Goal: Task Accomplishment & Management: Complete application form

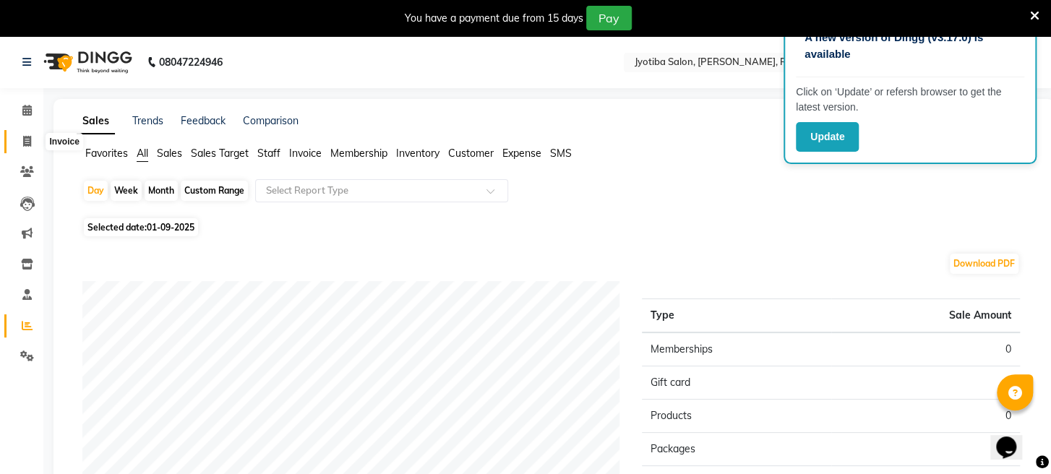
click at [26, 141] on icon at bounding box center [27, 141] width 8 height 11
select select "service"
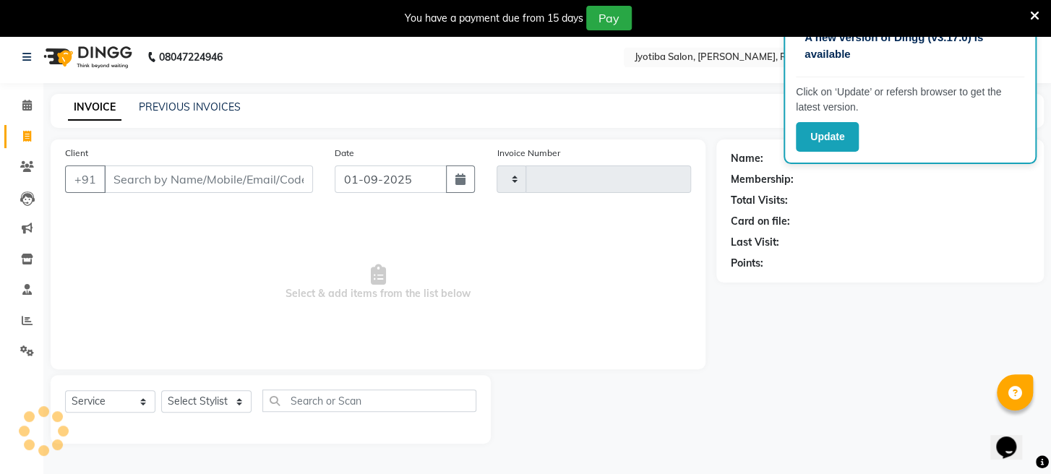
type input "1647"
select select "779"
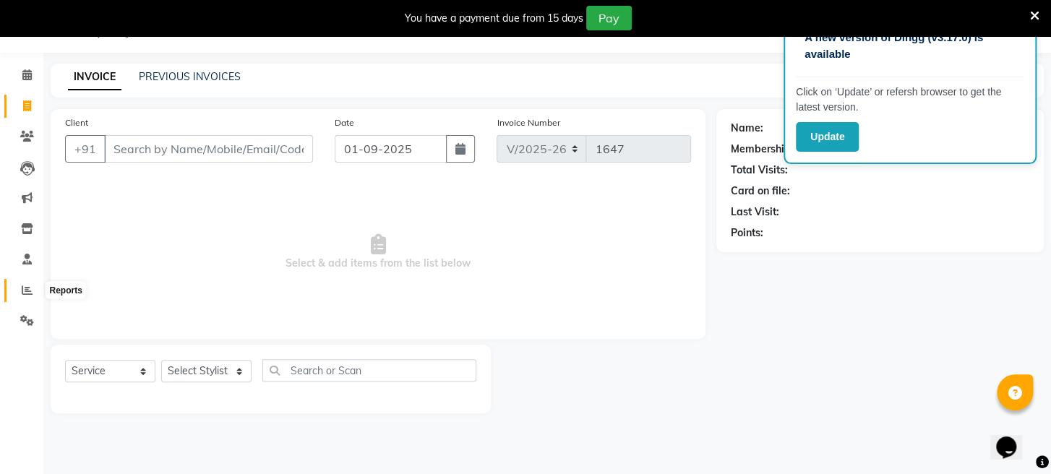
click at [26, 291] on icon at bounding box center [27, 290] width 11 height 11
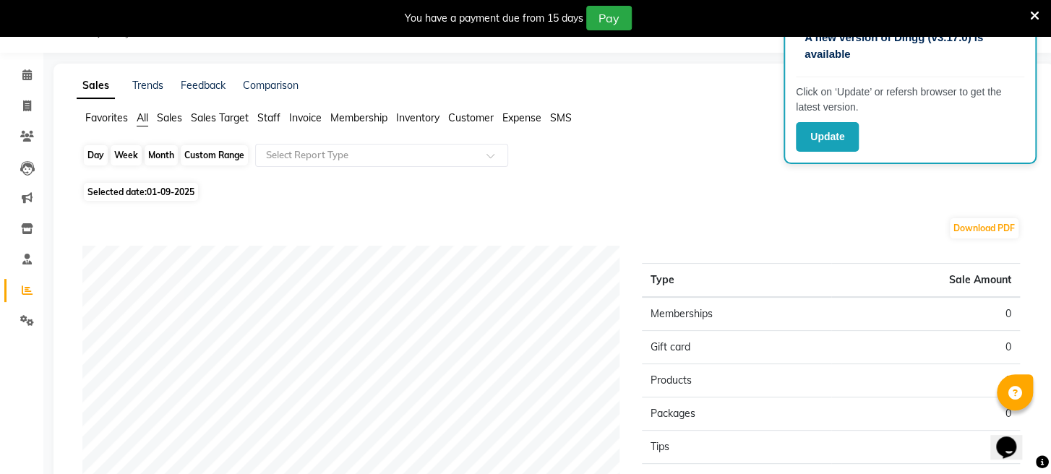
click at [101, 157] on div "Day" at bounding box center [96, 155] width 24 height 20
select select "9"
select select "2025"
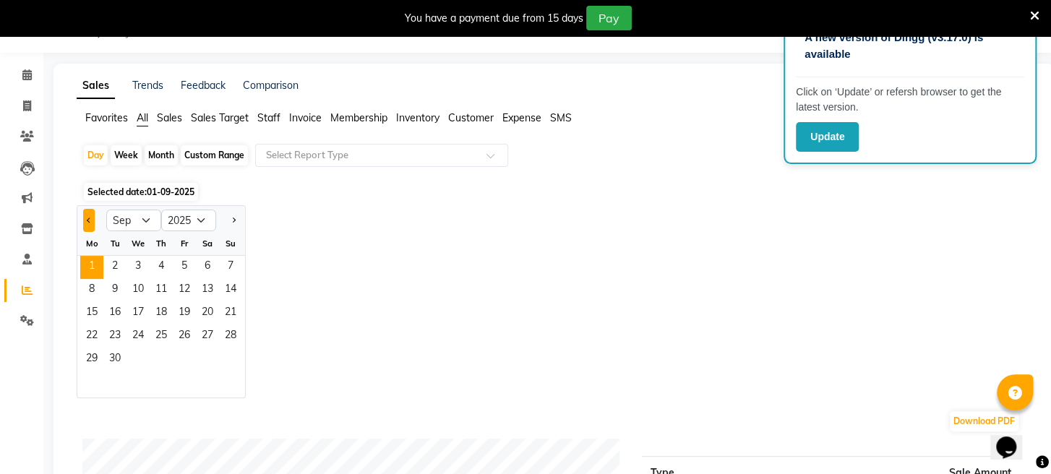
click at [94, 223] on button "Previous month" at bounding box center [89, 220] width 12 height 23
select select "8"
click at [114, 356] on span "26" at bounding box center [114, 360] width 23 height 23
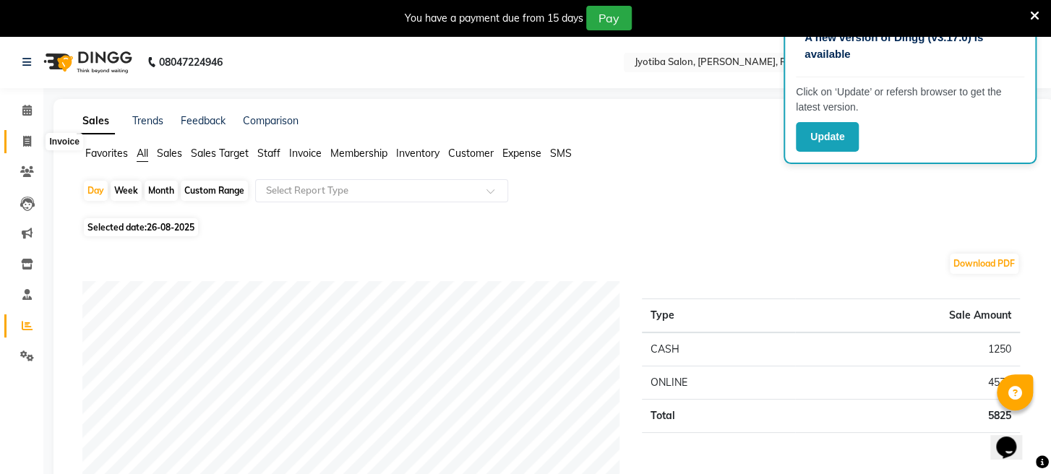
click at [32, 142] on span at bounding box center [26, 142] width 25 height 17
select select "service"
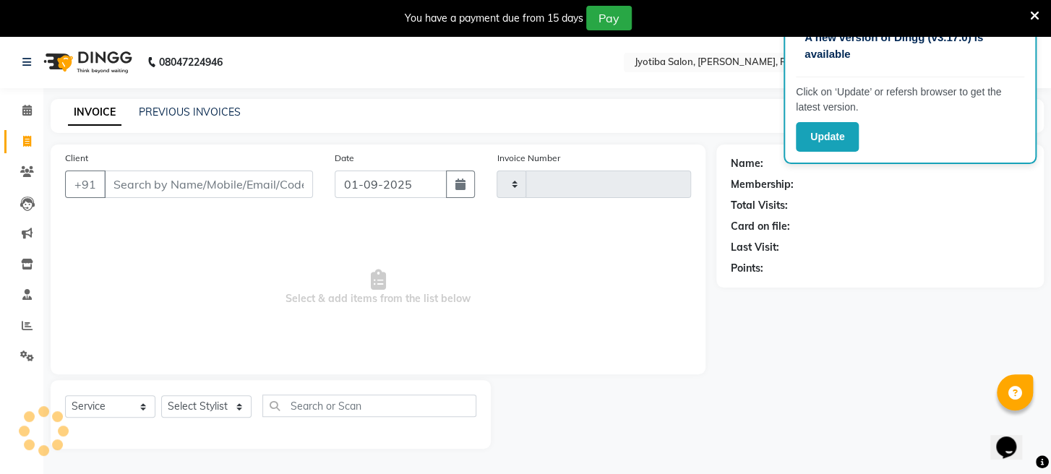
type input "1647"
select select "779"
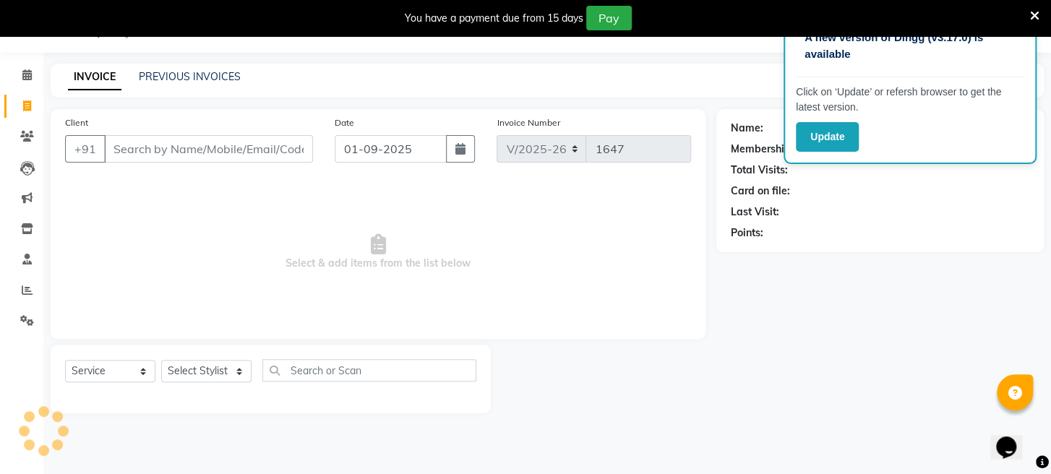
click at [200, 159] on input "Client" at bounding box center [208, 148] width 209 height 27
click at [441, 159] on input "01-09-2025" at bounding box center [391, 148] width 112 height 27
select select "9"
select select "2025"
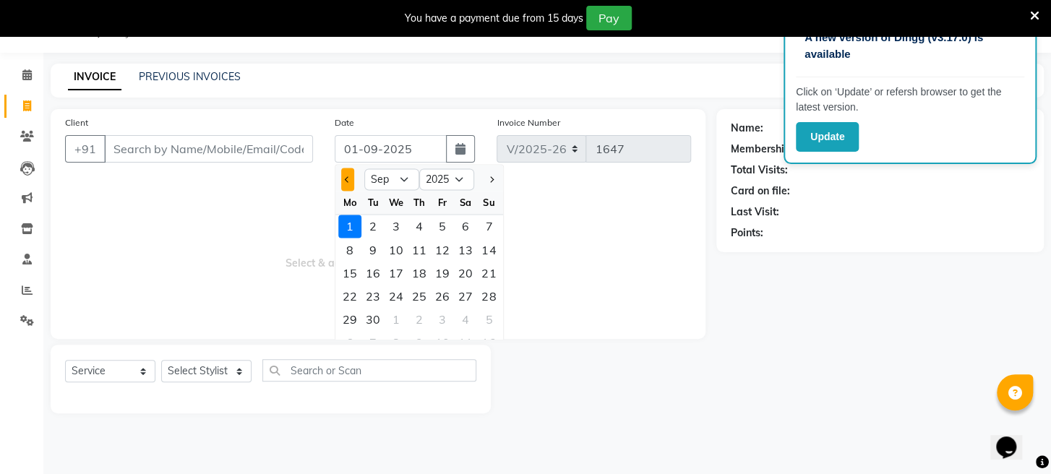
click at [353, 181] on button "Previous month" at bounding box center [347, 179] width 12 height 23
select select "8"
click at [396, 320] on div "27" at bounding box center [396, 318] width 23 height 23
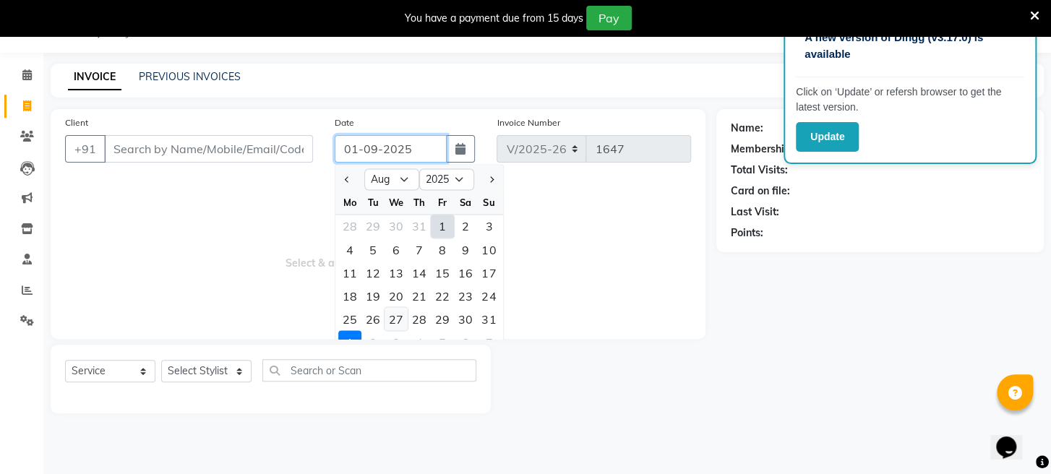
type input "27-08-2025"
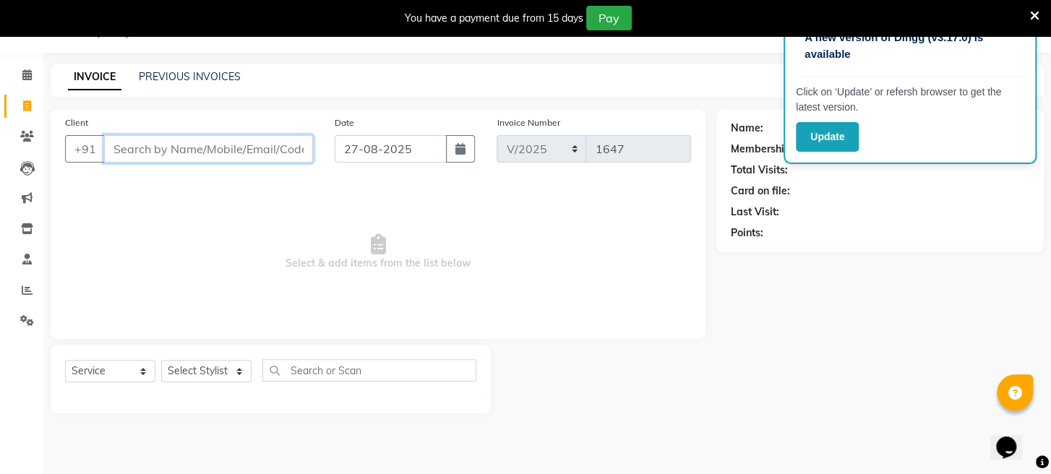
click at [142, 143] on input "Client" at bounding box center [208, 148] width 209 height 27
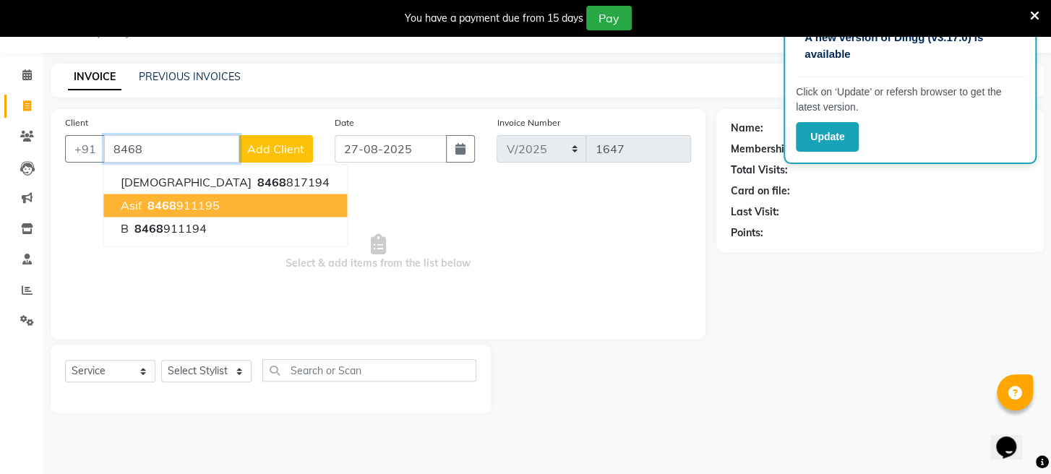
click at [157, 201] on span "8468" at bounding box center [162, 205] width 29 height 14
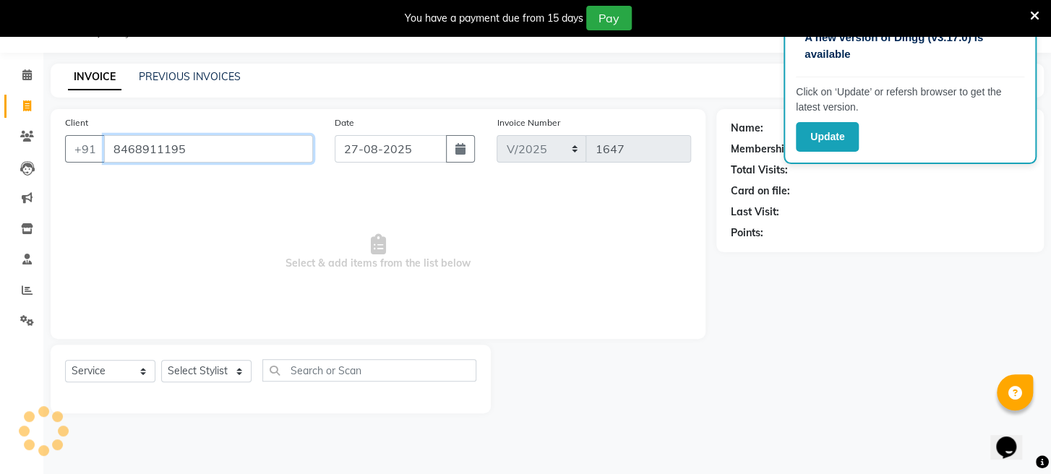
type input "8468911195"
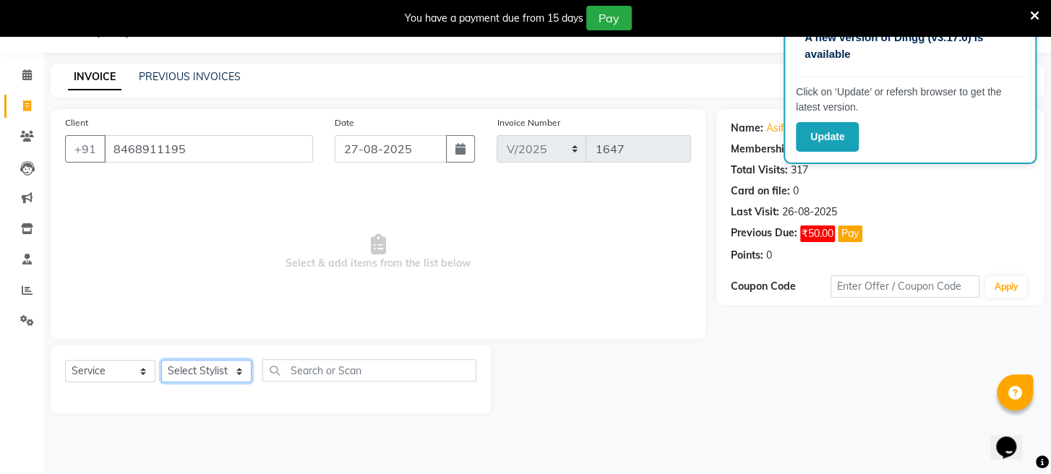
click at [193, 370] on select "Select Stylist [PERSON_NAME] Mahadev Prem [PERSON_NAME]" at bounding box center [206, 371] width 90 height 22
select select "12803"
click at [161, 360] on select "Select Stylist [PERSON_NAME] Mahadev Prem [PERSON_NAME]" at bounding box center [206, 371] width 90 height 22
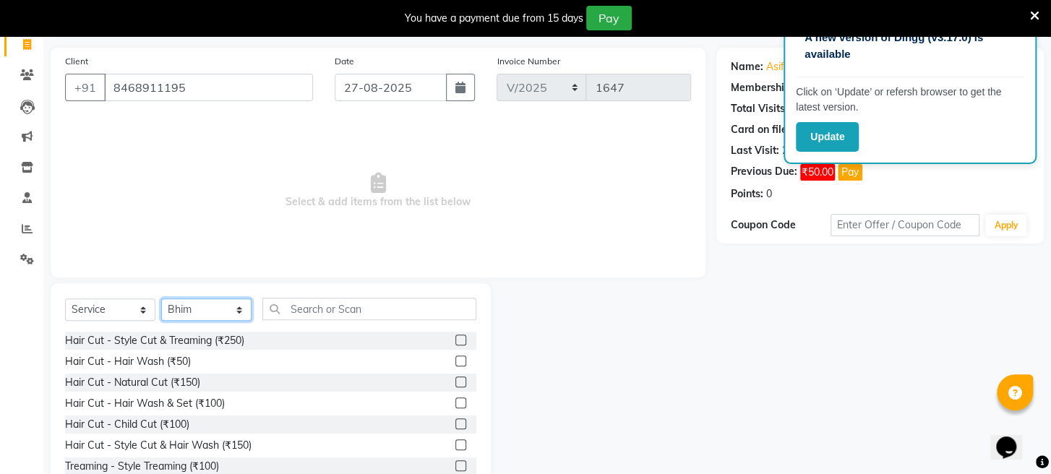
scroll to position [140, 0]
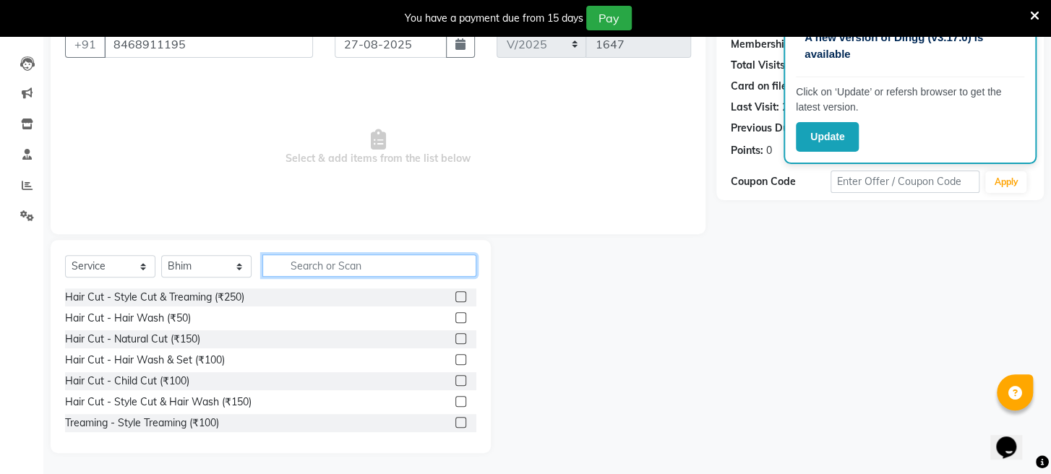
click at [414, 265] on input "text" at bounding box center [369, 266] width 214 height 22
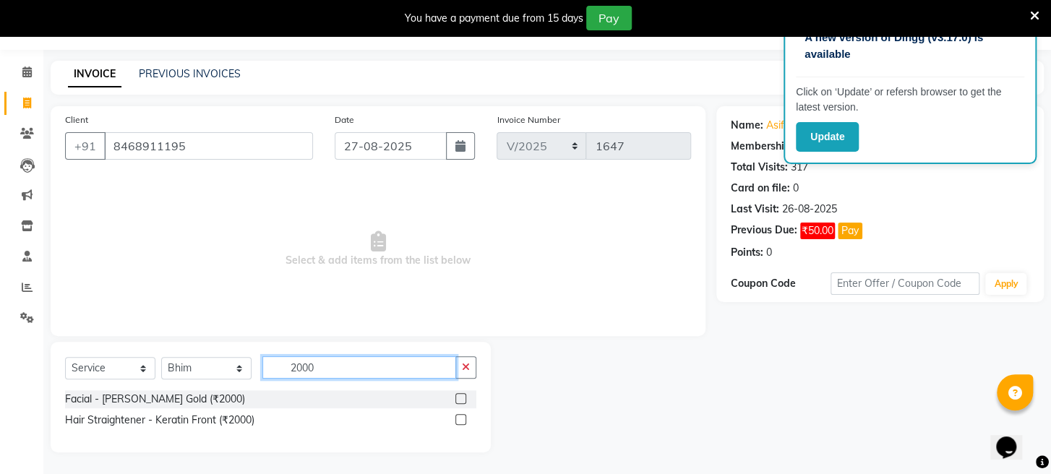
scroll to position [38, 0]
type input "2000"
click at [458, 400] on label at bounding box center [461, 399] width 11 height 11
click at [458, 400] on input "checkbox" at bounding box center [460, 400] width 9 height 9
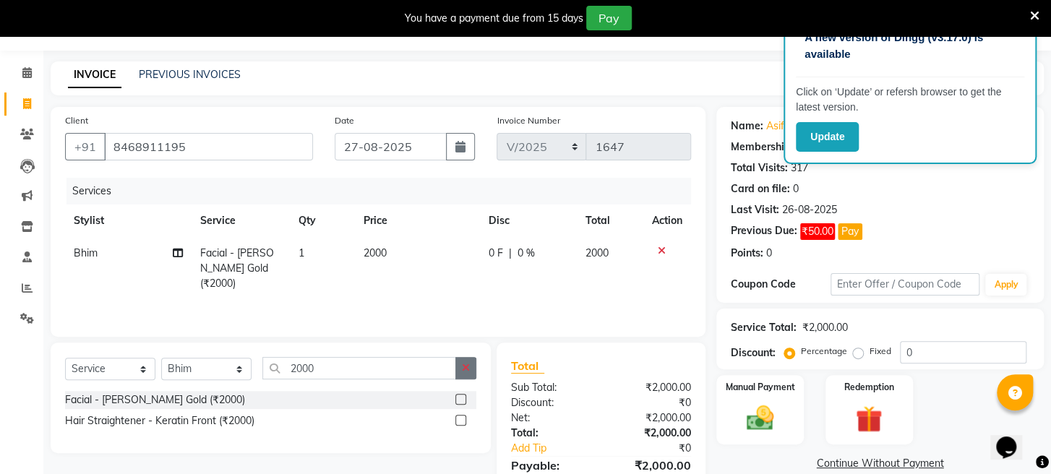
checkbox input "false"
click at [466, 371] on icon "button" at bounding box center [466, 368] width 8 height 10
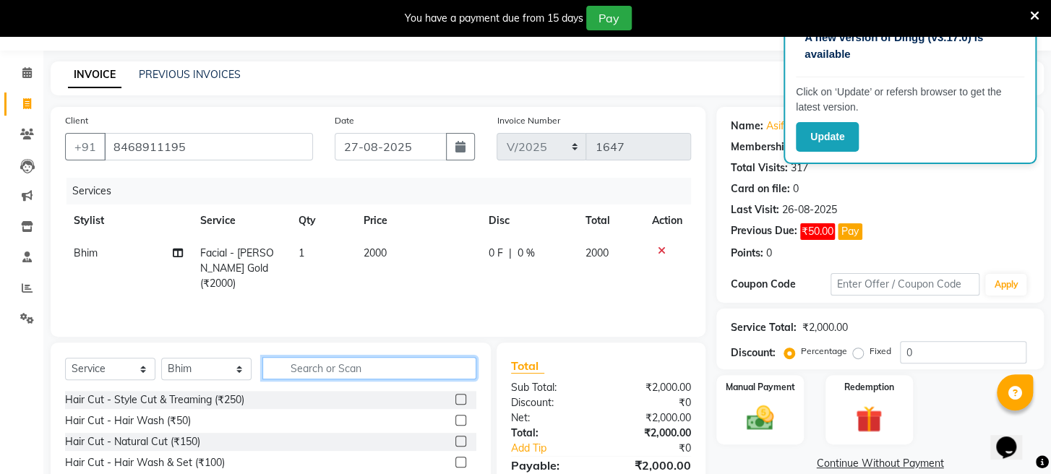
scroll to position [142, 0]
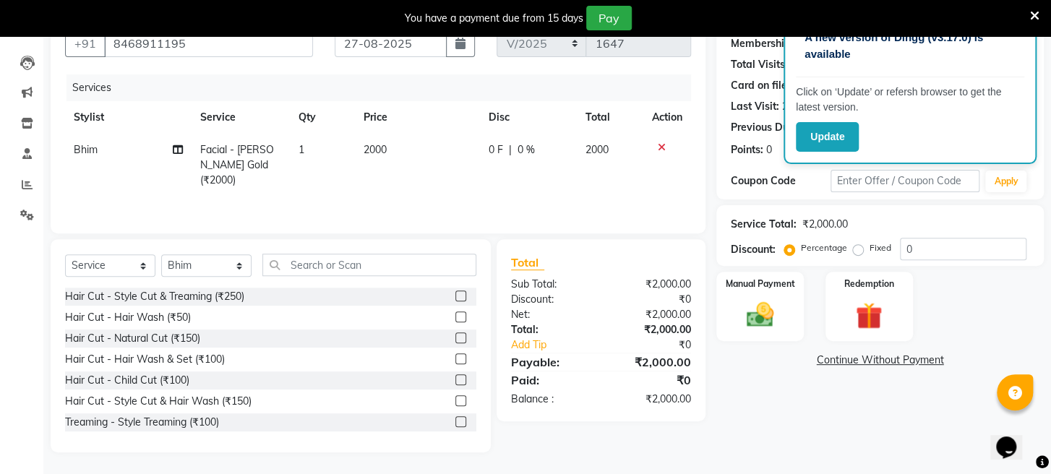
click at [456, 337] on label at bounding box center [461, 338] width 11 height 11
click at [456, 337] on input "checkbox" at bounding box center [460, 338] width 9 height 9
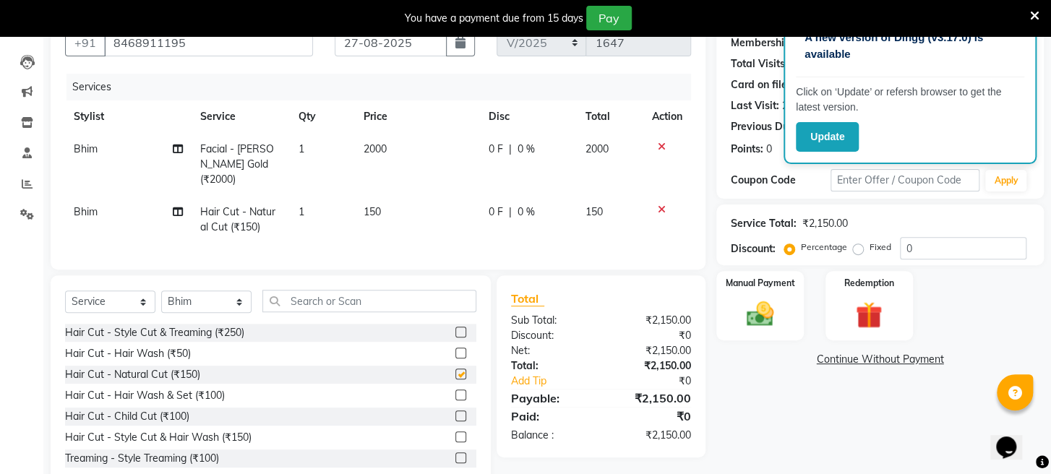
checkbox input "false"
click at [213, 313] on select "Select Stylist [PERSON_NAME] Mahadev Prem [PERSON_NAME]" at bounding box center [206, 302] width 90 height 22
select select "16429"
click at [161, 302] on select "Select Stylist [PERSON_NAME] Mahadev Prem [PERSON_NAME]" at bounding box center [206, 302] width 90 height 22
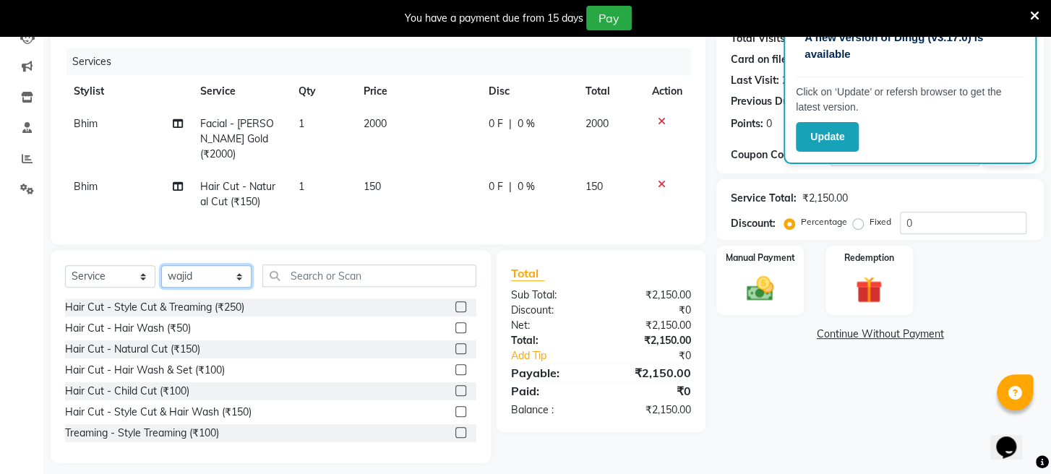
scroll to position [189, 0]
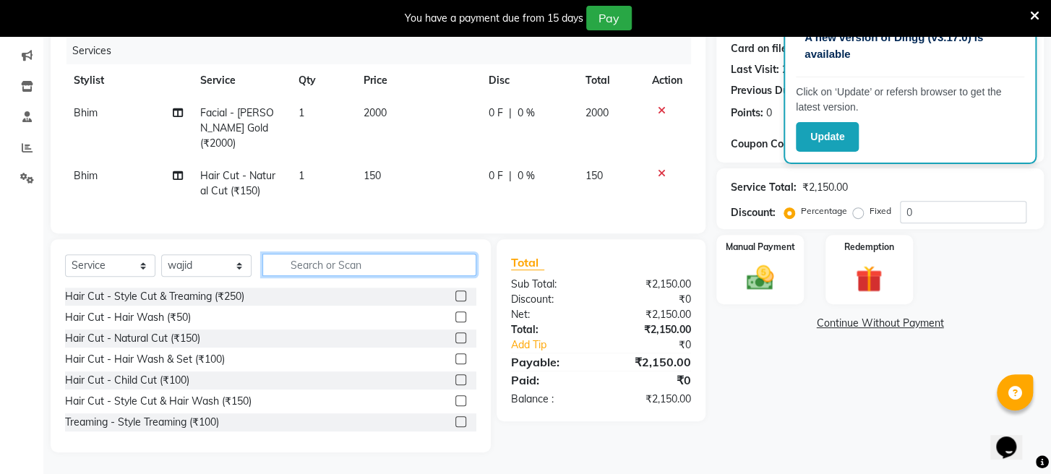
click at [403, 270] on input "text" at bounding box center [369, 265] width 214 height 22
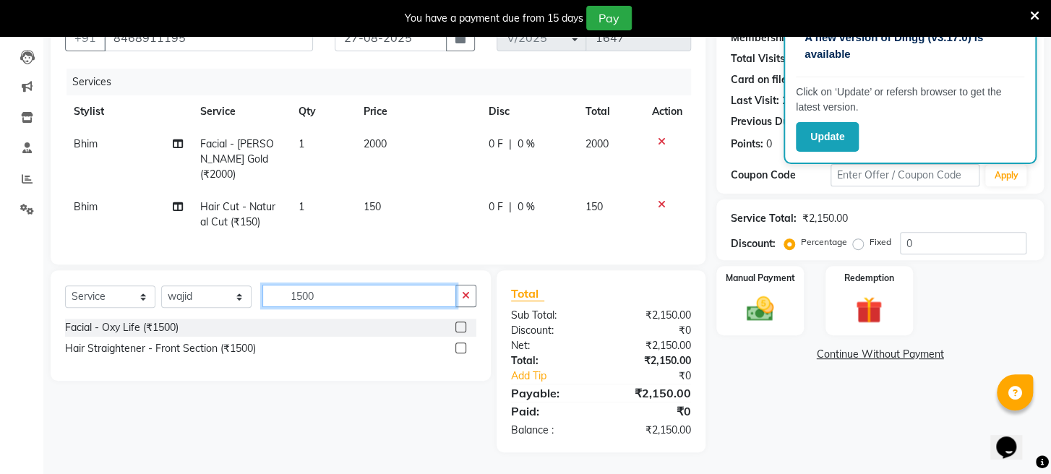
type input "1500"
click at [461, 325] on label at bounding box center [461, 327] width 11 height 11
click at [461, 325] on input "checkbox" at bounding box center [460, 327] width 9 height 9
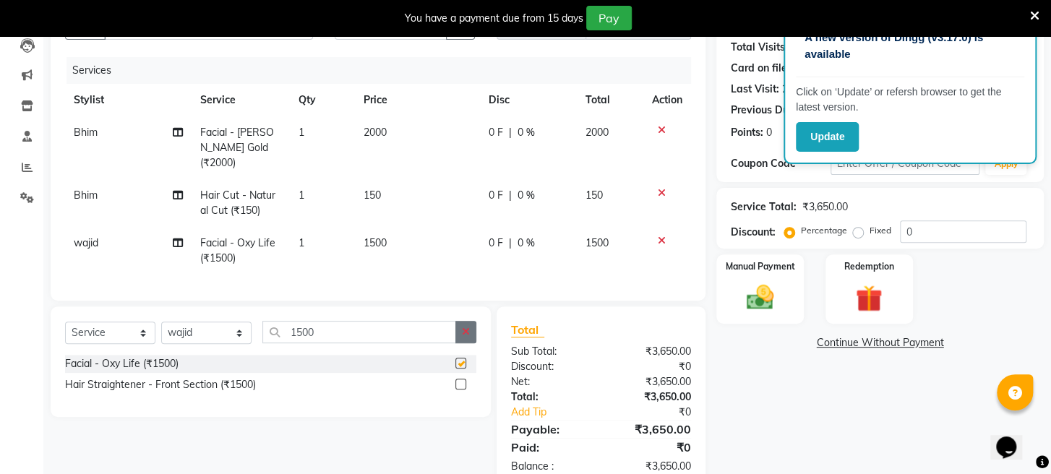
checkbox input "false"
click at [464, 337] on icon "button" at bounding box center [466, 332] width 8 height 10
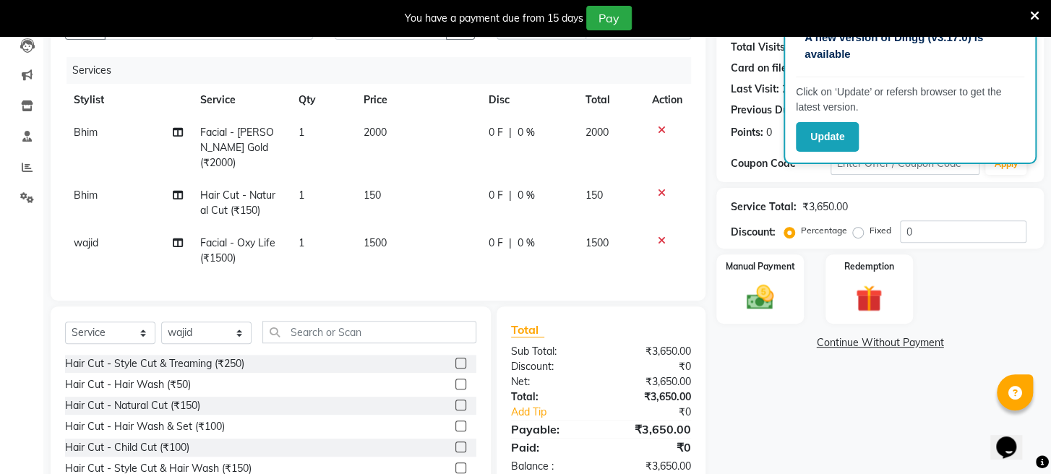
click at [456, 369] on label at bounding box center [461, 363] width 11 height 11
click at [456, 369] on input "checkbox" at bounding box center [460, 363] width 9 height 9
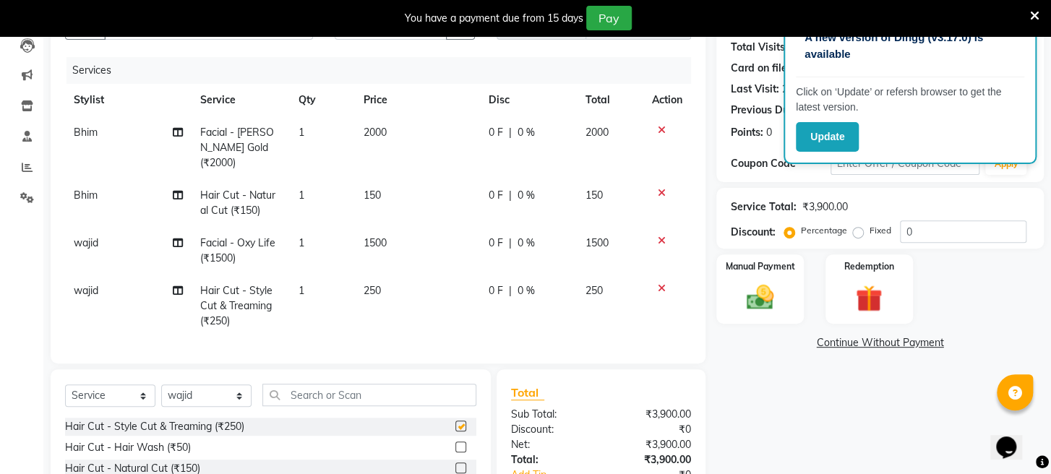
checkbox input "false"
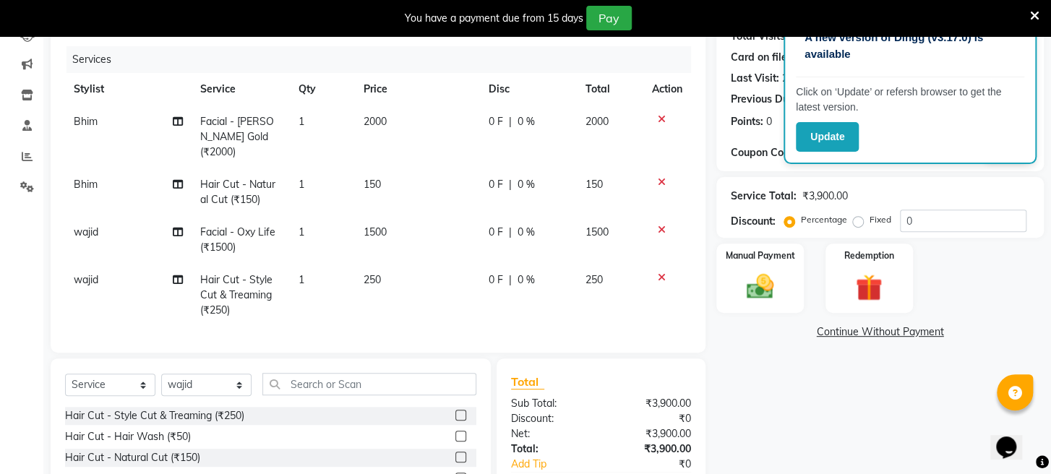
scroll to position [300, 0]
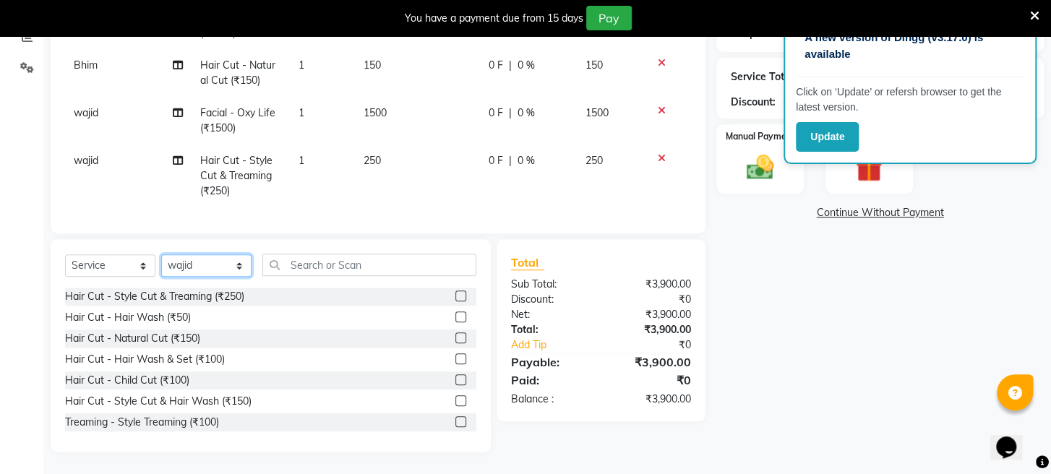
click at [217, 264] on select "Select Stylist [PERSON_NAME] Mahadev Prem [PERSON_NAME]" at bounding box center [206, 266] width 90 height 22
select select "12842"
click at [161, 255] on select "Select Stylist [PERSON_NAME] Mahadev Prem [PERSON_NAME]" at bounding box center [206, 266] width 90 height 22
click at [456, 422] on label at bounding box center [461, 422] width 11 height 11
click at [456, 422] on input "checkbox" at bounding box center [460, 422] width 9 height 9
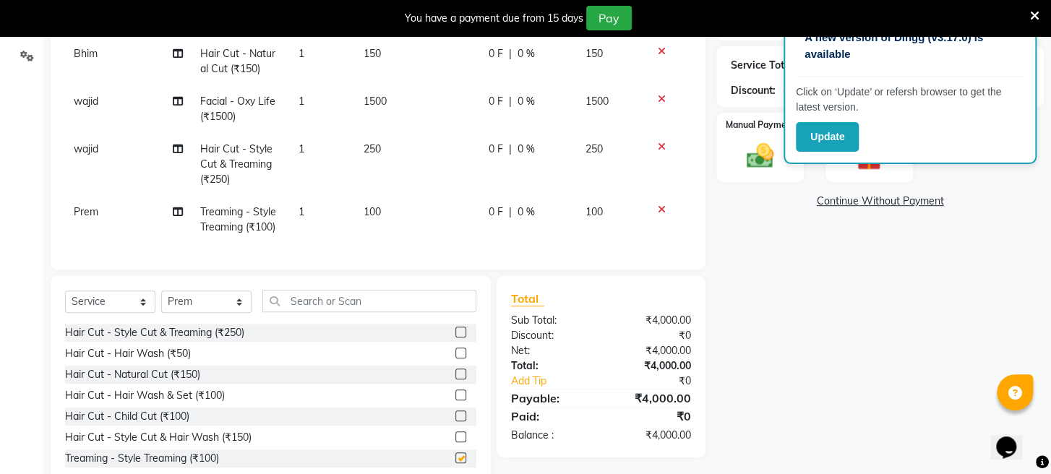
checkbox input "false"
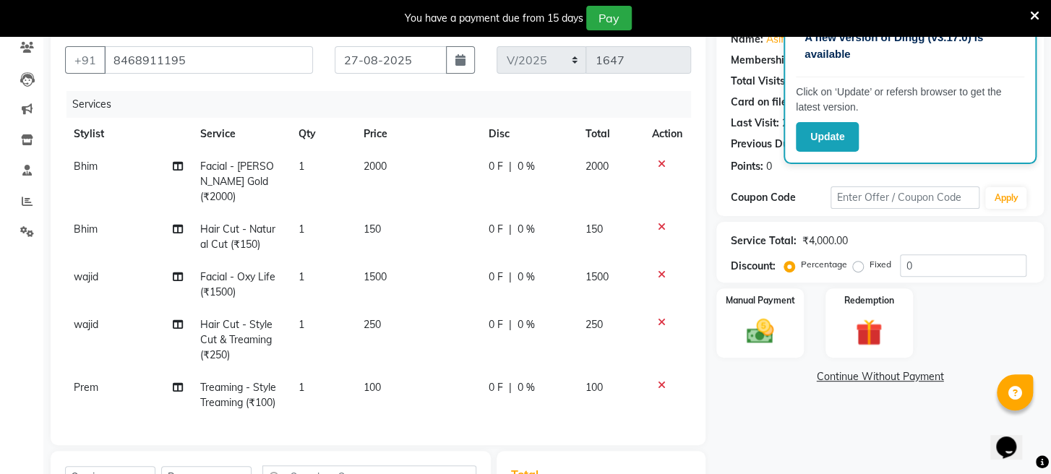
scroll to position [0, 0]
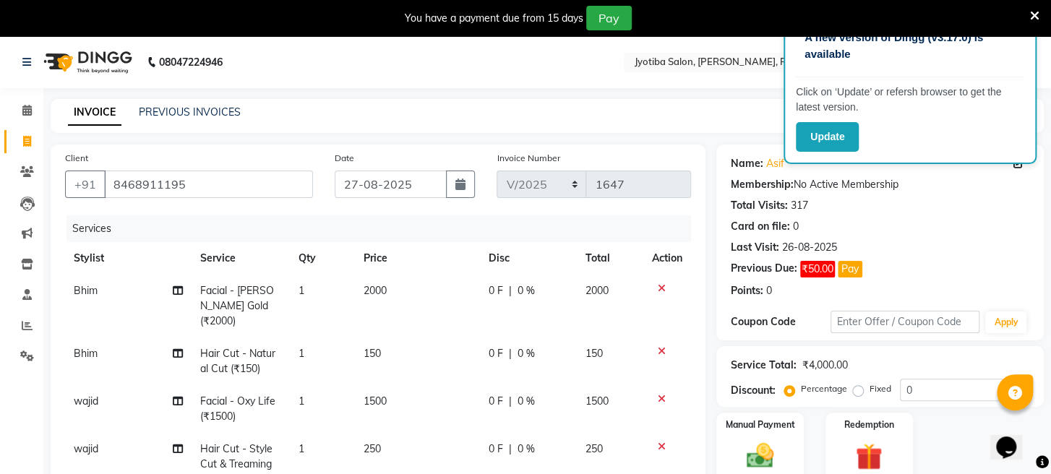
click at [1035, 11] on icon at bounding box center [1034, 15] width 9 height 13
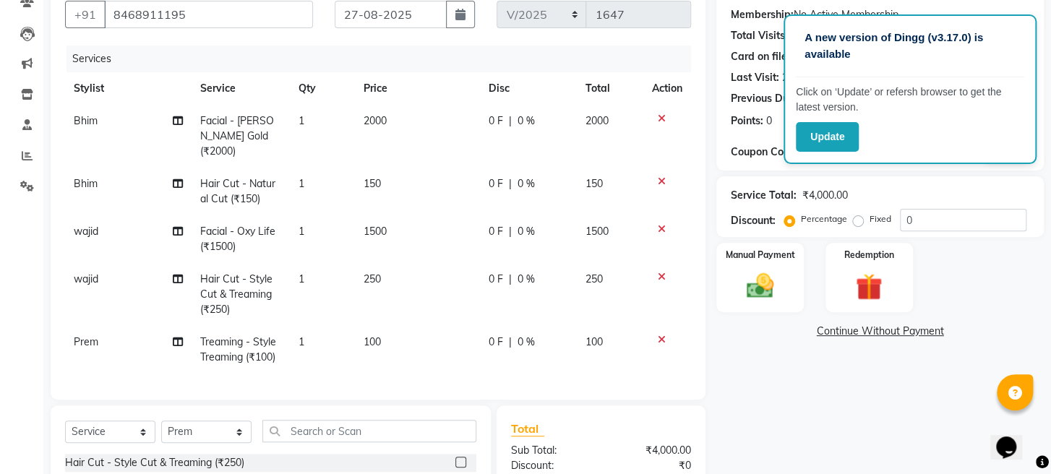
scroll to position [268, 0]
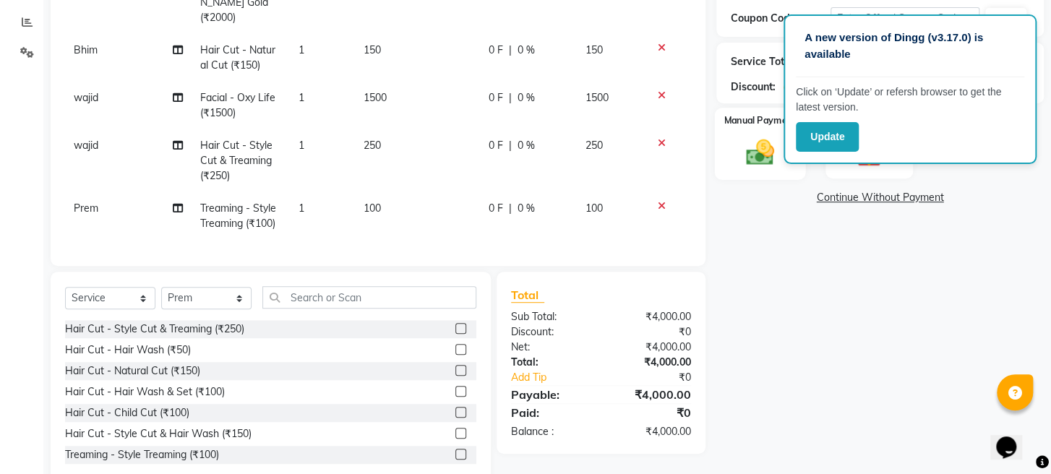
click at [730, 167] on div "Manual Payment" at bounding box center [760, 144] width 91 height 72
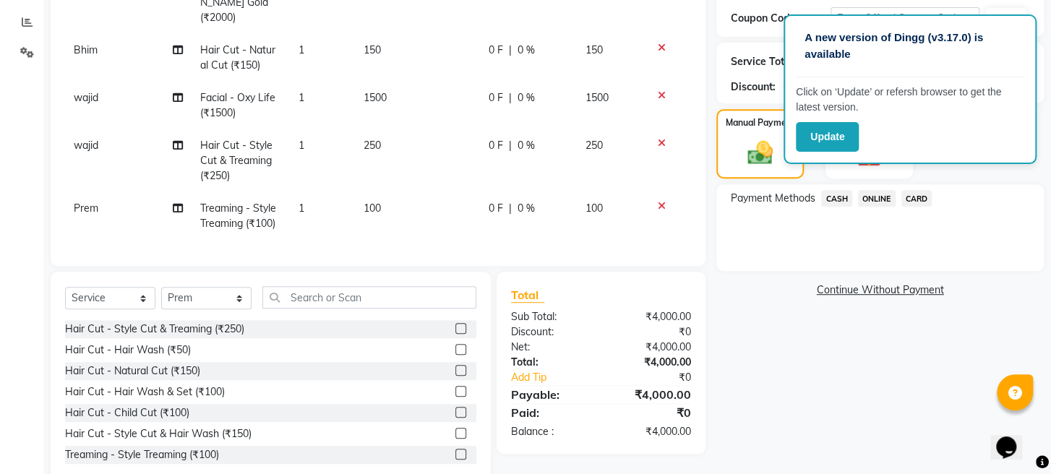
click at [877, 207] on span "ONLINE" at bounding box center [877, 198] width 38 height 17
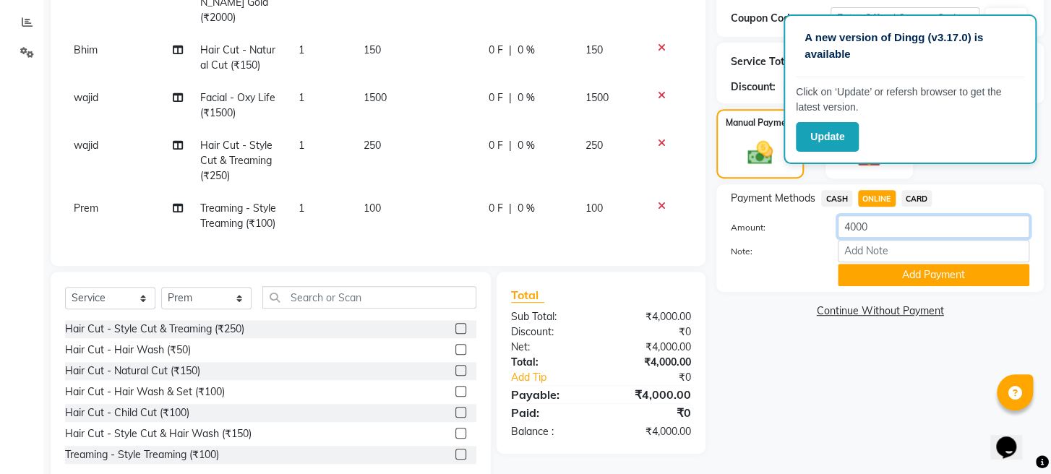
click at [875, 238] on input "4000" at bounding box center [934, 226] width 192 height 22
type input "4"
type input "3300"
click at [876, 286] on button "Add Payment" at bounding box center [934, 275] width 192 height 22
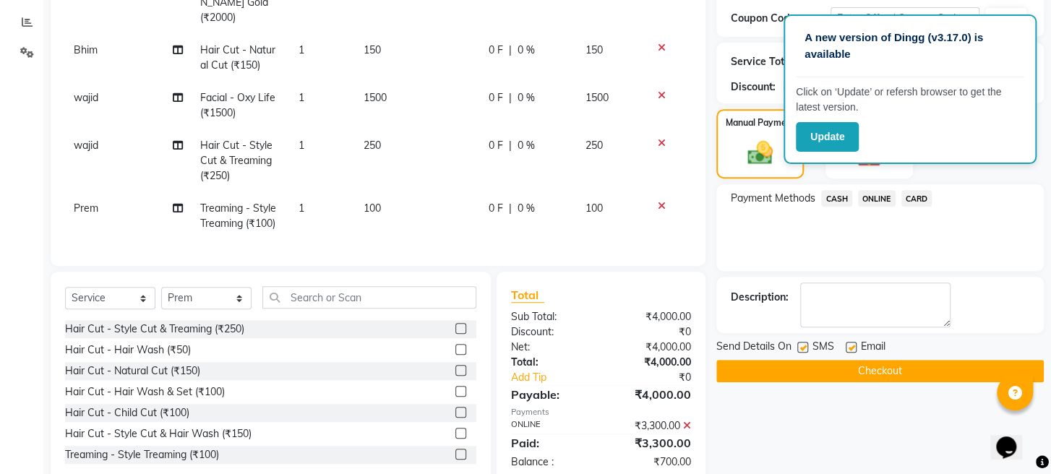
click at [837, 207] on span "CASH" at bounding box center [836, 198] width 31 height 17
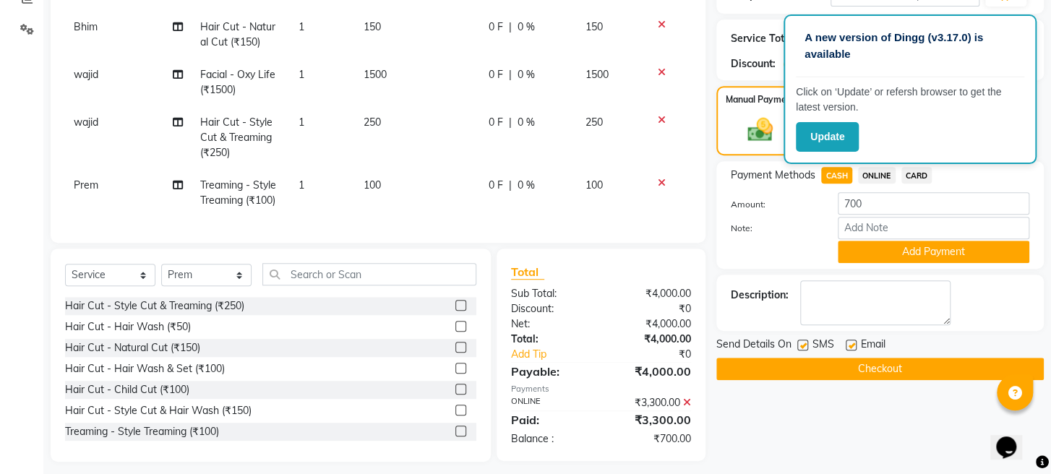
scroll to position [312, 0]
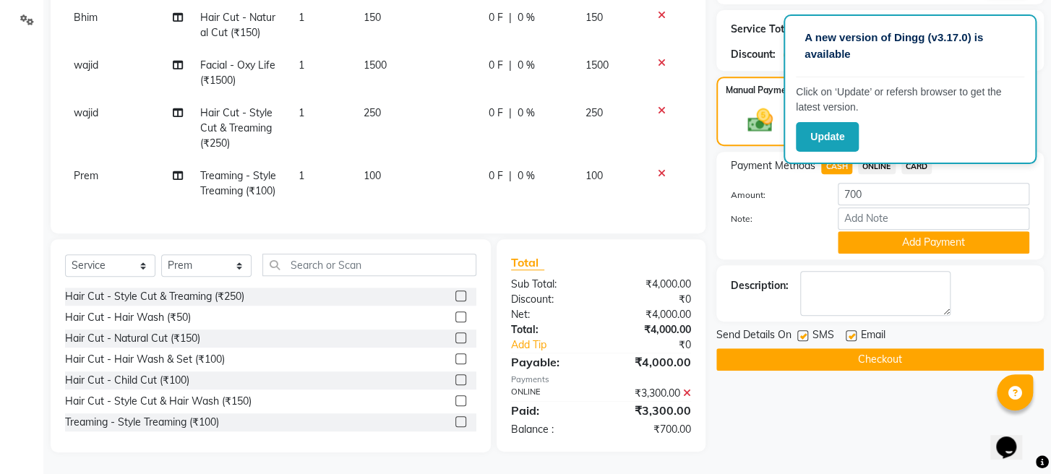
click at [683, 390] on icon at bounding box center [687, 393] width 8 height 10
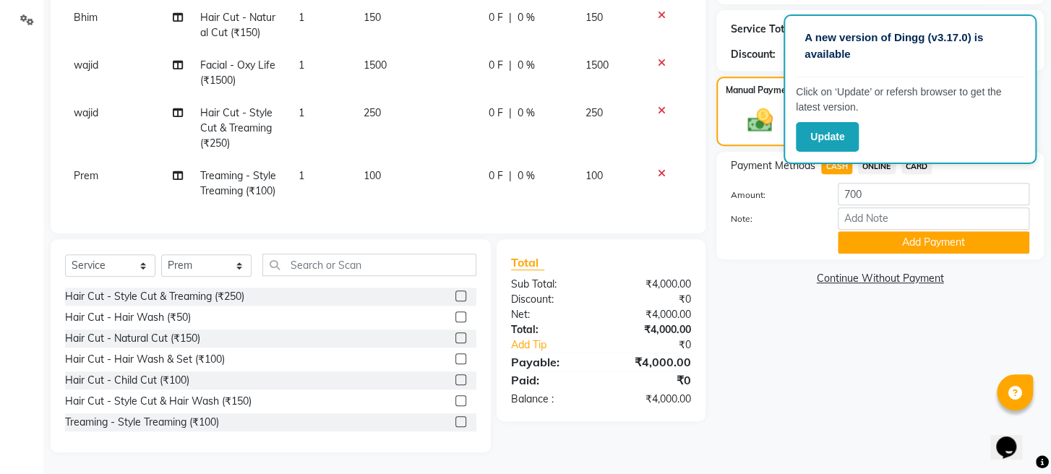
drag, startPoint x: 876, startPoint y: 182, endPoint x: 877, endPoint y: 174, distance: 8.1
click at [876, 176] on div "Payment Methods CASH ONLINE CARD Amount: 700 Note: Add Payment" at bounding box center [880, 206] width 299 height 96
click at [877, 174] on span "ONLINE" at bounding box center [877, 166] width 38 height 17
click at [855, 195] on input "4000" at bounding box center [934, 194] width 192 height 22
click at [842, 197] on input "400" at bounding box center [934, 194] width 192 height 22
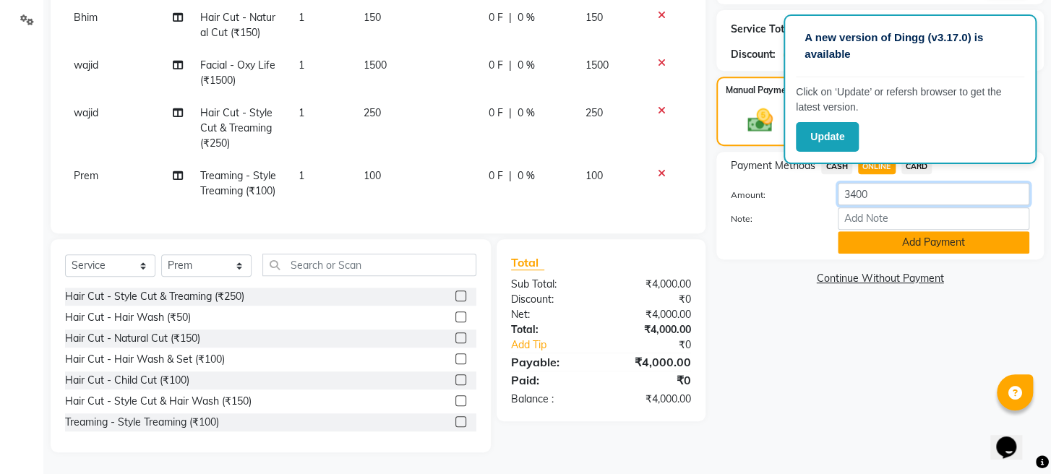
type input "3400"
click at [867, 251] on button "Add Payment" at bounding box center [934, 242] width 192 height 22
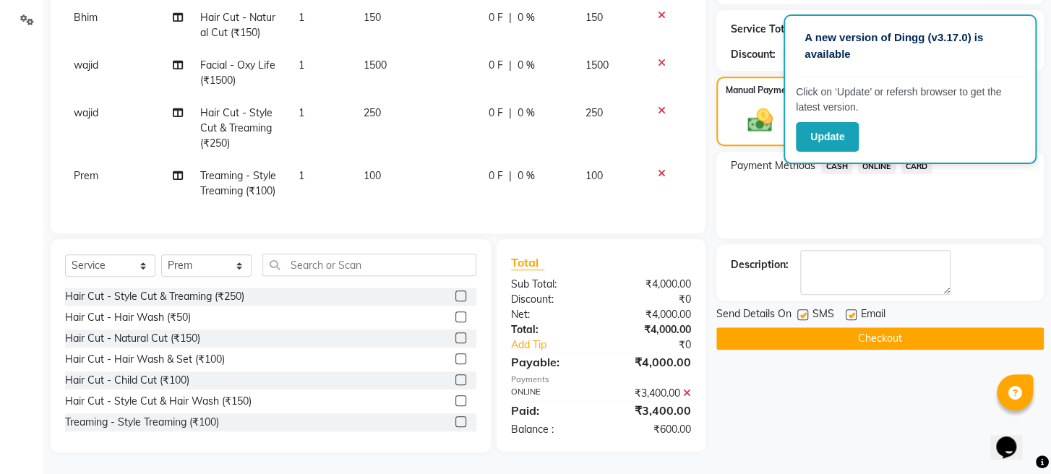
click at [837, 161] on div "A new version of Dingg (v3.17.0) is available Click on ‘Update’ or refersh brow…" at bounding box center [910, 89] width 253 height 150
click at [837, 167] on span "CASH" at bounding box center [836, 166] width 31 height 17
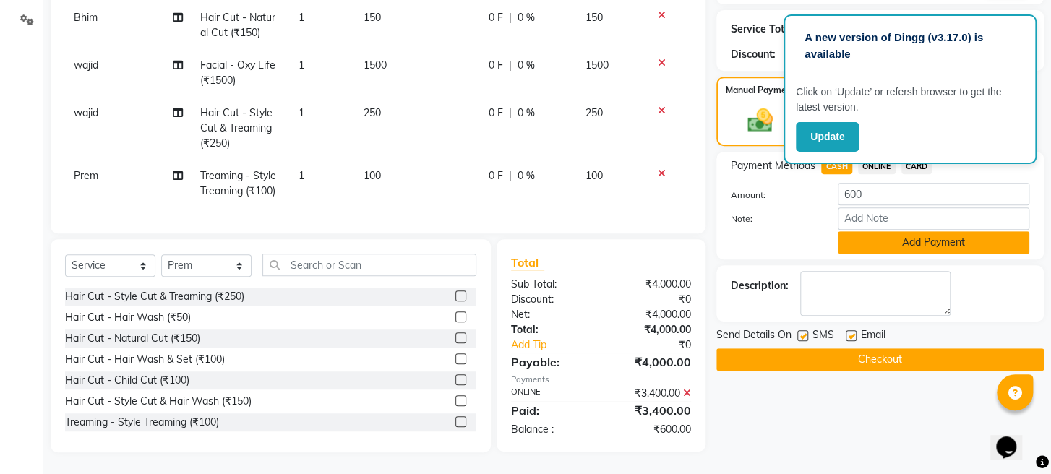
click at [866, 240] on button "Add Payment" at bounding box center [934, 242] width 192 height 22
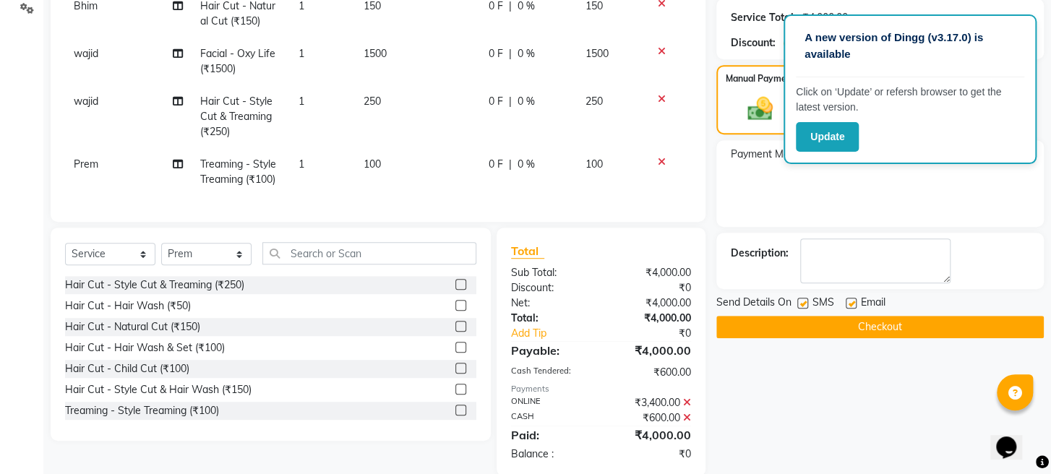
click at [829, 335] on button "Checkout" at bounding box center [881, 327] width 328 height 22
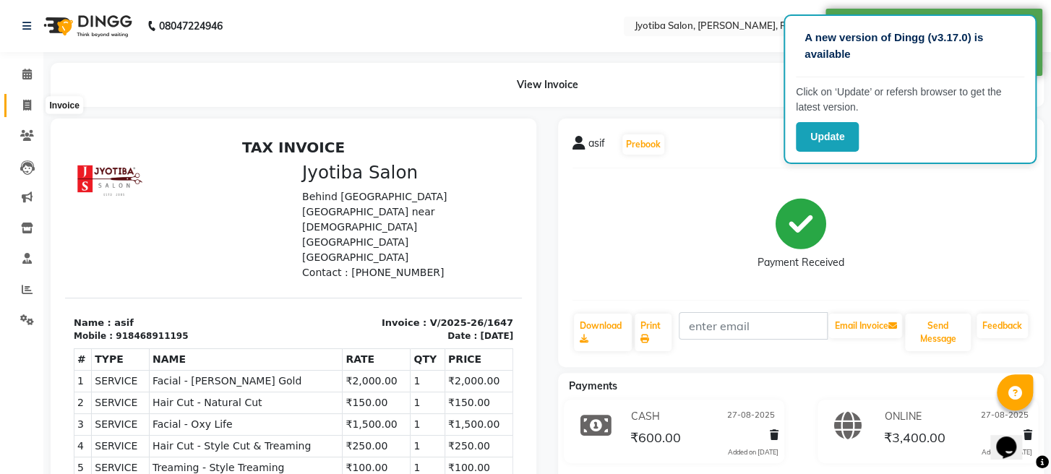
click at [26, 108] on icon at bounding box center [27, 105] width 8 height 11
select select "service"
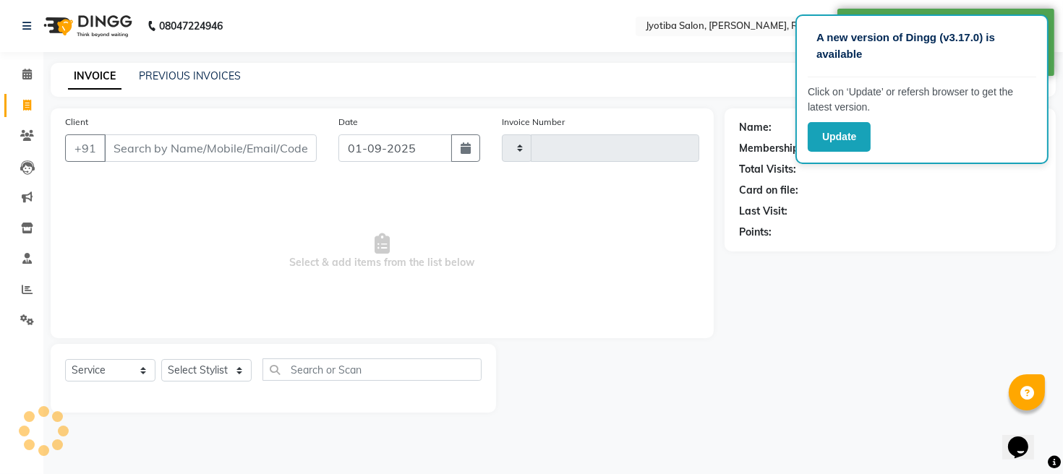
type input "1648"
select select "779"
click at [369, 145] on input "01-09-2025" at bounding box center [395, 147] width 114 height 27
select select "9"
select select "2025"
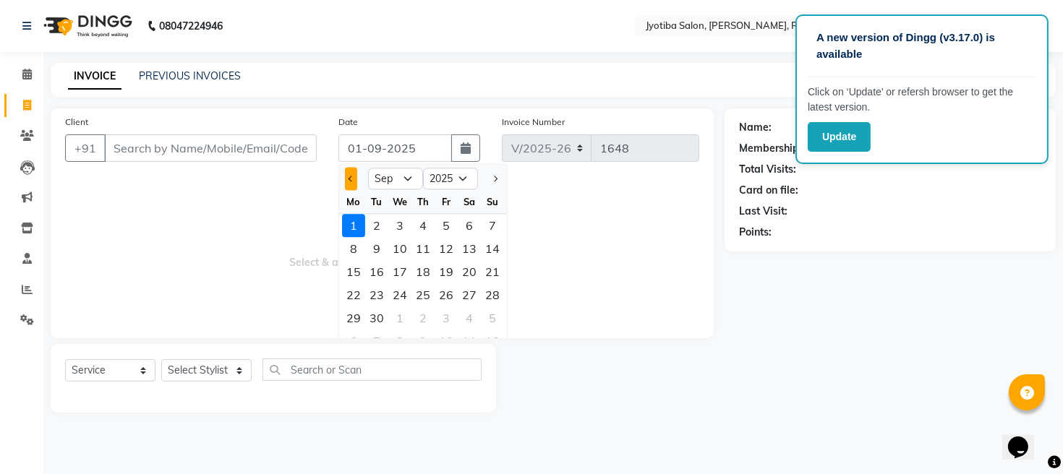
click at [354, 171] on button "Previous month" at bounding box center [351, 178] width 12 height 23
select select "8"
click at [422, 320] on div "28" at bounding box center [422, 318] width 23 height 23
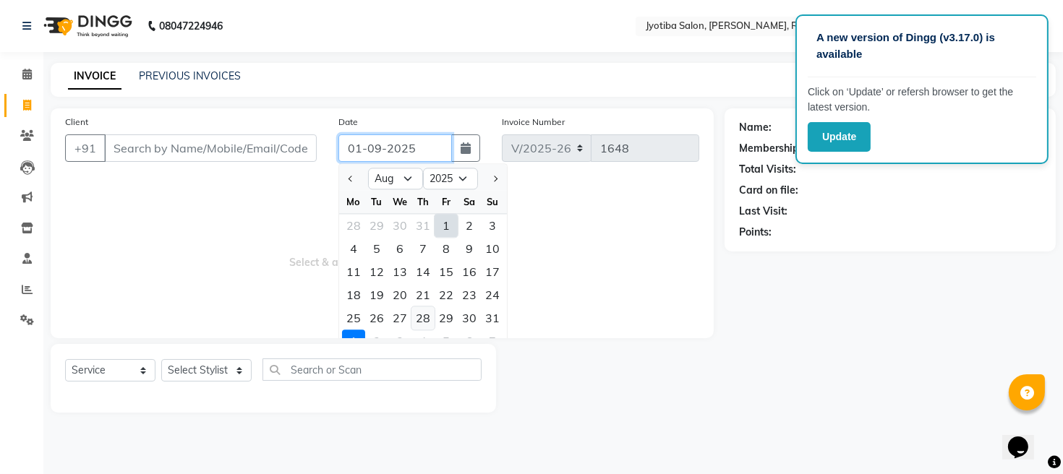
type input "[DATE]"
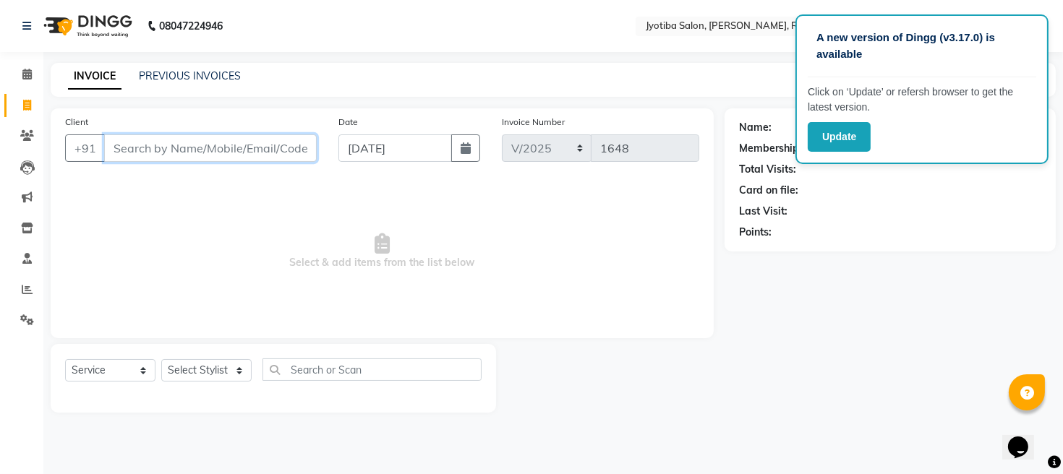
click at [238, 142] on input "Client" at bounding box center [210, 147] width 213 height 27
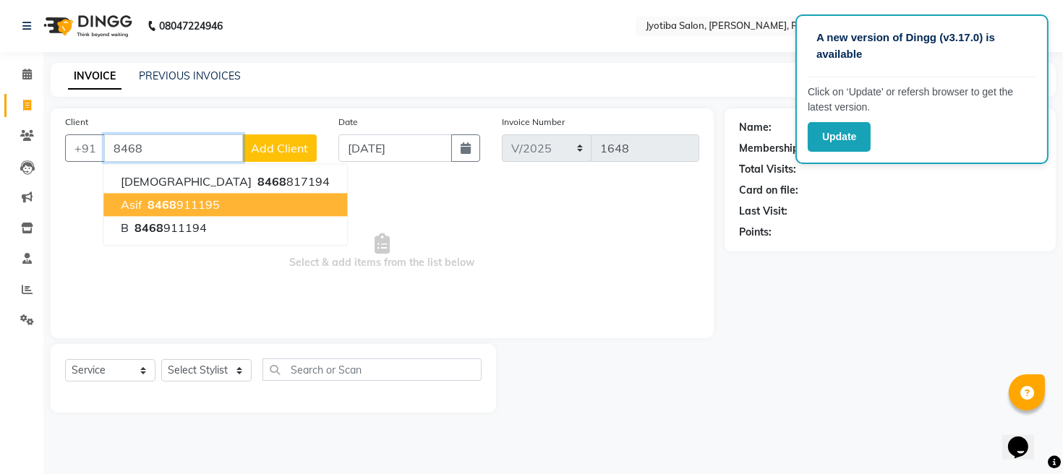
click at [231, 198] on button "asif 8468 911195" at bounding box center [225, 204] width 244 height 23
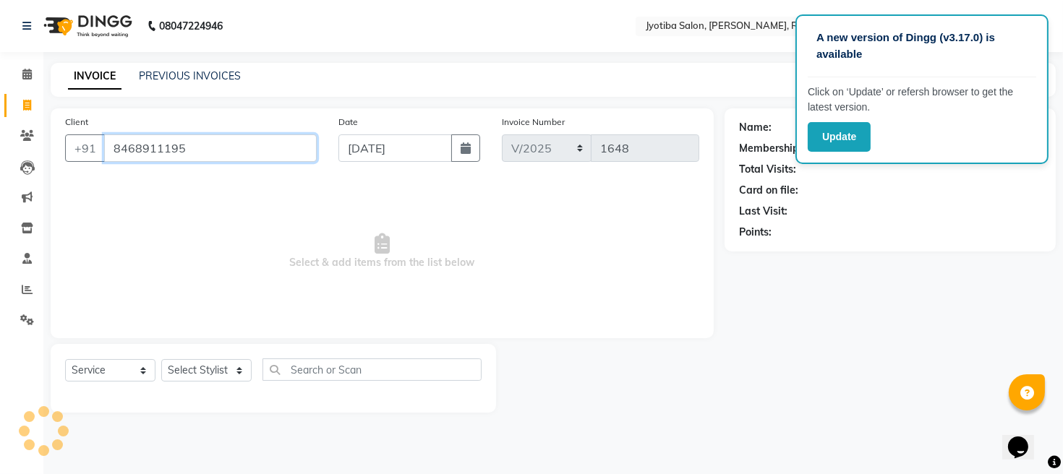
type input "8468911195"
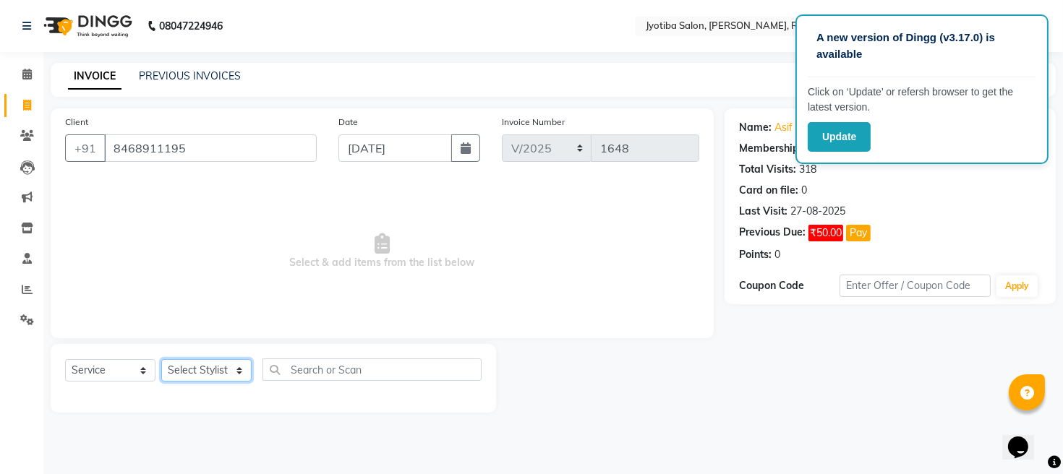
click at [209, 368] on select "Select Stylist [PERSON_NAME] Mahadev Prem [PERSON_NAME]" at bounding box center [206, 370] width 90 height 22
select select "12803"
click at [161, 359] on select "Select Stylist [PERSON_NAME] Mahadev Prem [PERSON_NAME]" at bounding box center [206, 370] width 90 height 22
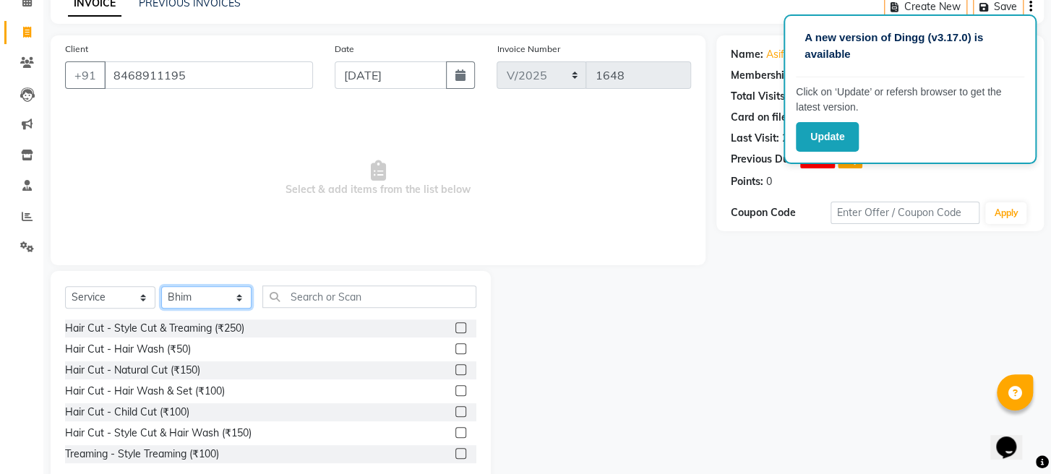
scroll to position [105, 0]
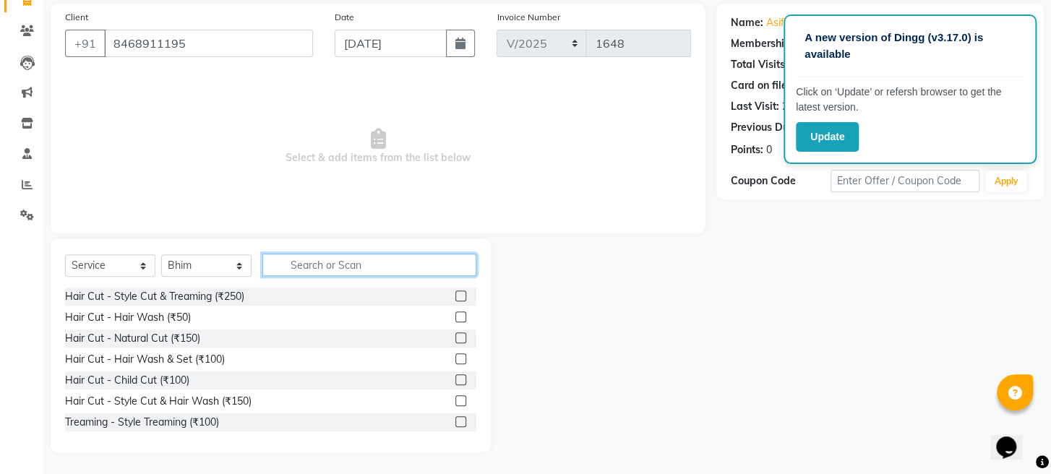
click at [378, 255] on input "text" at bounding box center [369, 265] width 214 height 22
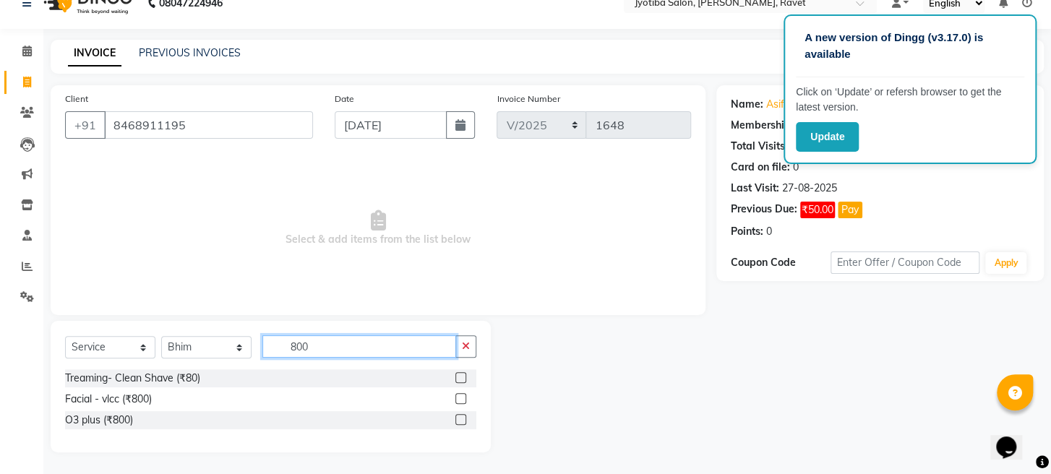
scroll to position [1, 0]
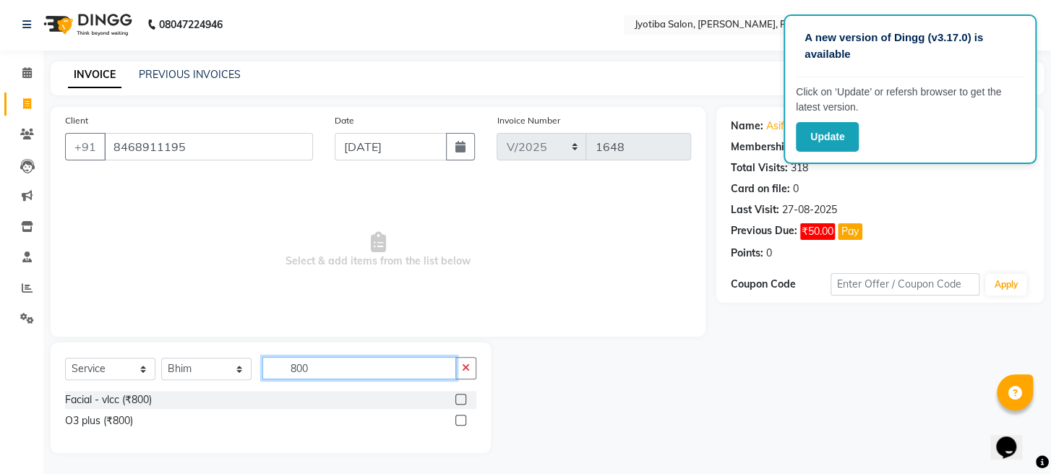
type input "800"
click at [458, 398] on label at bounding box center [461, 399] width 11 height 11
click at [458, 398] on input "checkbox" at bounding box center [460, 400] width 9 height 9
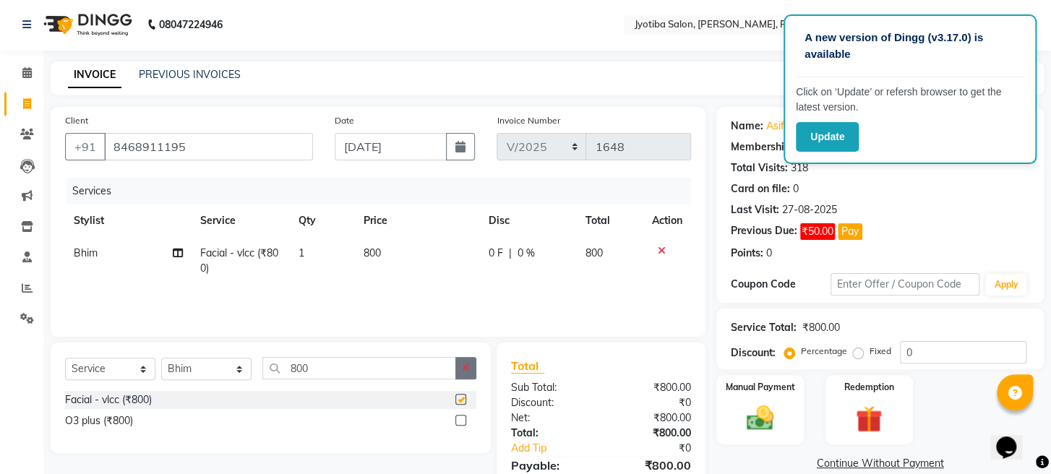
checkbox input "false"
click at [467, 369] on icon "button" at bounding box center [466, 368] width 8 height 10
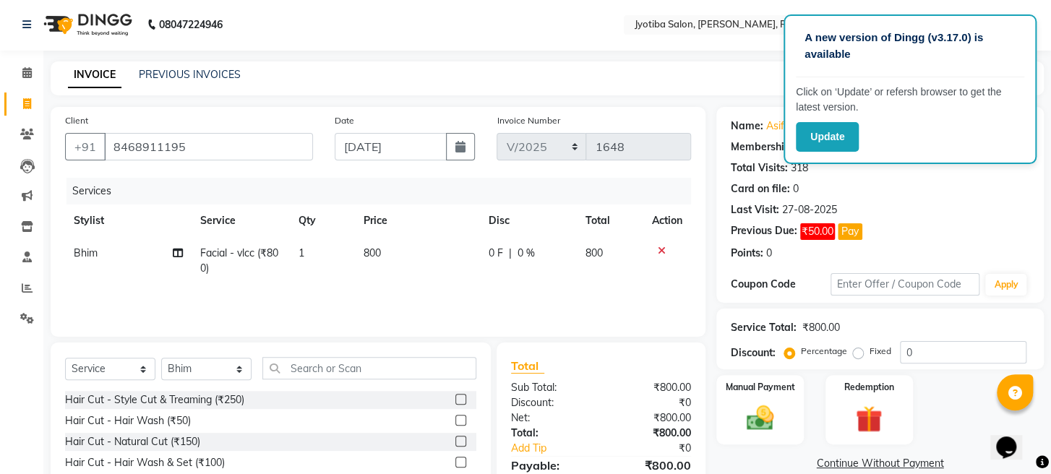
click at [456, 436] on label at bounding box center [461, 441] width 11 height 11
click at [456, 437] on input "checkbox" at bounding box center [460, 441] width 9 height 9
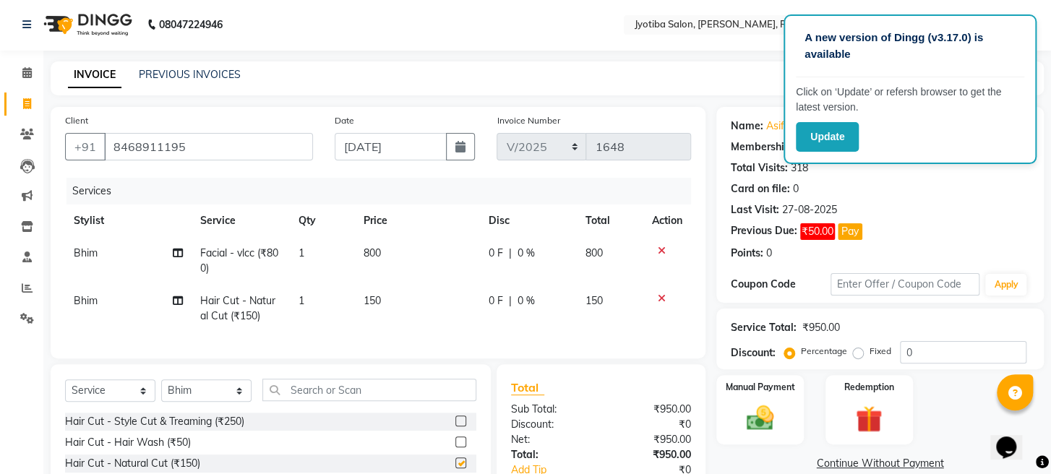
checkbox input "false"
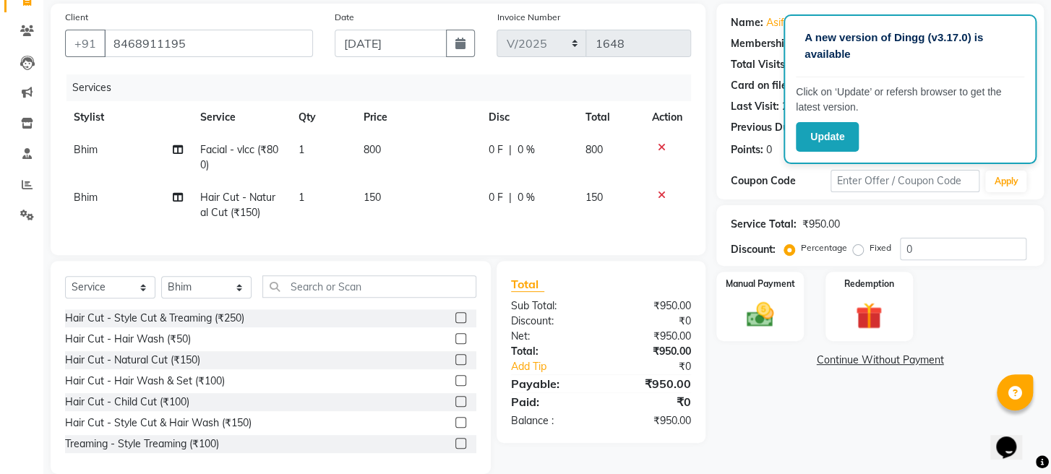
scroll to position [138, 0]
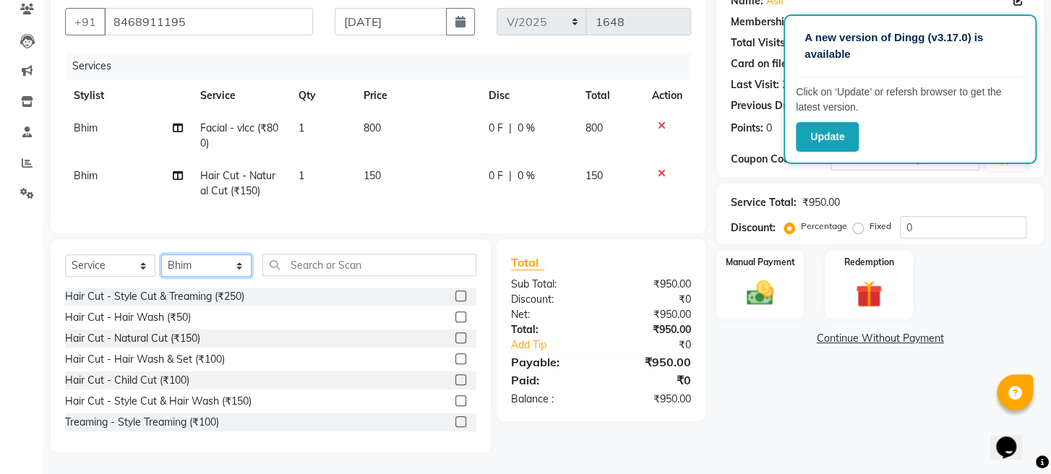
click at [195, 260] on select "Select Stylist [PERSON_NAME] Mahadev Prem [PERSON_NAME]" at bounding box center [206, 266] width 90 height 22
select select "63247"
click at [161, 255] on select "Select Stylist [PERSON_NAME] Mahadev Prem [PERSON_NAME]" at bounding box center [206, 266] width 90 height 22
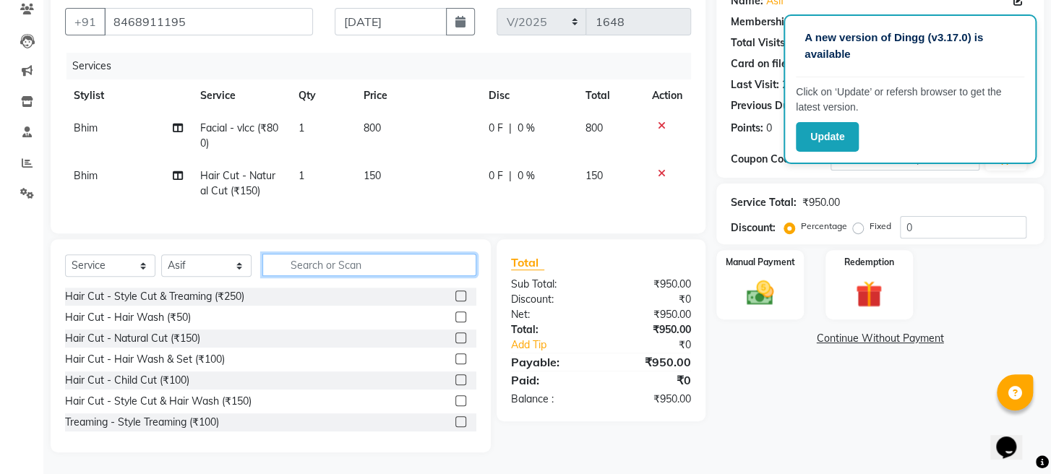
click at [422, 260] on input "text" at bounding box center [369, 265] width 214 height 22
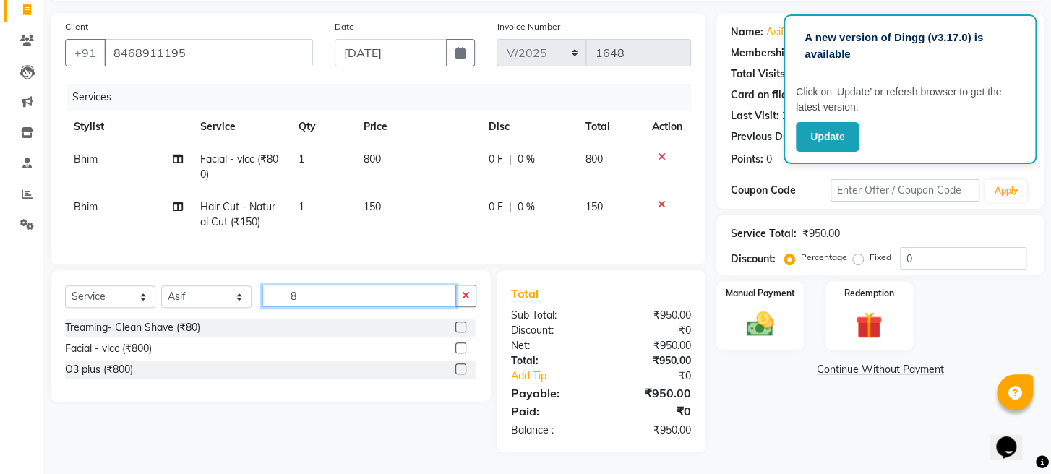
scroll to position [107, 0]
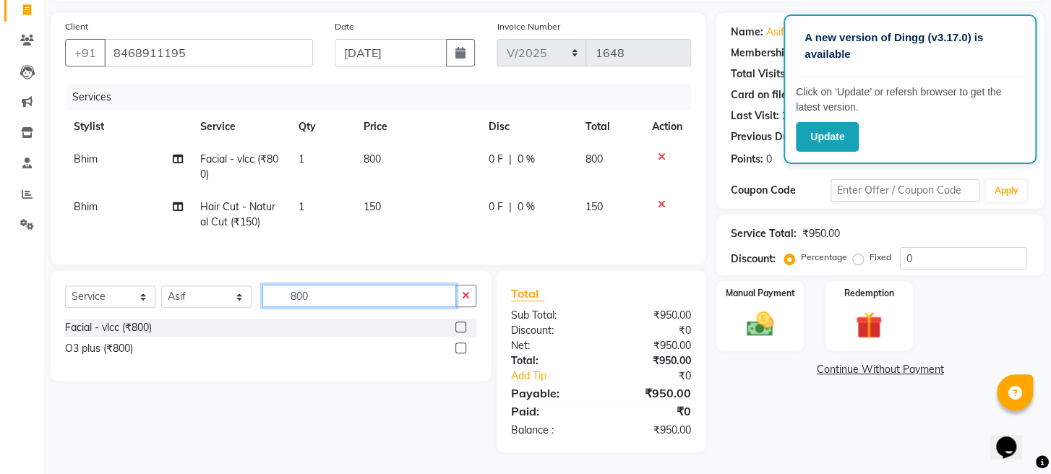
type input "800"
click at [461, 322] on label at bounding box center [461, 327] width 11 height 11
click at [461, 323] on input "checkbox" at bounding box center [460, 327] width 9 height 9
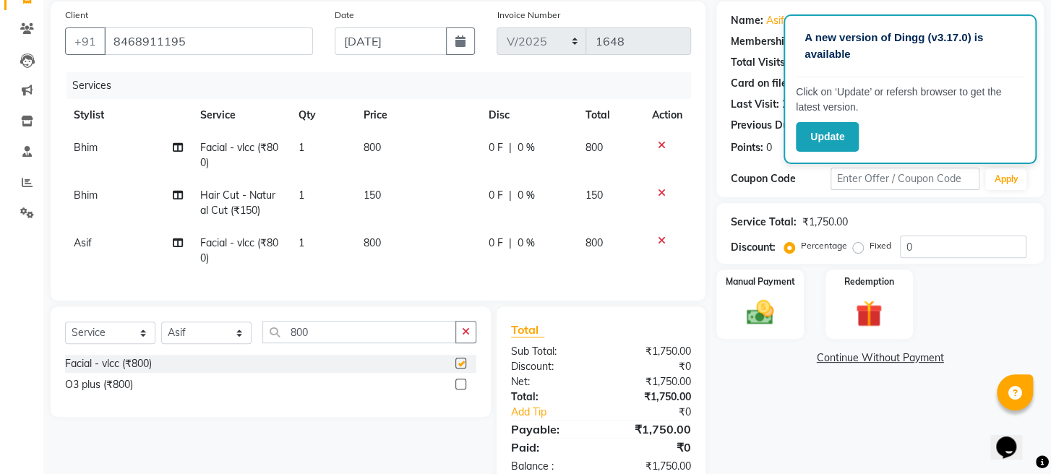
checkbox input "false"
click at [195, 344] on select "Select Stylist [PERSON_NAME] Mahadev Prem [PERSON_NAME]" at bounding box center [206, 333] width 90 height 22
select select "16429"
click at [161, 333] on select "Select Stylist [PERSON_NAME] Mahadev Prem [PERSON_NAME]" at bounding box center [206, 333] width 90 height 22
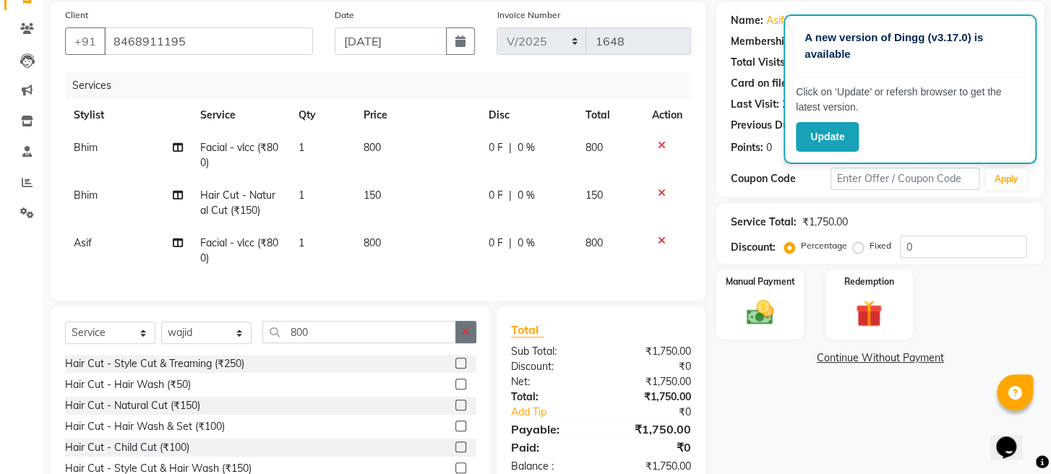
click at [466, 343] on button "button" at bounding box center [466, 332] width 21 height 22
click at [409, 343] on input "text" at bounding box center [369, 332] width 214 height 22
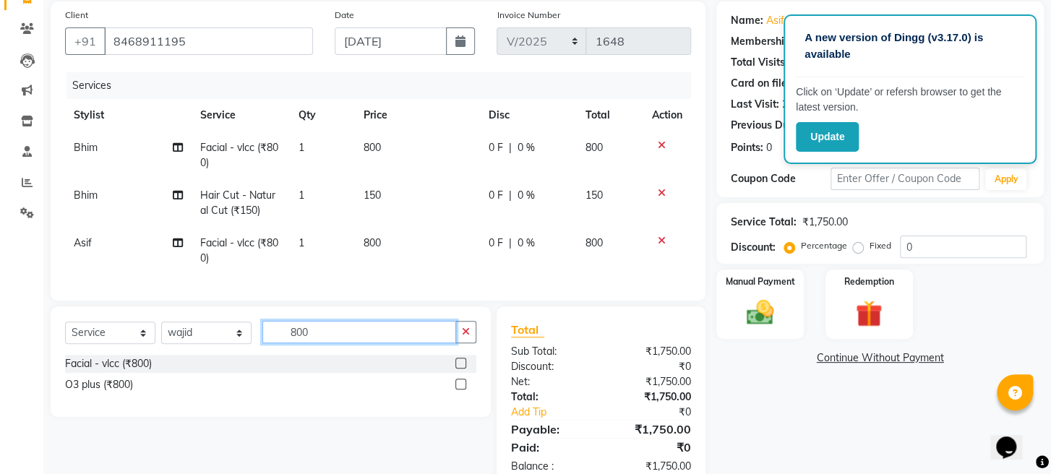
type input "800"
click at [460, 369] on label at bounding box center [461, 363] width 11 height 11
click at [460, 369] on input "checkbox" at bounding box center [460, 363] width 9 height 9
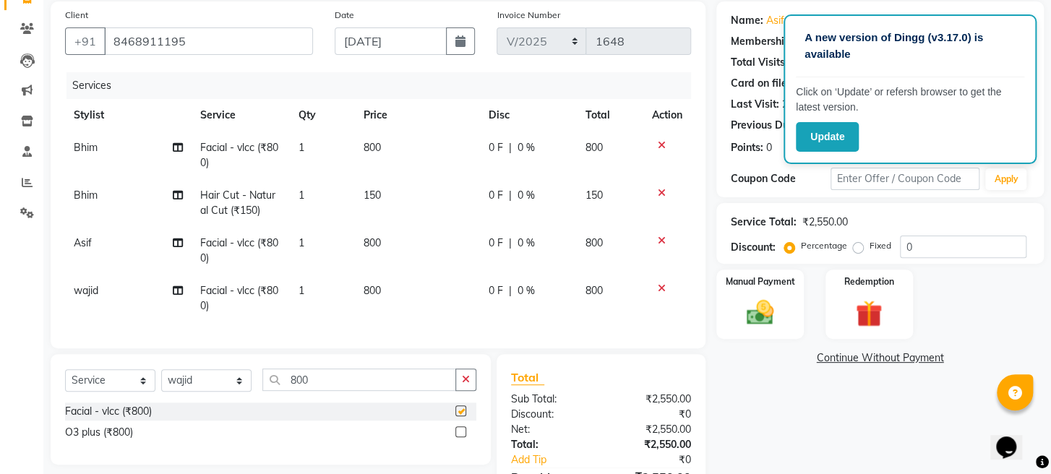
checkbox input "false"
click at [375, 288] on span "800" at bounding box center [372, 290] width 17 height 13
select select "16429"
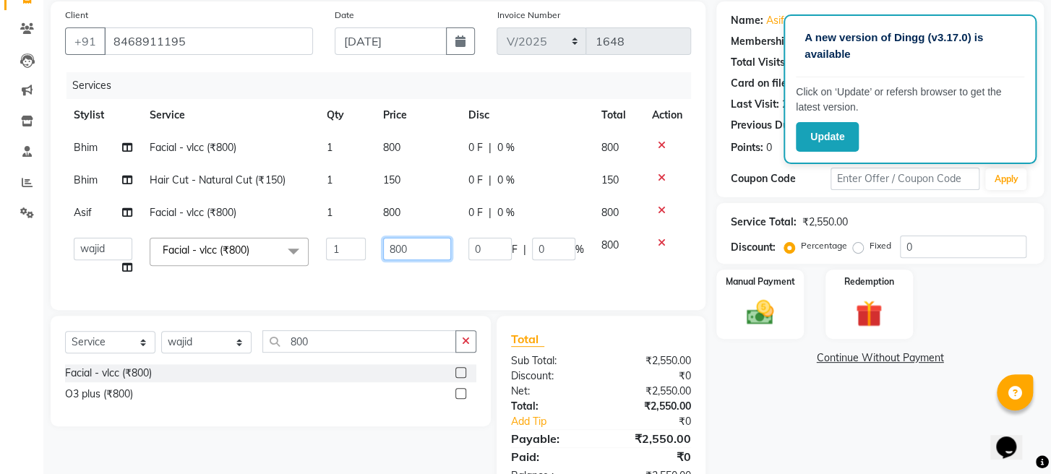
click at [401, 246] on input "800" at bounding box center [417, 249] width 68 height 22
type input "750"
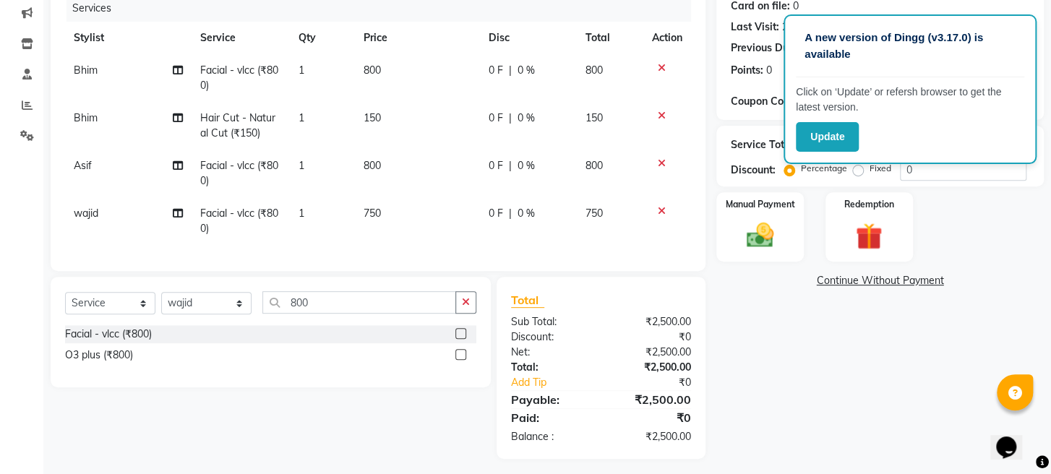
scroll to position [202, 0]
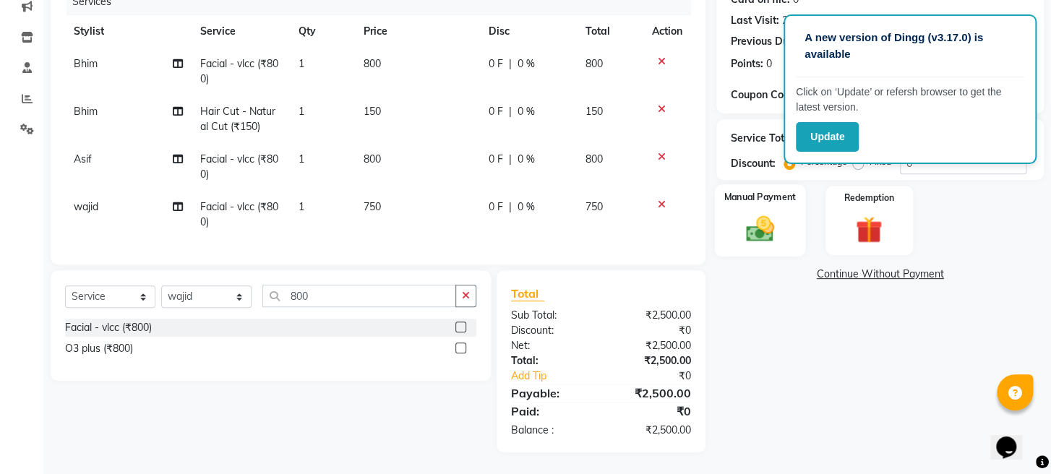
click at [765, 251] on div "Manual Payment" at bounding box center [760, 220] width 91 height 72
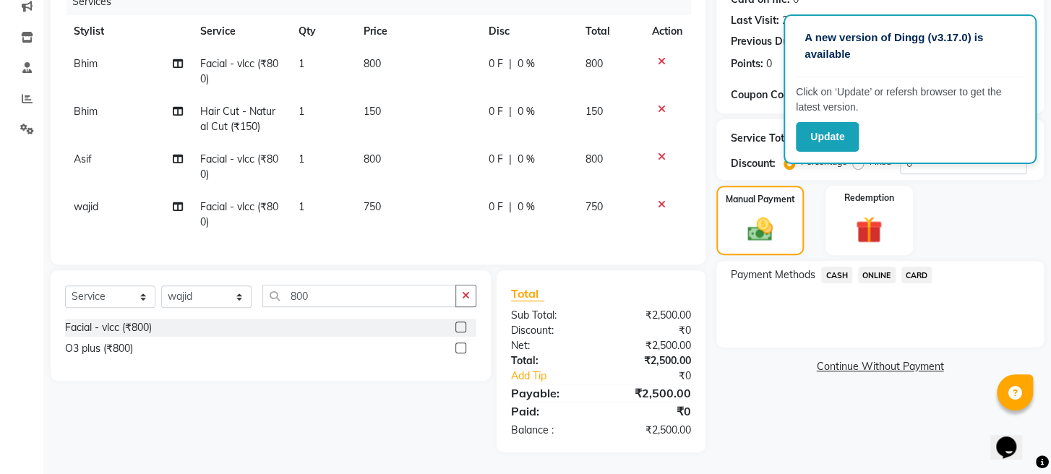
click at [874, 277] on span "ONLINE" at bounding box center [877, 275] width 38 height 17
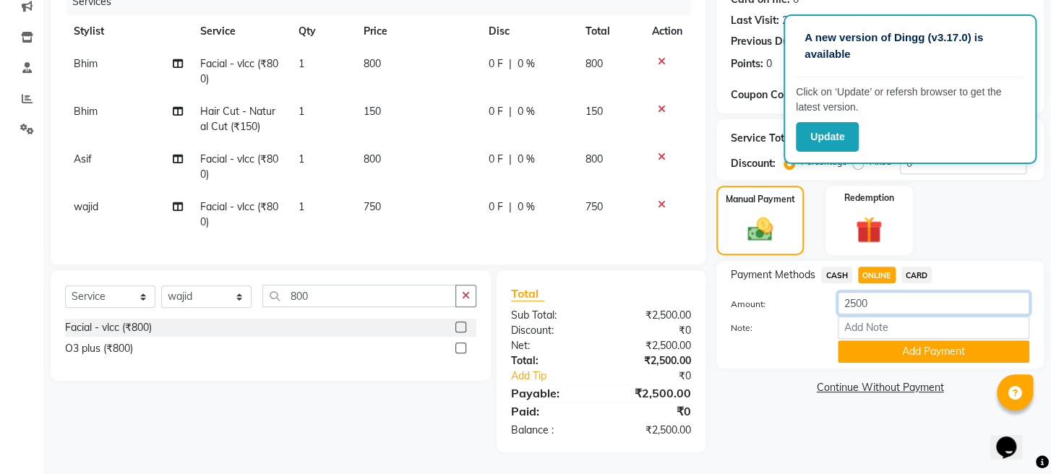
click at [866, 307] on input "2500" at bounding box center [934, 303] width 192 height 22
type input "2"
type input "2050"
drag, startPoint x: 877, startPoint y: 362, endPoint x: 845, endPoint y: 313, distance: 58.4
click at [877, 362] on button "Add Payment" at bounding box center [934, 352] width 192 height 22
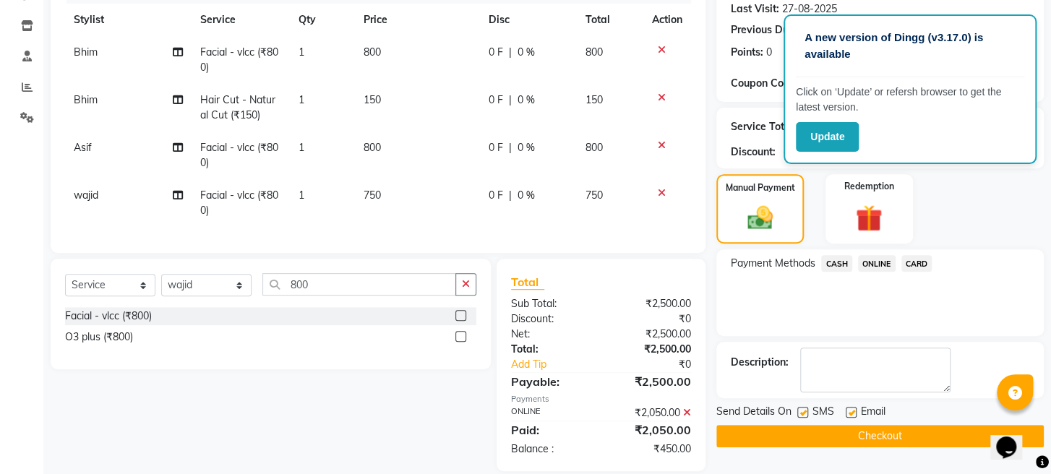
click at [837, 272] on span "CASH" at bounding box center [836, 263] width 31 height 17
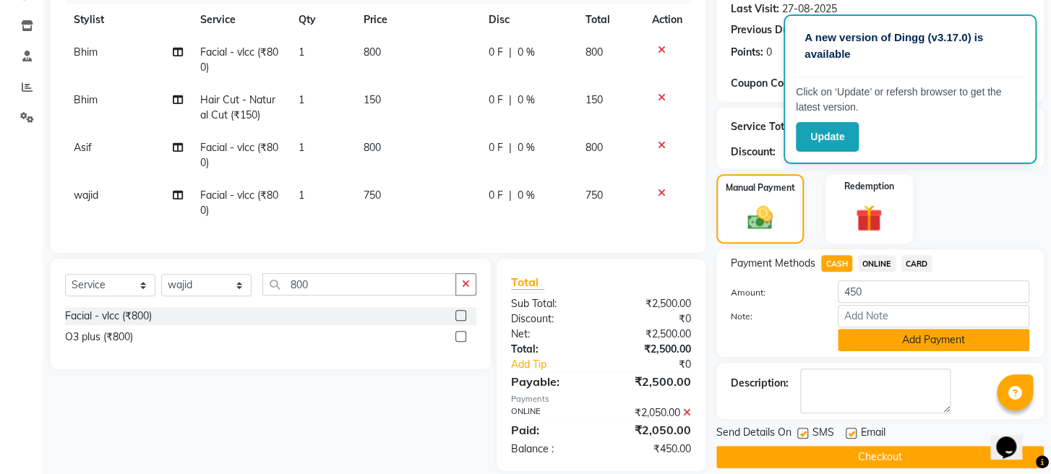
click at [867, 345] on button "Add Payment" at bounding box center [934, 340] width 192 height 22
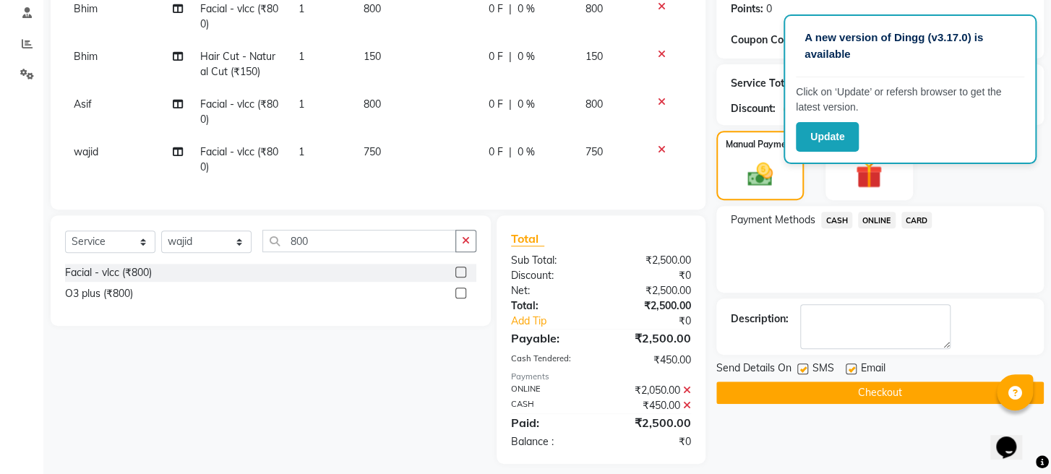
scroll to position [269, 0]
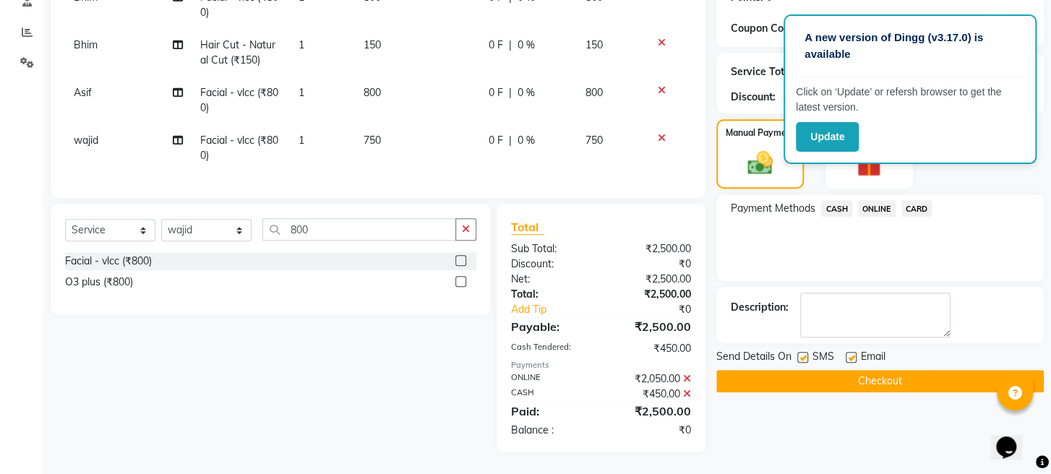
click at [851, 389] on button "Checkout" at bounding box center [881, 381] width 328 height 22
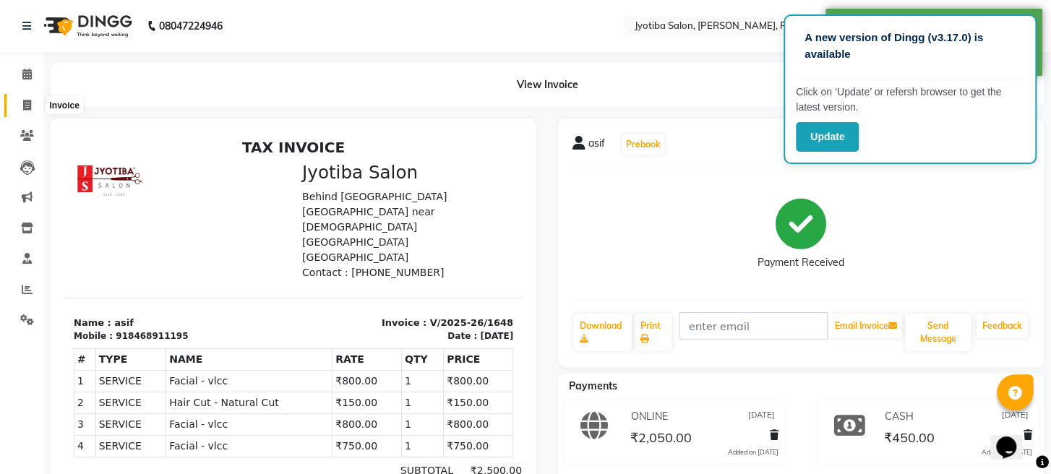
click at [24, 102] on icon at bounding box center [27, 105] width 8 height 11
select select "779"
select select "service"
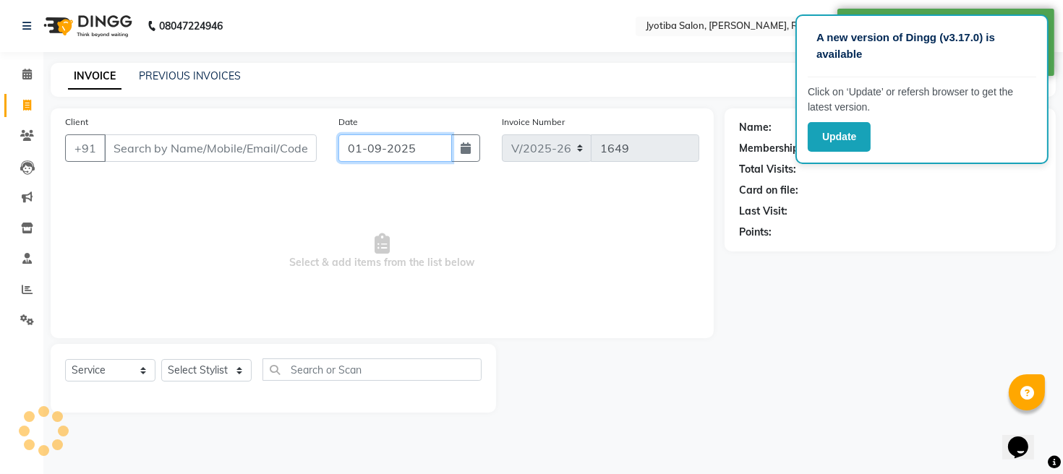
click at [411, 153] on input "01-09-2025" at bounding box center [395, 147] width 114 height 27
select select "9"
select select "2025"
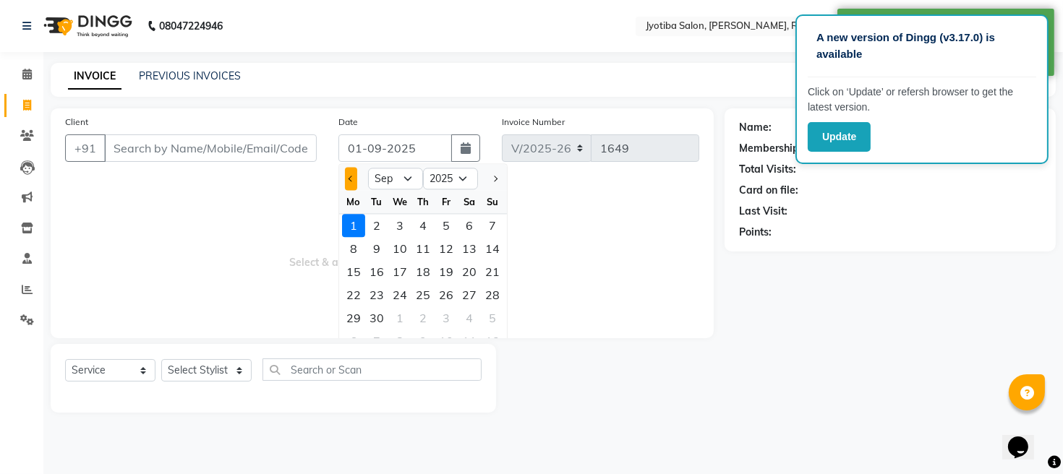
click at [347, 184] on button "Previous month" at bounding box center [351, 178] width 12 height 23
select select "8"
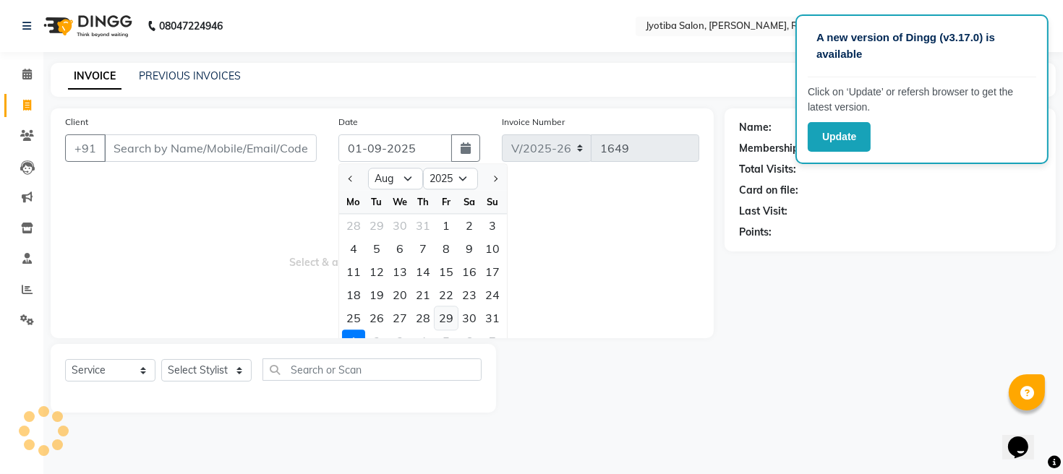
click at [446, 322] on div "29" at bounding box center [446, 318] width 23 height 23
type input "[DATE]"
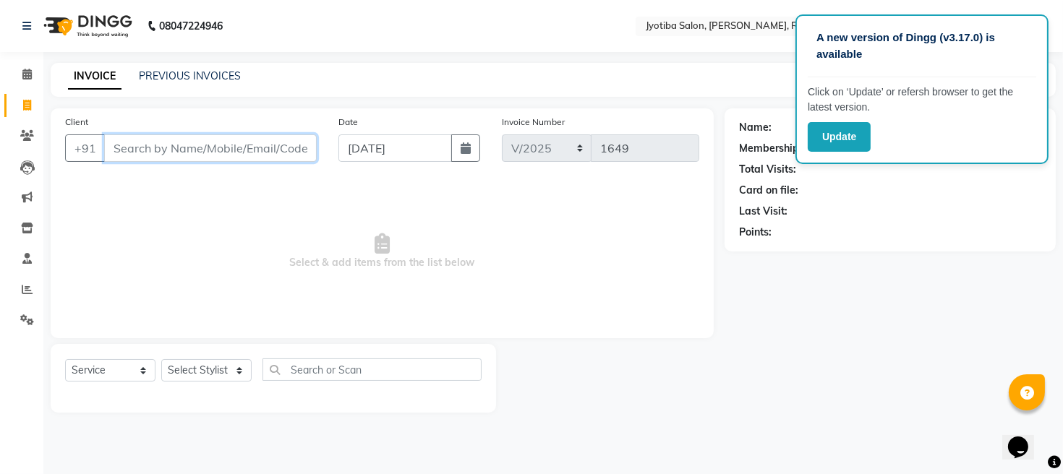
click at [218, 147] on input "Client" at bounding box center [210, 147] width 213 height 27
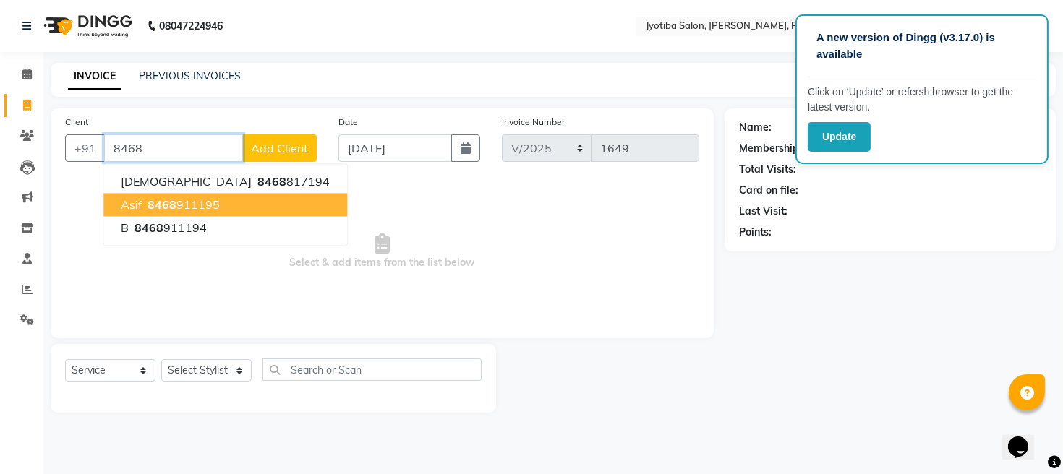
click at [212, 210] on ngb-highlight "8468 911195" at bounding box center [182, 204] width 75 height 14
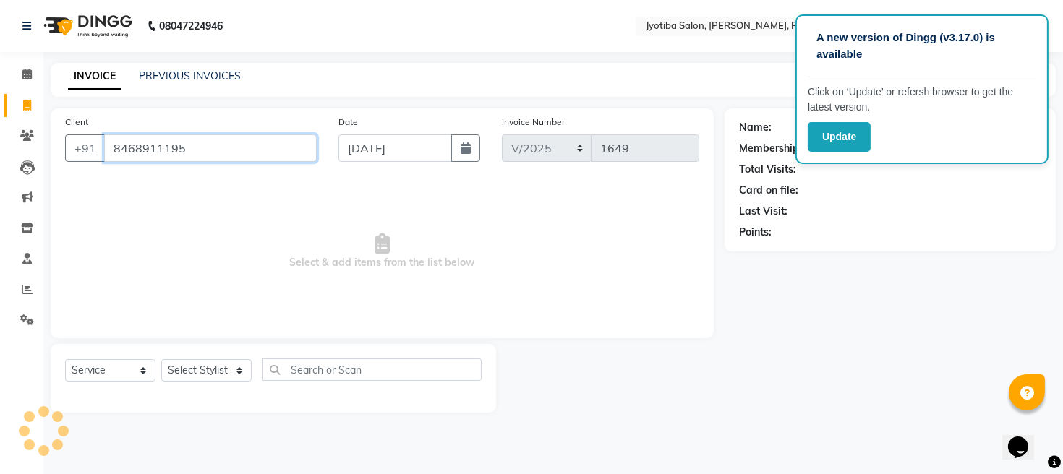
type input "8468911195"
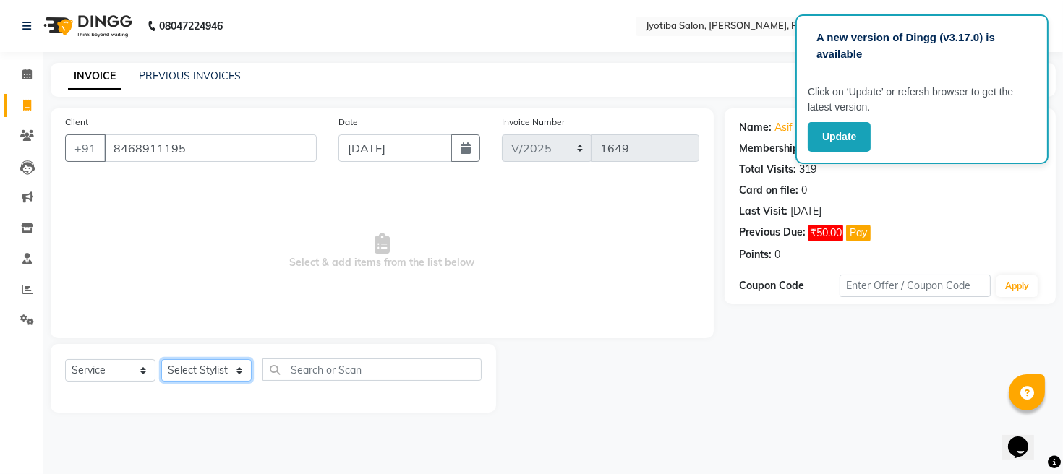
click at [208, 374] on select "Select Stylist [PERSON_NAME] Mahadev Prem [PERSON_NAME]" at bounding box center [206, 370] width 90 height 22
select select "12803"
click at [161, 359] on select "Select Stylist [PERSON_NAME] Mahadev Prem [PERSON_NAME]" at bounding box center [206, 370] width 90 height 22
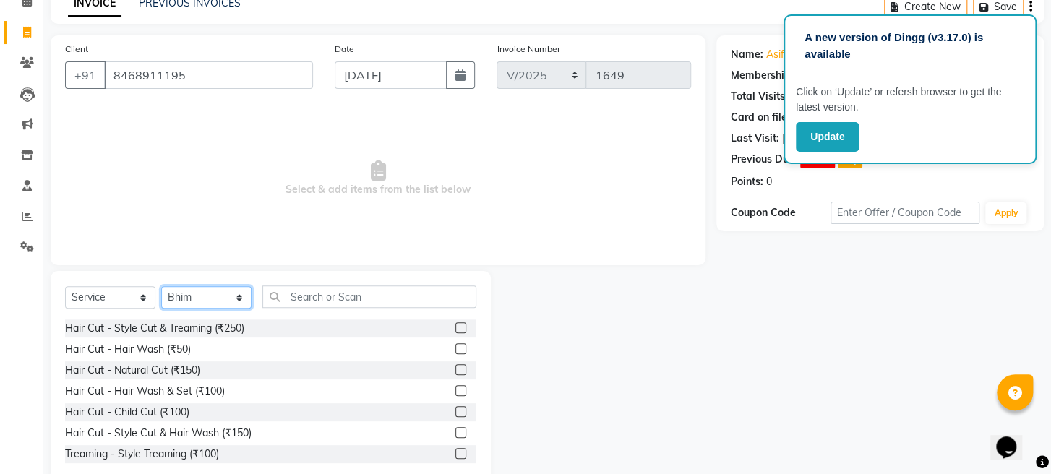
scroll to position [105, 0]
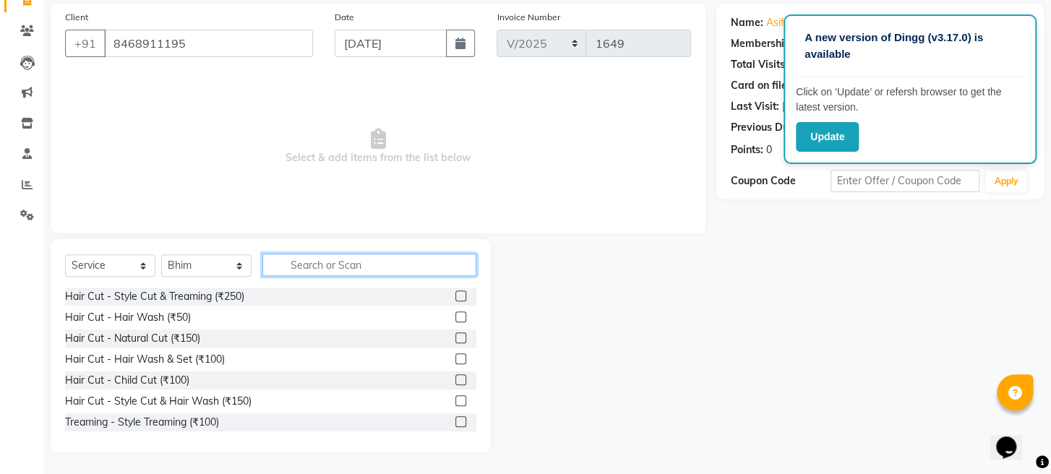
click at [429, 275] on input "text" at bounding box center [369, 265] width 214 height 22
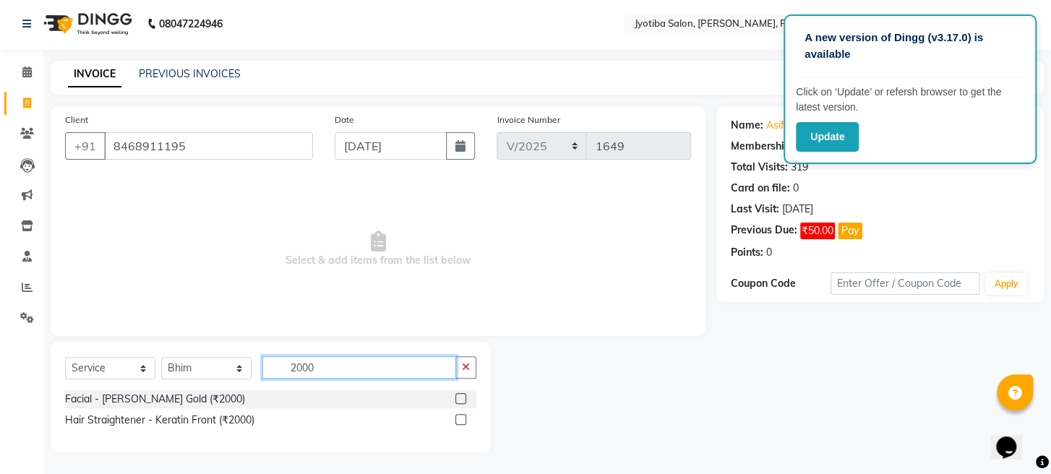
scroll to position [1, 0]
type input "2000"
click at [456, 398] on label at bounding box center [461, 399] width 11 height 11
click at [456, 398] on input "checkbox" at bounding box center [460, 400] width 9 height 9
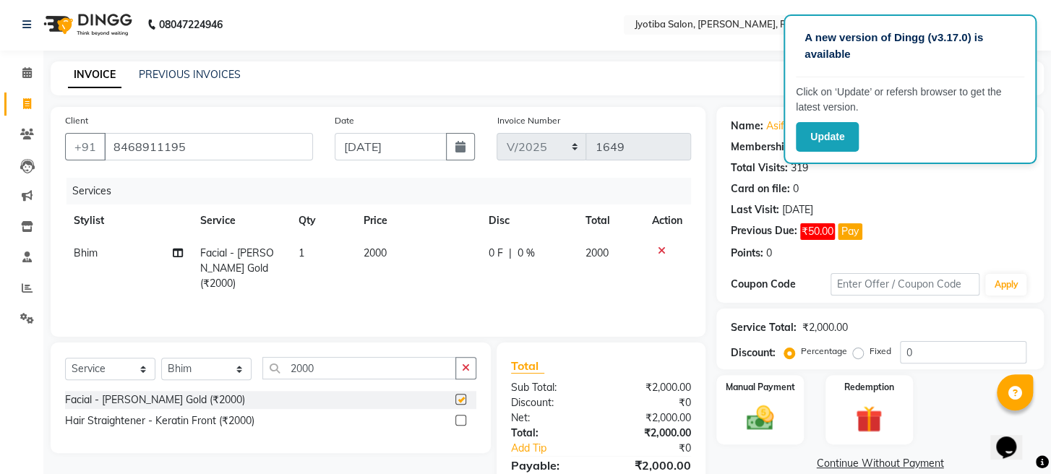
checkbox input "false"
click at [464, 373] on button "button" at bounding box center [466, 368] width 21 height 22
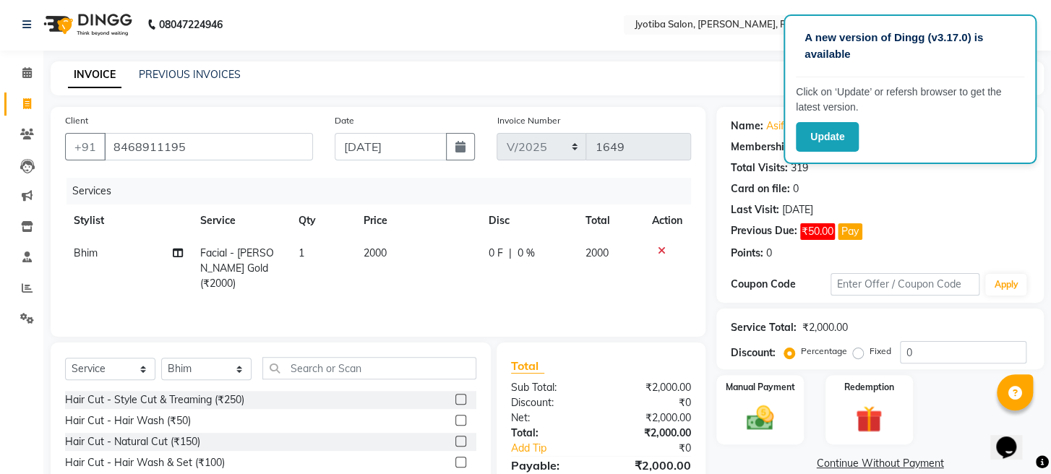
click at [456, 417] on label at bounding box center [461, 420] width 11 height 11
click at [456, 417] on input "checkbox" at bounding box center [460, 421] width 9 height 9
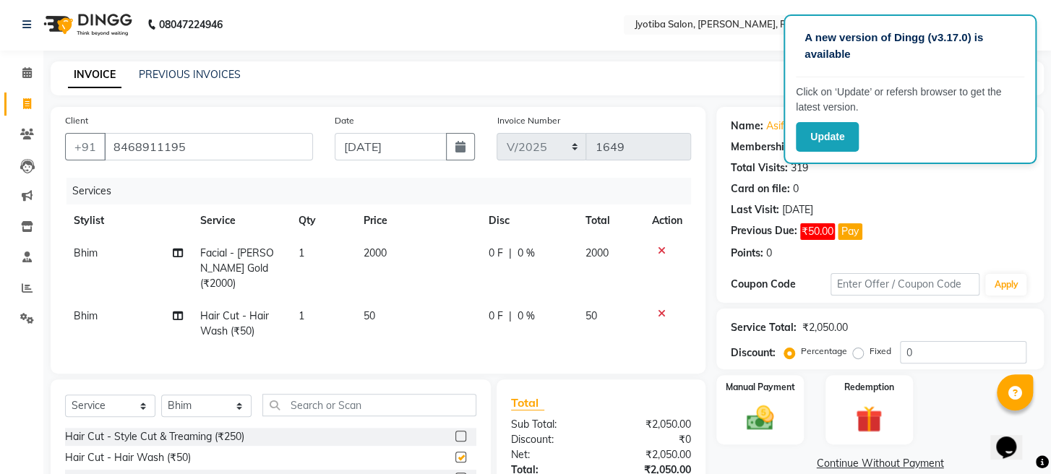
checkbox input "false"
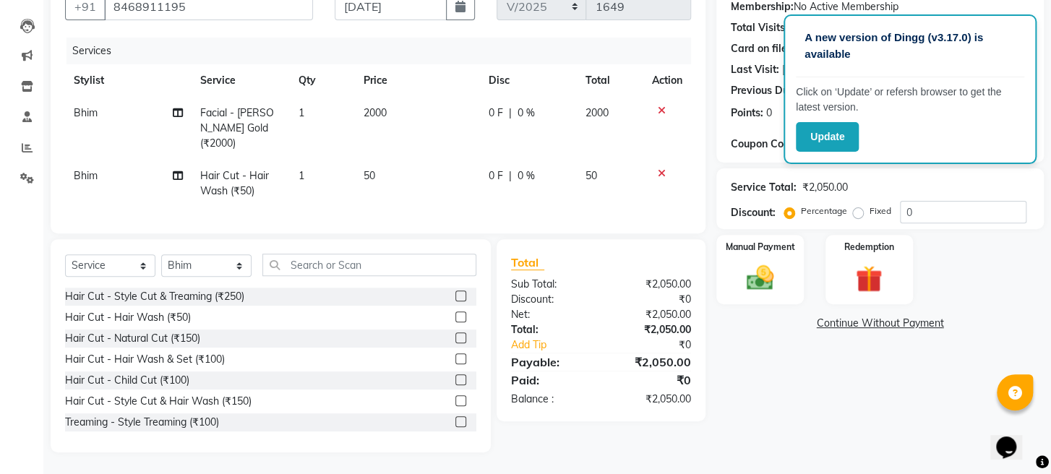
click at [456, 341] on label at bounding box center [461, 338] width 11 height 11
click at [456, 341] on input "checkbox" at bounding box center [460, 338] width 9 height 9
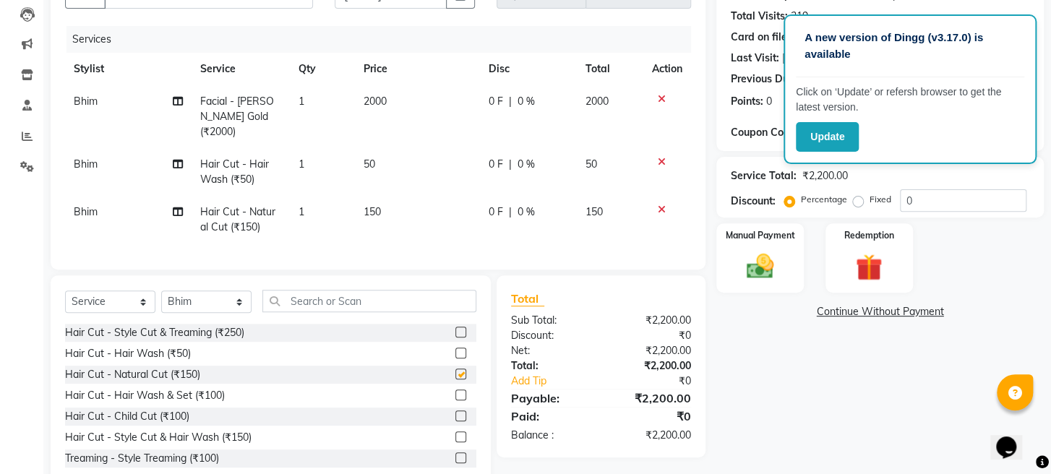
checkbox input "false"
click at [231, 313] on select "Select Stylist [PERSON_NAME] Mahadev Prem [PERSON_NAME]" at bounding box center [206, 302] width 90 height 22
select select "63247"
click at [161, 302] on select "Select Stylist [PERSON_NAME] Mahadev Prem [PERSON_NAME]" at bounding box center [206, 302] width 90 height 22
click at [362, 307] on input "text" at bounding box center [369, 301] width 214 height 22
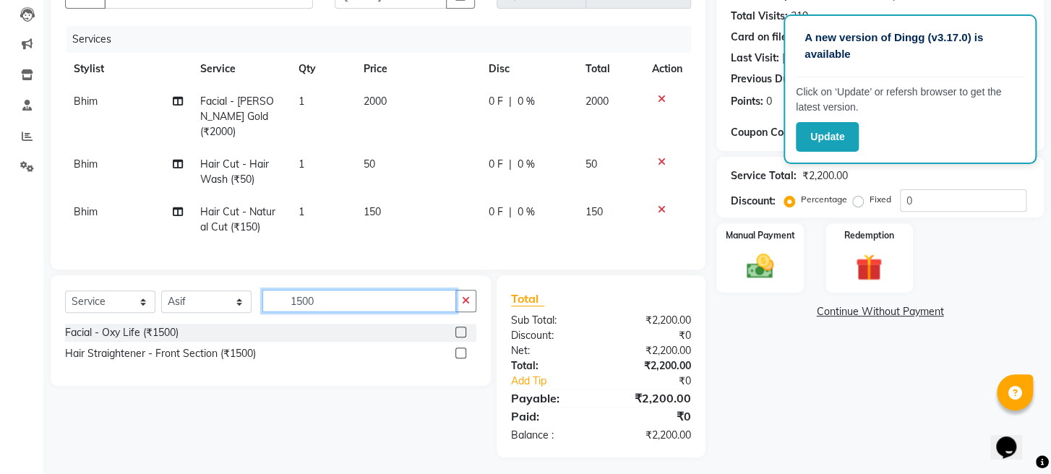
type input "1500"
click at [463, 338] on label at bounding box center [461, 332] width 11 height 11
click at [463, 338] on input "checkbox" at bounding box center [460, 332] width 9 height 9
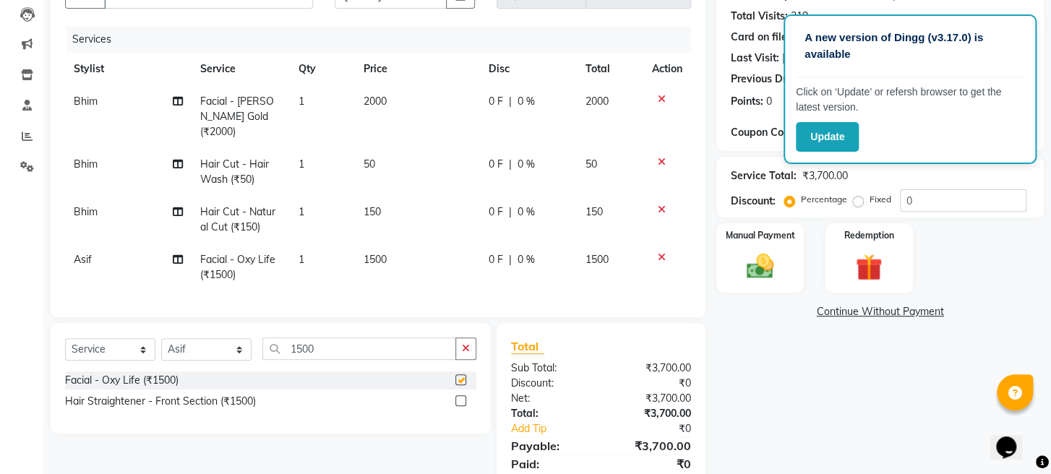
checkbox input "false"
click at [371, 257] on span "1500" at bounding box center [375, 259] width 23 height 13
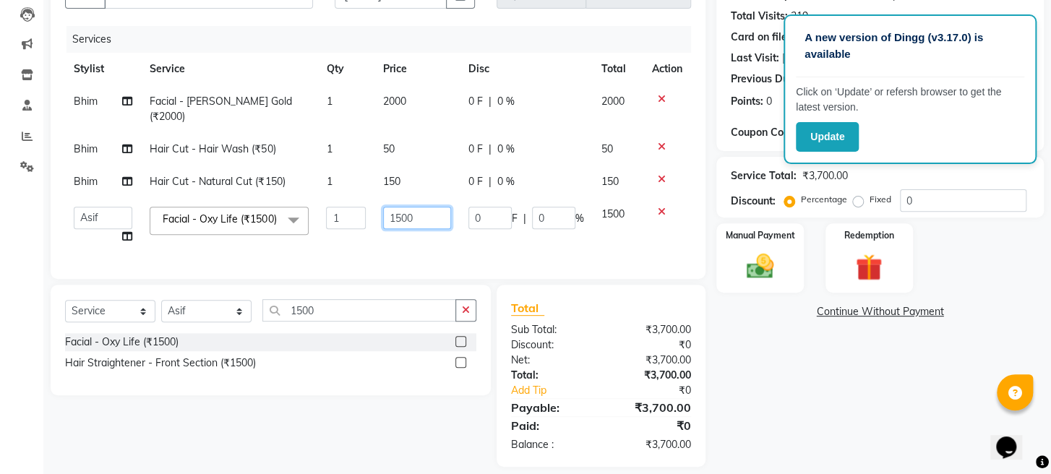
click at [401, 215] on input "1500" at bounding box center [417, 218] width 68 height 22
type input "1700"
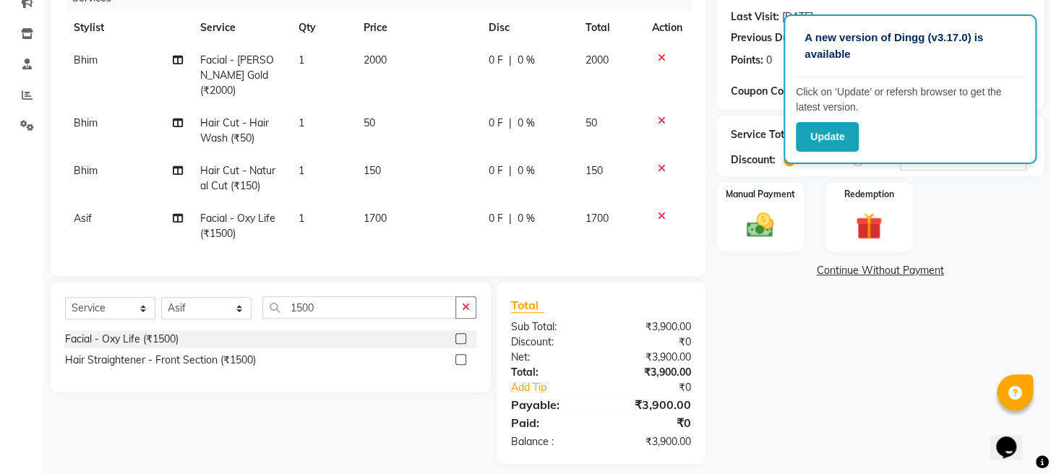
scroll to position [218, 0]
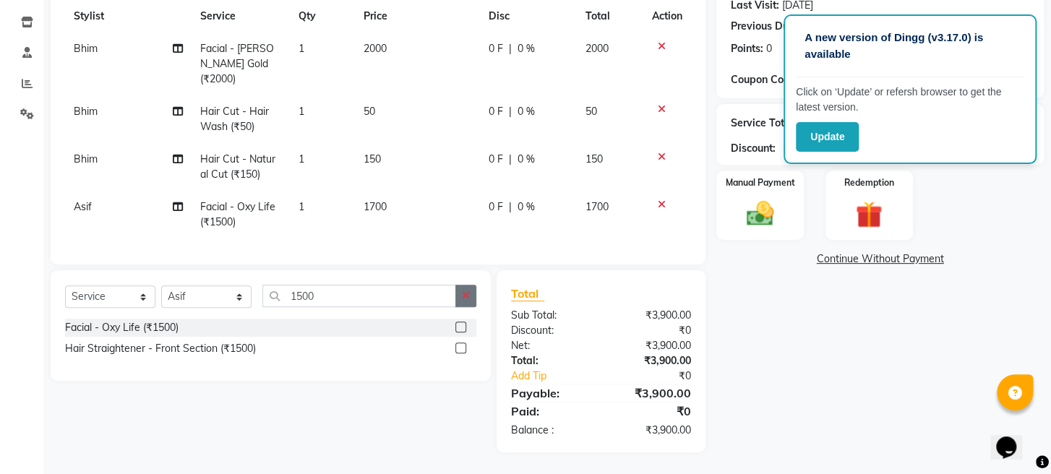
click at [467, 291] on icon "button" at bounding box center [466, 296] width 8 height 10
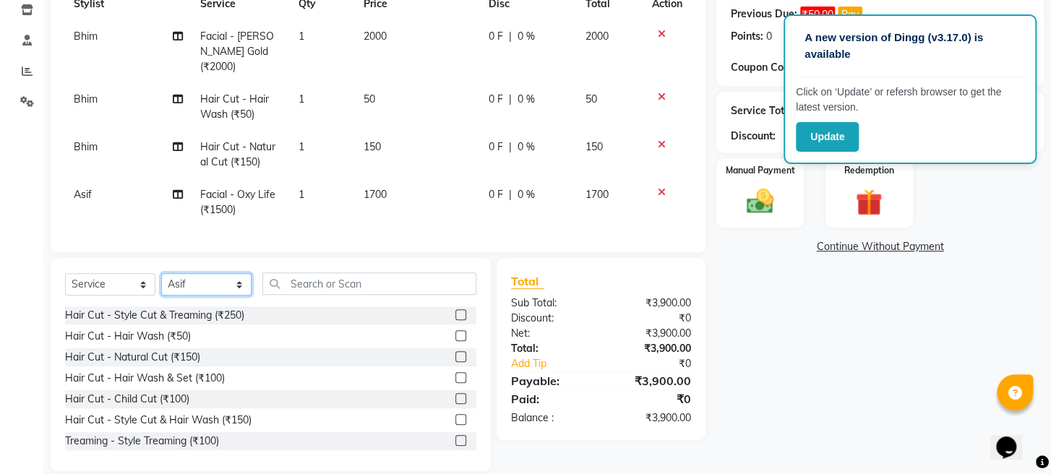
click at [182, 294] on select "Select Stylist [PERSON_NAME] Mahadev Prem [PERSON_NAME]" at bounding box center [206, 284] width 90 height 22
select select "16429"
click at [161, 285] on select "Select Stylist [PERSON_NAME] Mahadev Prem [PERSON_NAME]" at bounding box center [206, 284] width 90 height 22
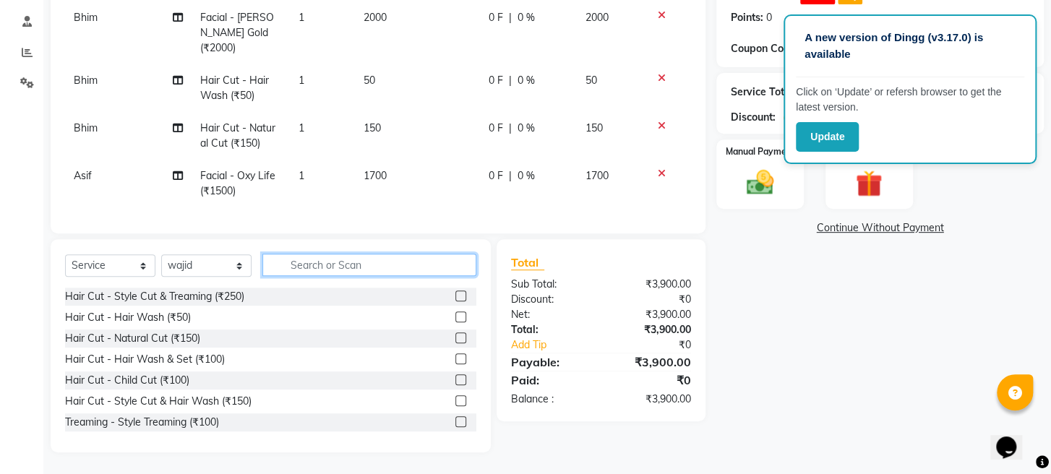
click at [411, 269] on input "text" at bounding box center [369, 265] width 214 height 22
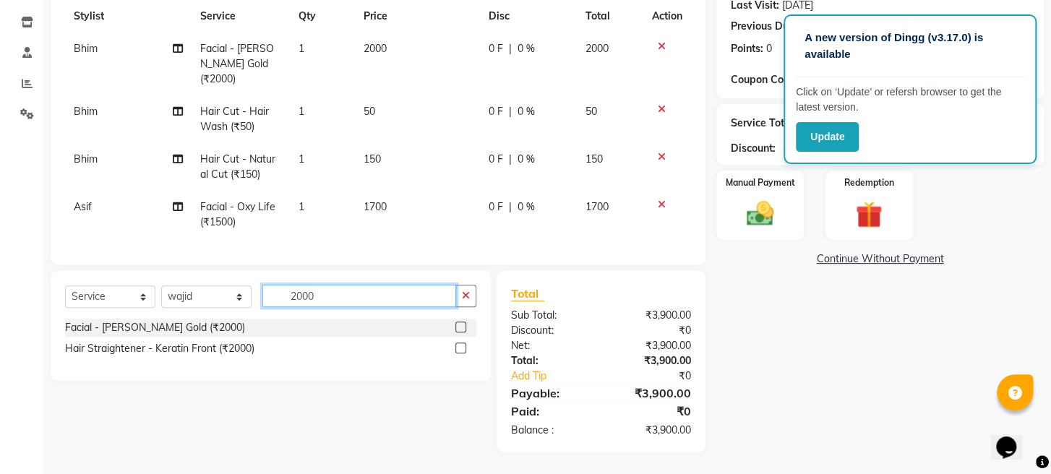
scroll to position [218, 0]
type input "2000"
click at [462, 323] on label at bounding box center [461, 327] width 11 height 11
click at [462, 323] on input "checkbox" at bounding box center [460, 327] width 9 height 9
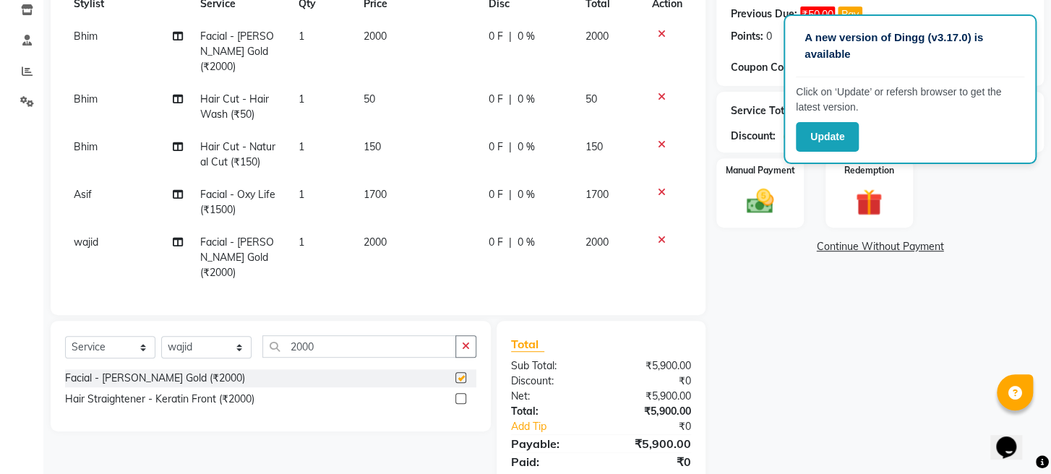
checkbox input "false"
click at [380, 236] on span "2000" at bounding box center [375, 242] width 23 height 13
select select "16429"
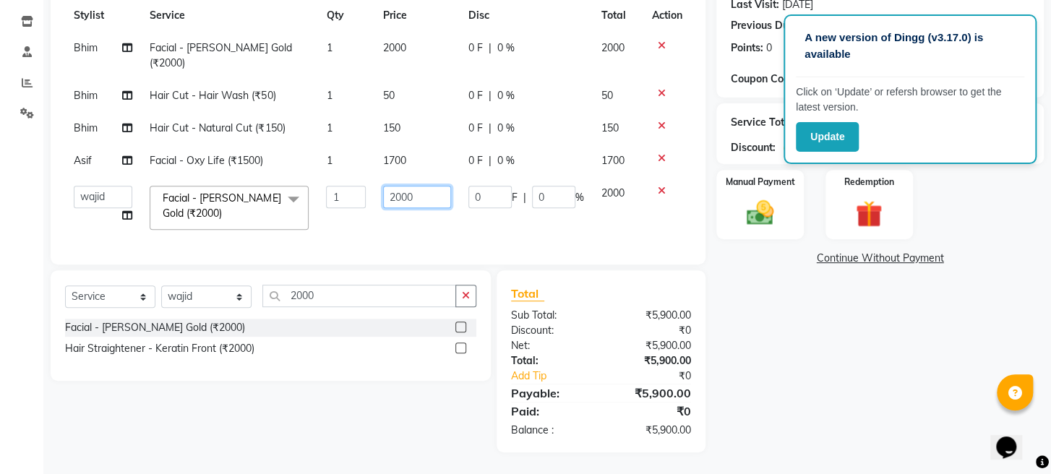
click at [399, 186] on input "2000" at bounding box center [417, 197] width 68 height 22
type input "2300"
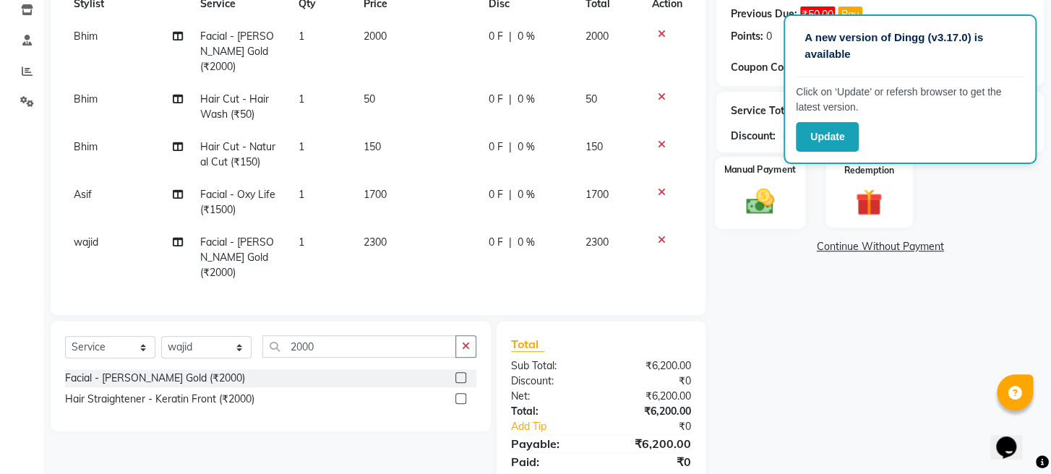
click at [748, 209] on img at bounding box center [761, 202] width 46 height 33
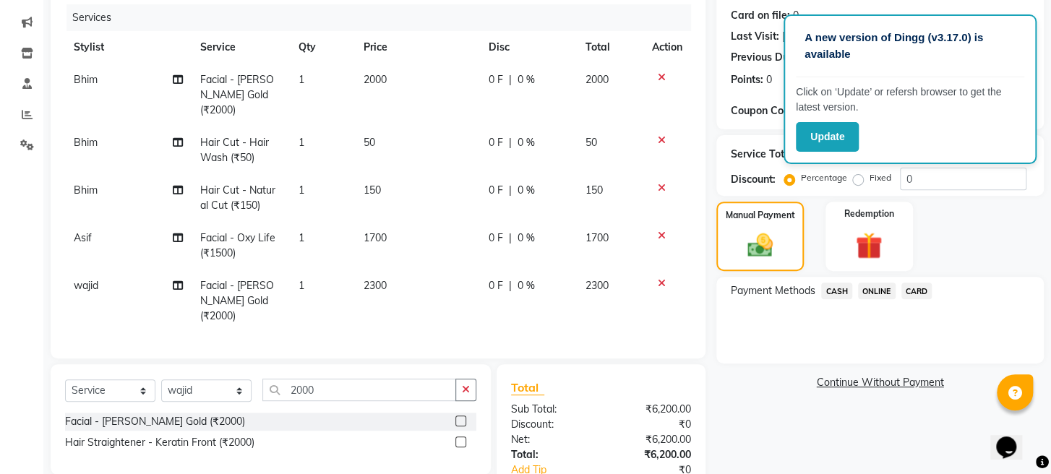
scroll to position [268, 0]
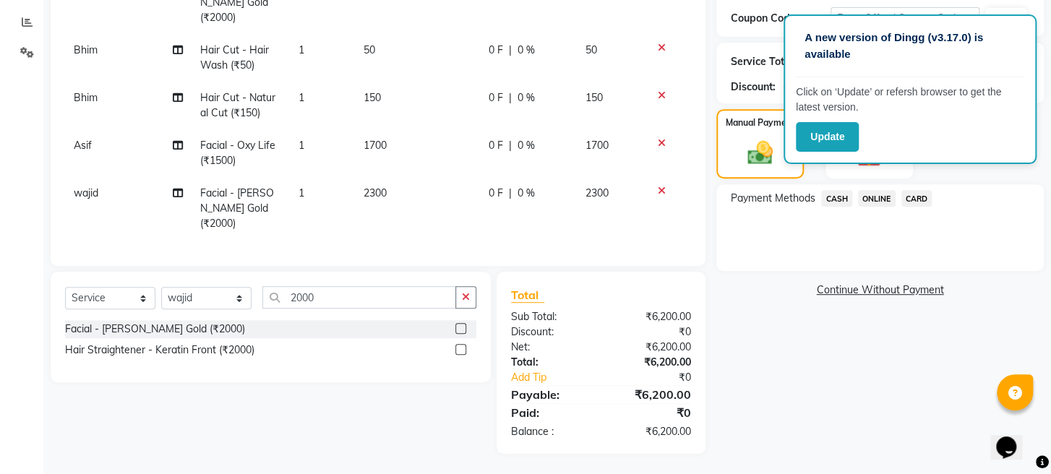
click at [381, 192] on span "2300" at bounding box center [375, 193] width 23 height 13
select select "16429"
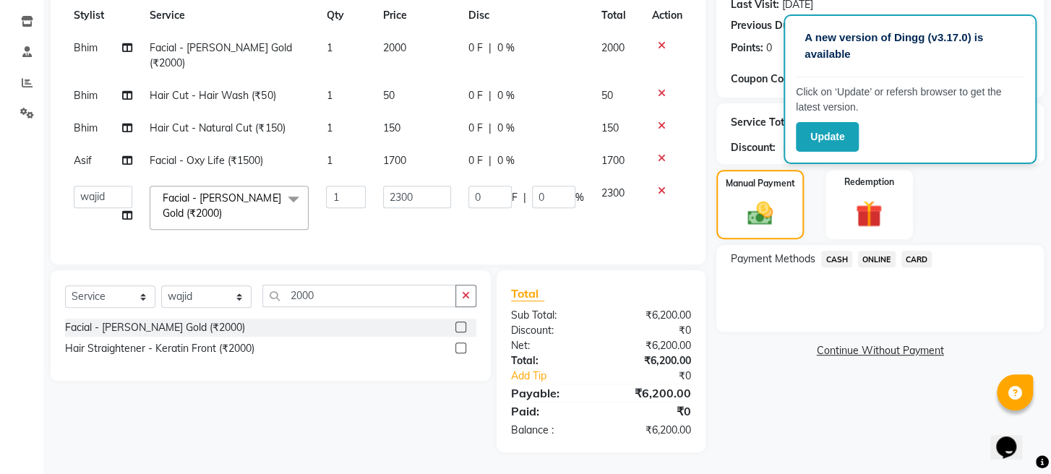
scroll to position [218, 0]
click at [419, 186] on input "2300" at bounding box center [417, 197] width 68 height 22
click at [406, 186] on input "2300" at bounding box center [417, 197] width 68 height 22
type input "2350"
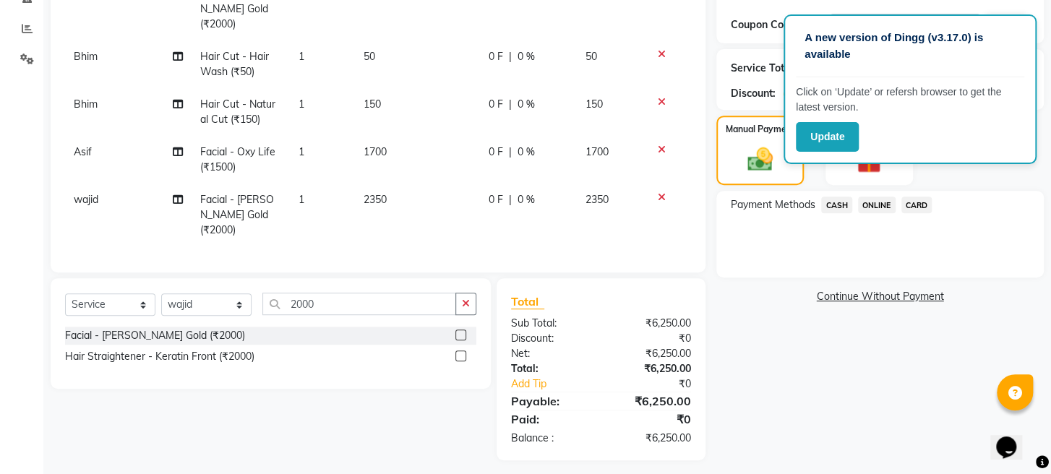
scroll to position [281, 0]
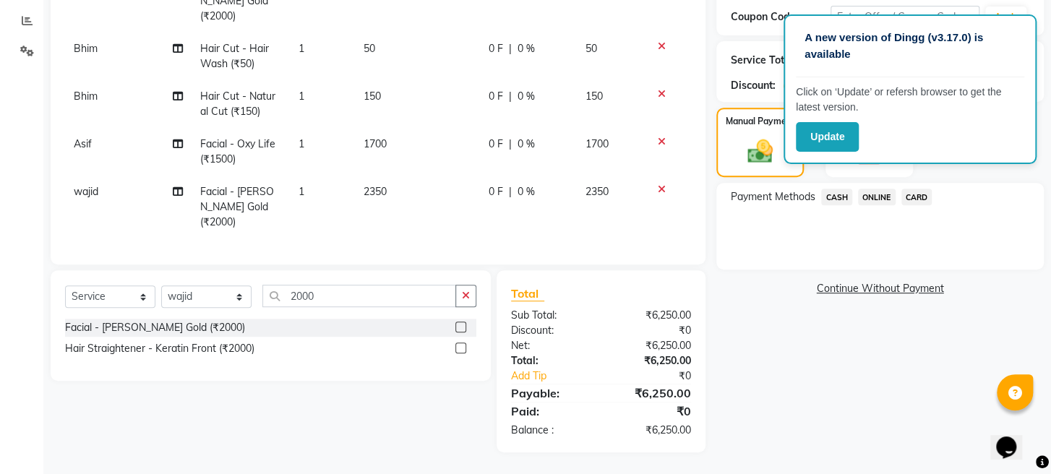
click at [878, 201] on span "ONLINE" at bounding box center [877, 197] width 38 height 17
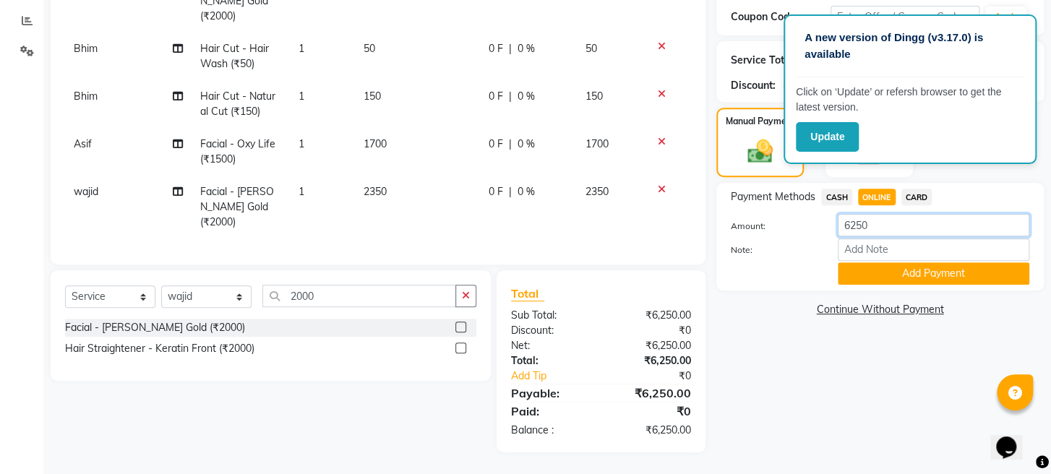
click at [879, 227] on input "6250" at bounding box center [934, 225] width 192 height 22
type input "6"
type input "5600"
click at [874, 281] on button "Add Payment" at bounding box center [934, 273] width 192 height 22
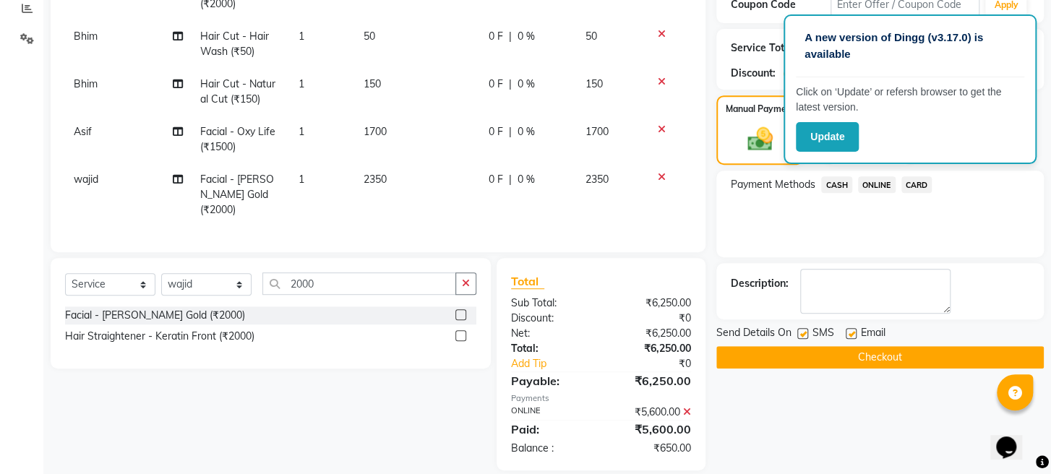
click at [837, 193] on span "CASH" at bounding box center [836, 184] width 31 height 17
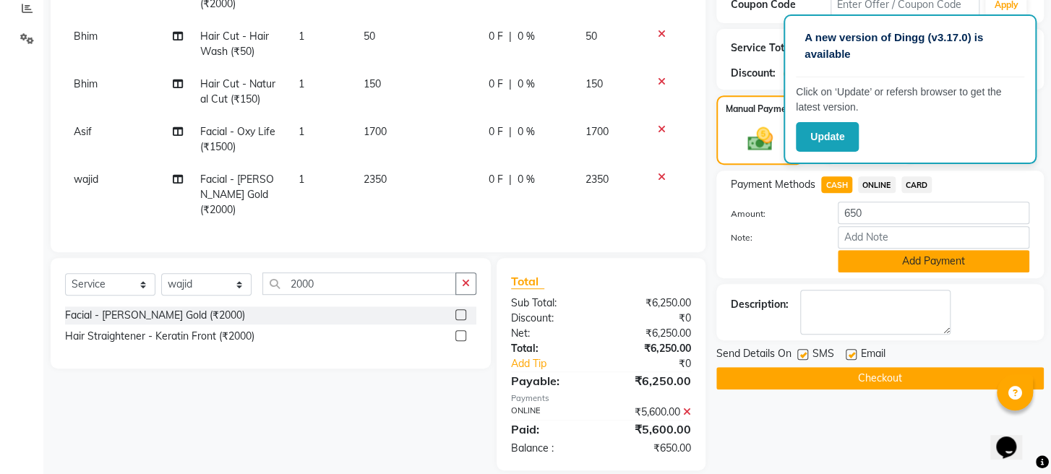
click at [869, 273] on button "Add Payment" at bounding box center [934, 261] width 192 height 22
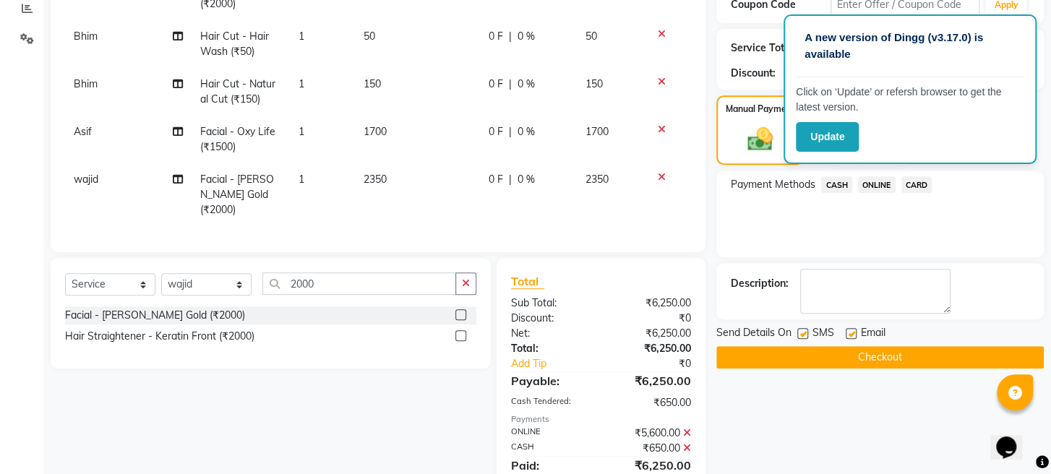
click at [828, 369] on button "Checkout" at bounding box center [881, 357] width 328 height 22
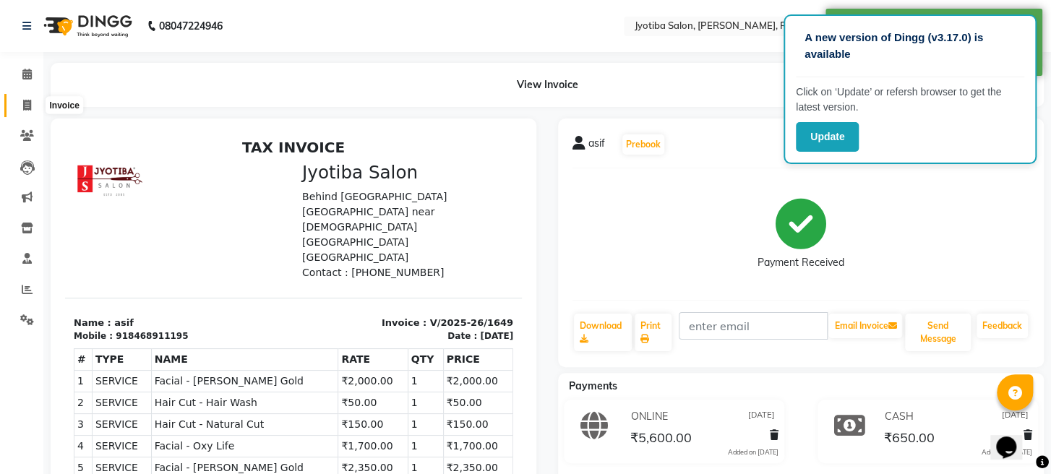
click at [29, 102] on icon at bounding box center [27, 105] width 8 height 11
select select "779"
select select "service"
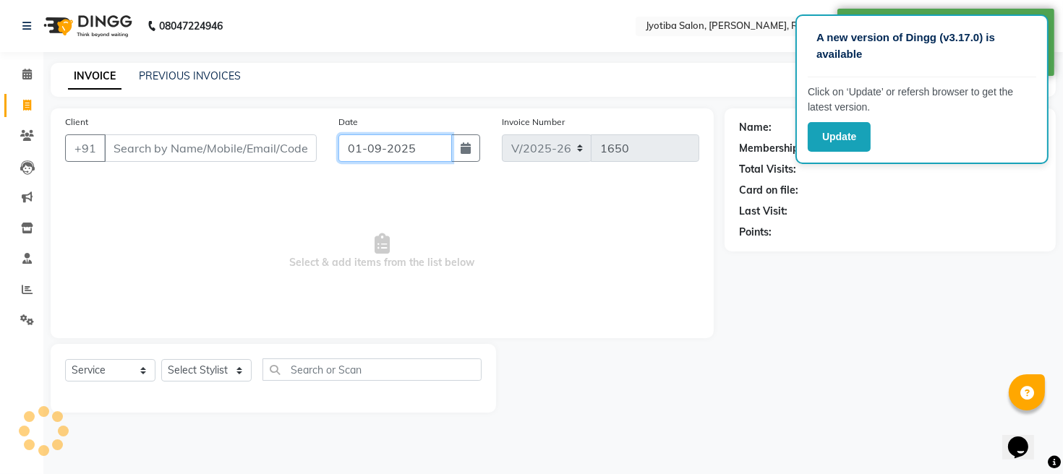
click at [381, 148] on input "01-09-2025" at bounding box center [395, 147] width 114 height 27
select select "9"
select select "2025"
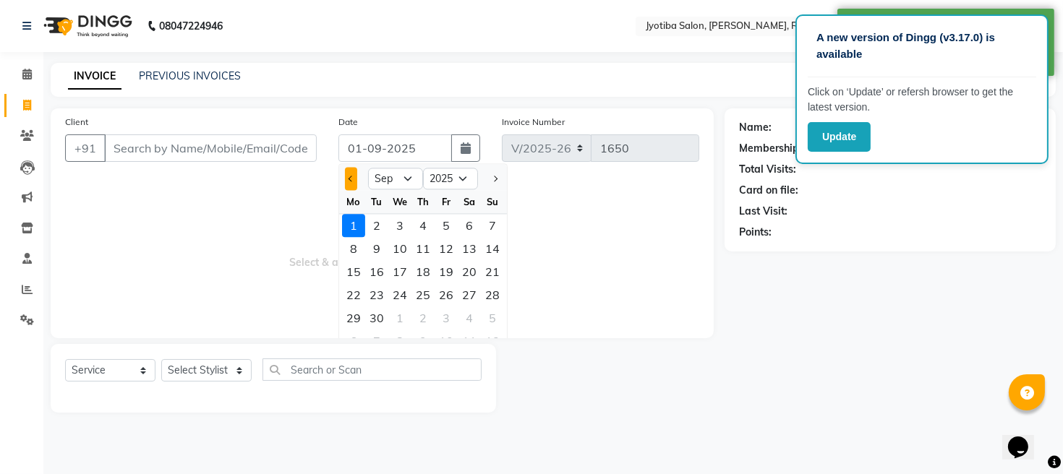
click at [351, 176] on span "Previous month" at bounding box center [352, 179] width 6 height 6
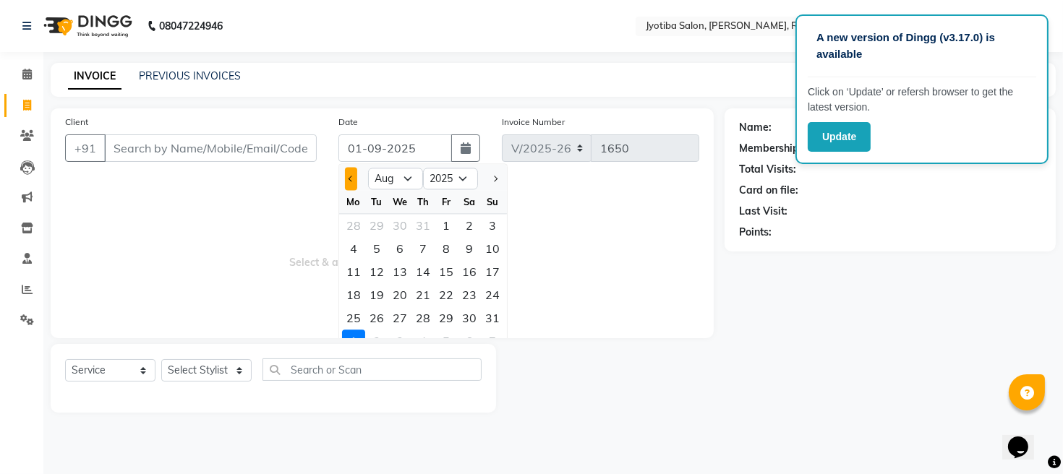
click at [354, 181] on button "Previous month" at bounding box center [351, 178] width 12 height 23
select select "7"
click at [399, 322] on div "30" at bounding box center [399, 318] width 23 height 23
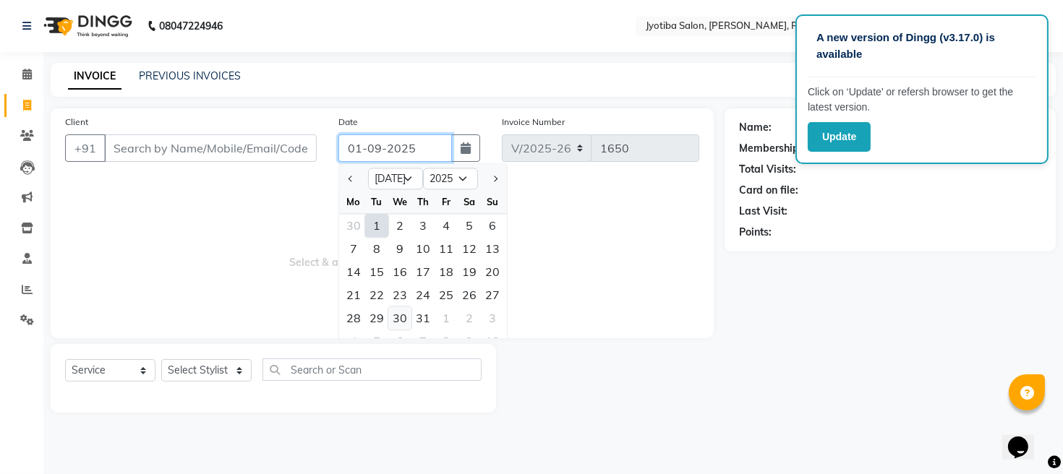
type input "30-07-2025"
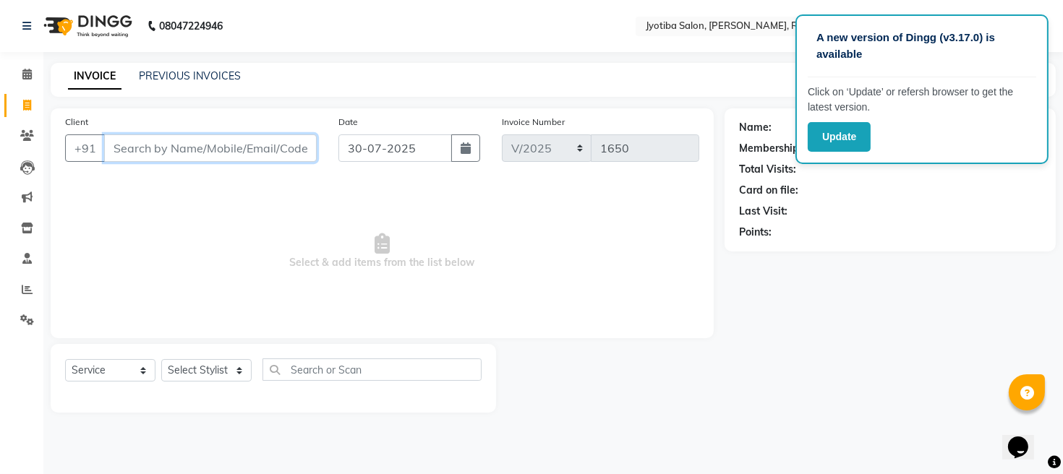
click at [191, 141] on input "Client" at bounding box center [210, 147] width 213 height 27
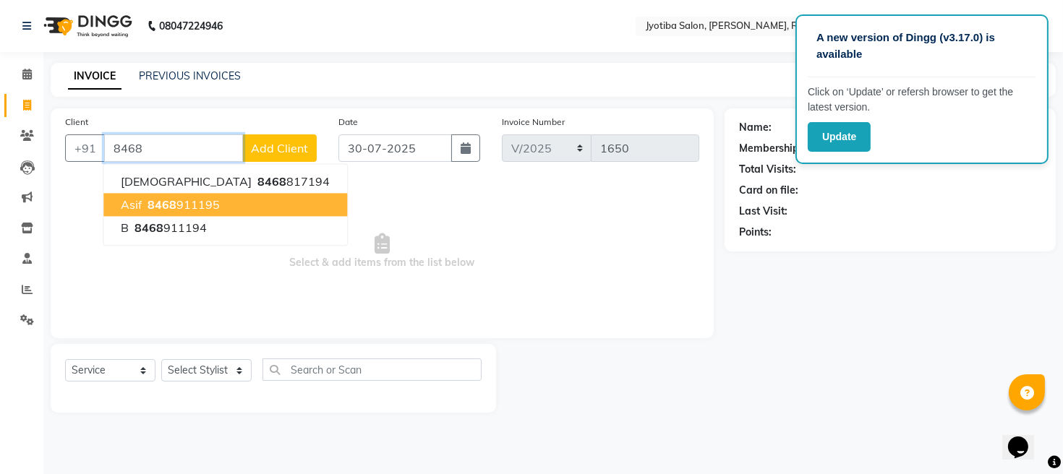
click at [181, 205] on ngb-highlight "8468 911195" at bounding box center [182, 204] width 75 height 14
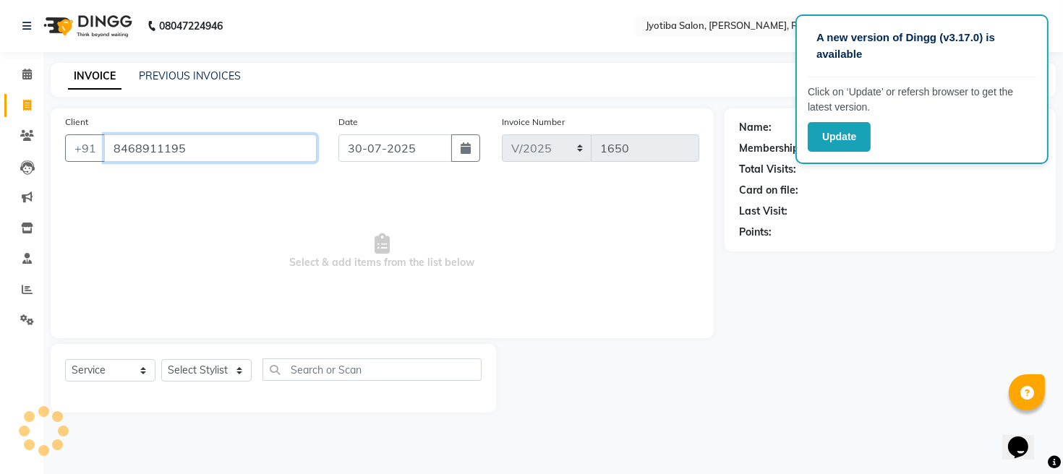
type input "8468911195"
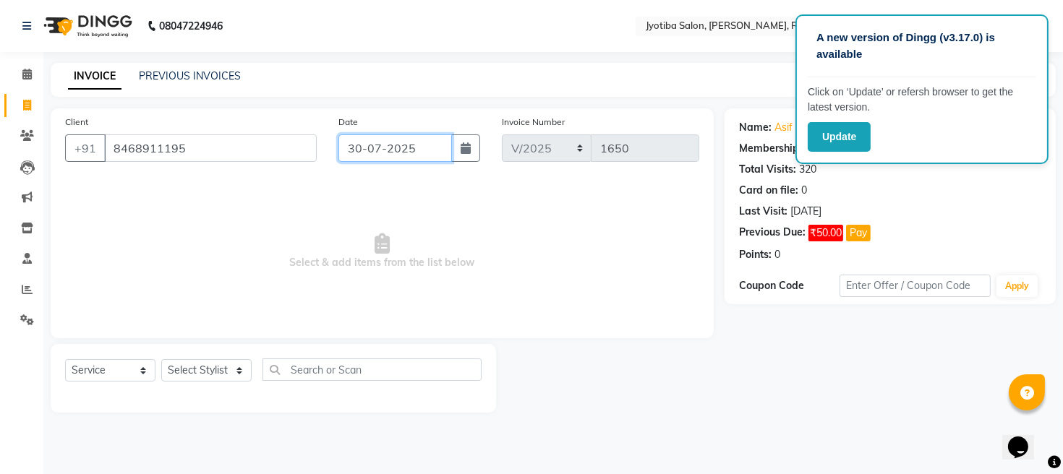
click at [393, 146] on input "30-07-2025" at bounding box center [395, 147] width 114 height 27
select select "7"
select select "2025"
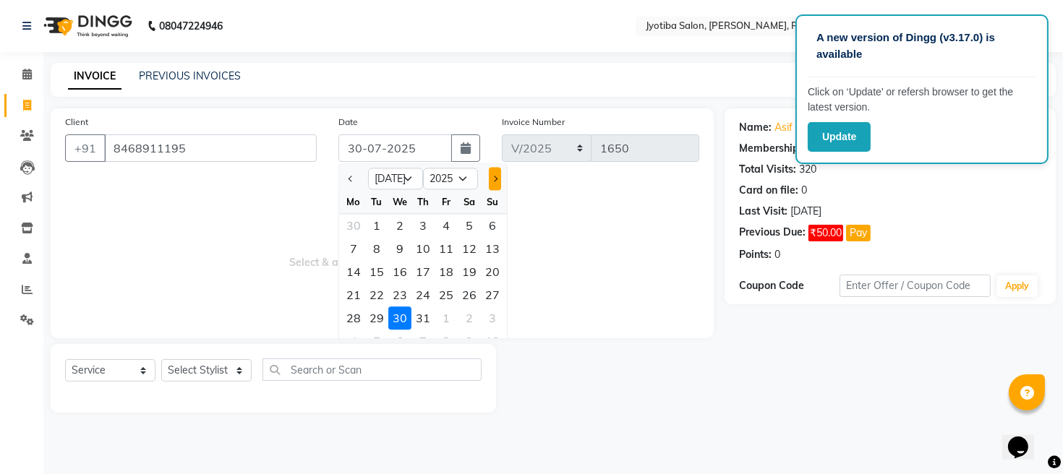
click at [492, 177] on span "Next month" at bounding box center [495, 179] width 6 height 6
select select "8"
click at [469, 322] on div "30" at bounding box center [469, 318] width 23 height 23
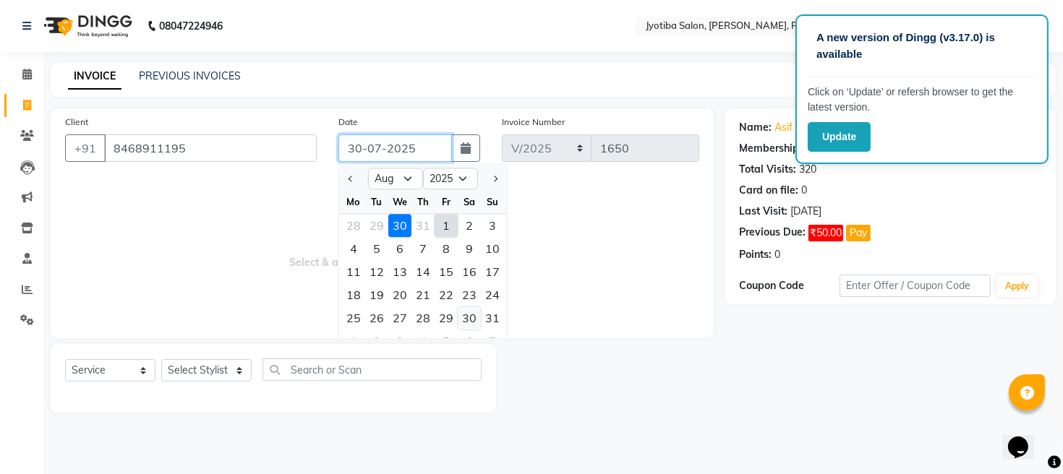
type input "30-08-2025"
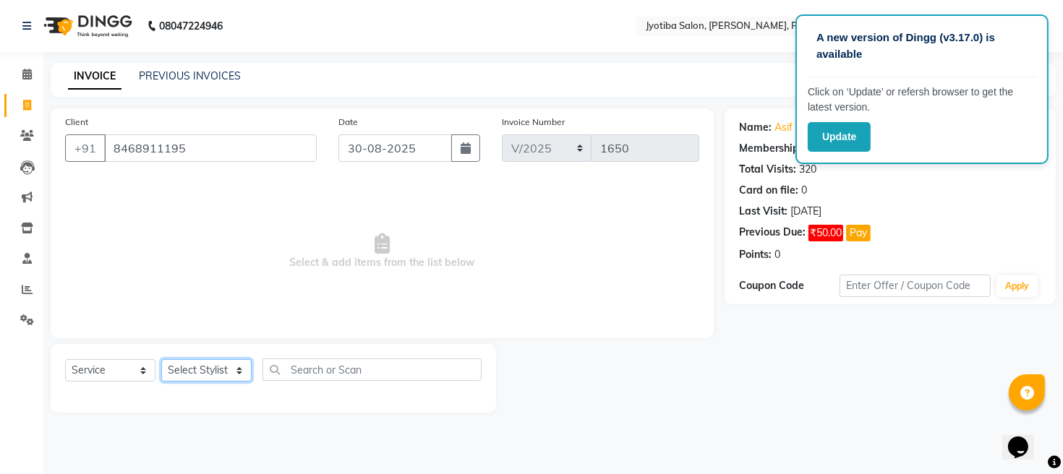
click at [219, 379] on select "Select Stylist [PERSON_NAME] Mahadev Prem [PERSON_NAME]" at bounding box center [206, 370] width 90 height 22
select select "12803"
click at [161, 359] on select "Select Stylist [PERSON_NAME] Mahadev Prem [PERSON_NAME]" at bounding box center [206, 370] width 90 height 22
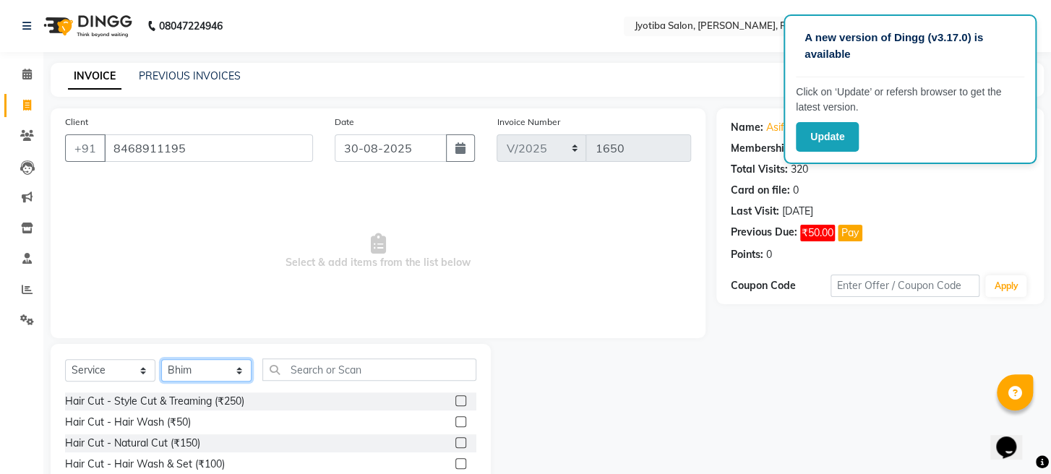
scroll to position [105, 0]
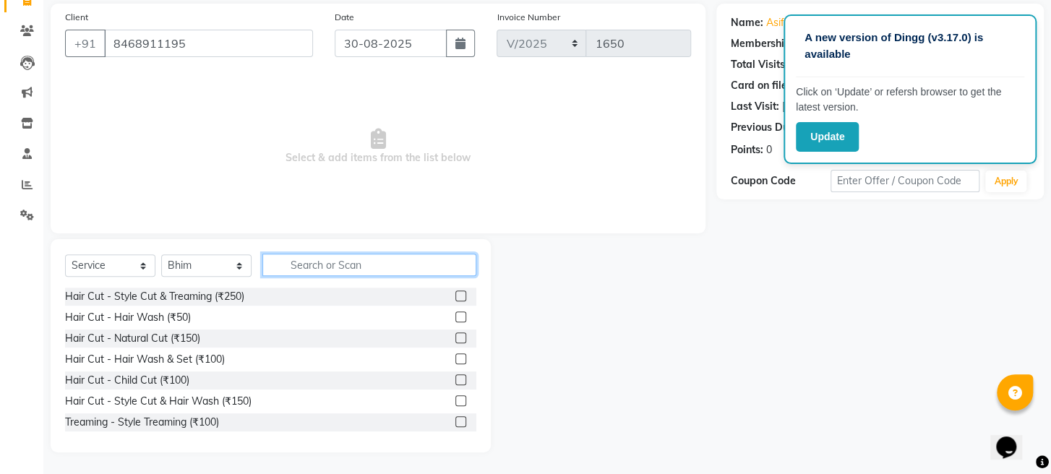
click at [438, 254] on input "text" at bounding box center [369, 265] width 214 height 22
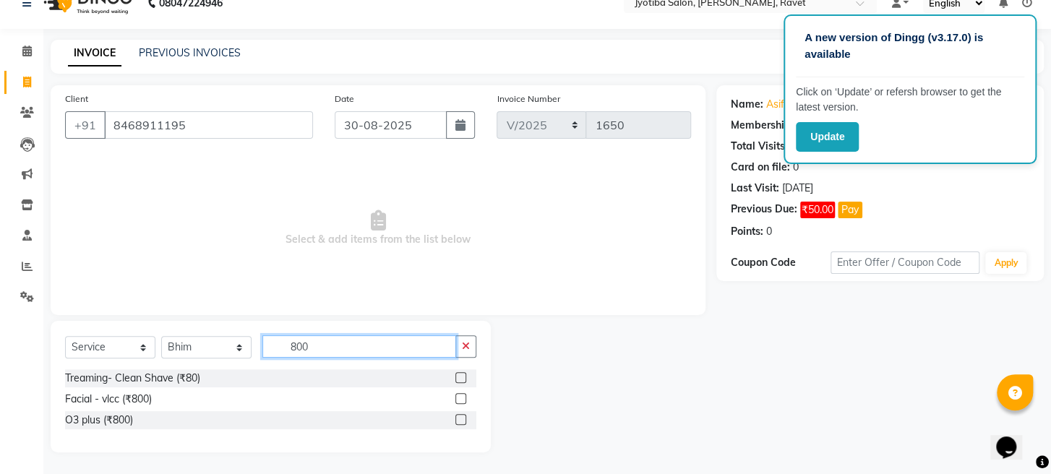
scroll to position [1, 0]
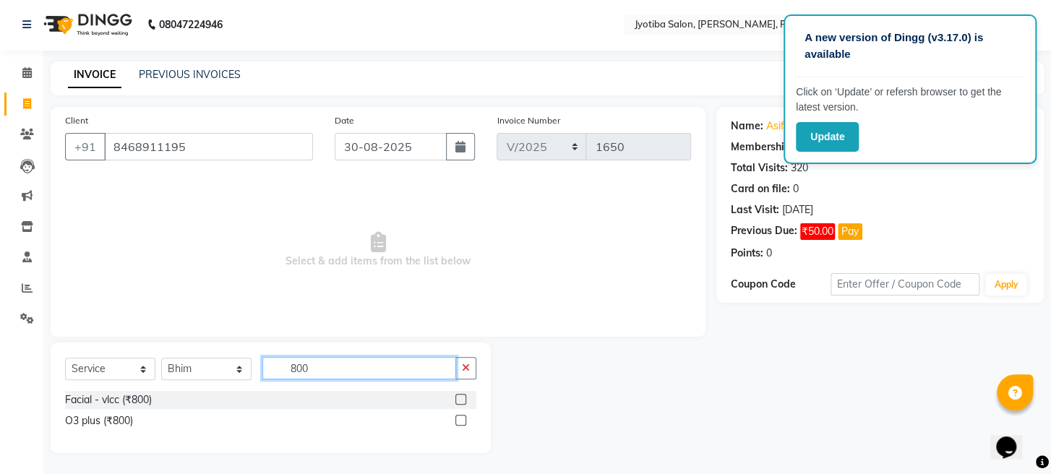
type input "800"
drag, startPoint x: 463, startPoint y: 397, endPoint x: 469, endPoint y: 367, distance: 30.9
click at [464, 396] on label at bounding box center [461, 399] width 11 height 11
click at [464, 396] on input "checkbox" at bounding box center [460, 400] width 9 height 9
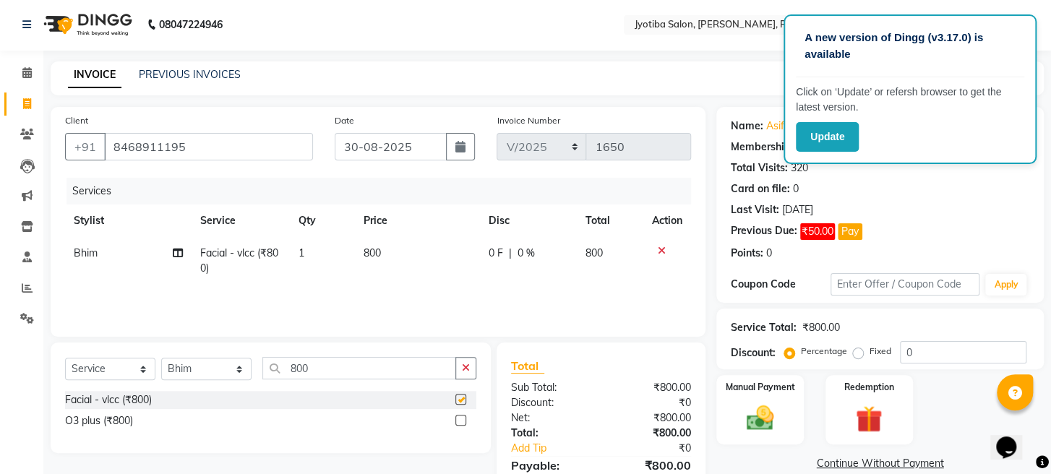
checkbox input "false"
click at [372, 254] on span "800" at bounding box center [372, 253] width 17 height 13
select select "12803"
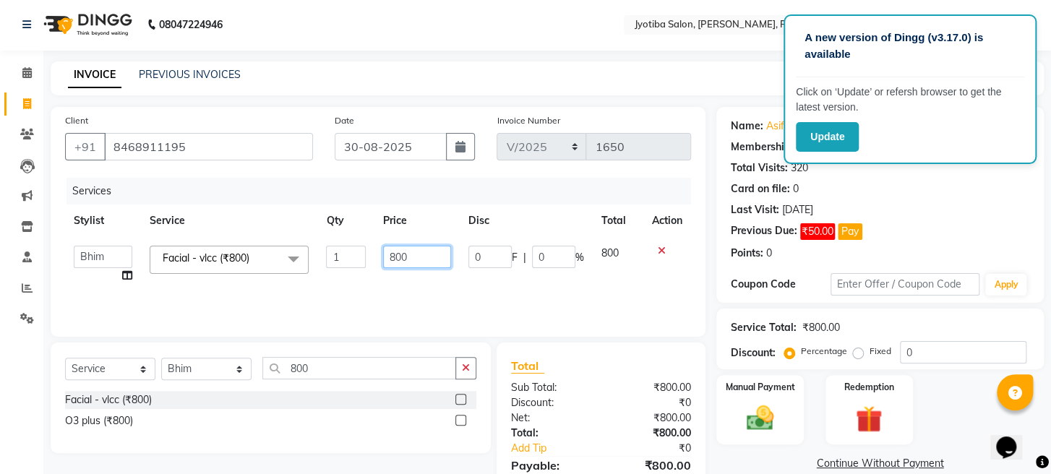
click at [393, 255] on input "800" at bounding box center [417, 257] width 68 height 22
type input "700"
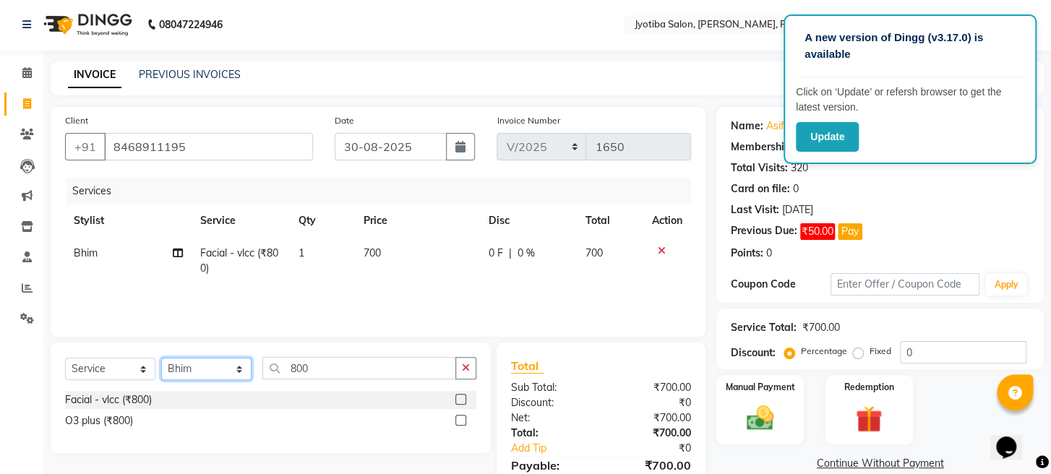
click at [198, 367] on select "Select Stylist [PERSON_NAME] Mahadev Prem [PERSON_NAME]" at bounding box center [206, 369] width 90 height 22
select select "16429"
click at [161, 358] on select "Select Stylist [PERSON_NAME] Mahadev Prem [PERSON_NAME]" at bounding box center [206, 369] width 90 height 22
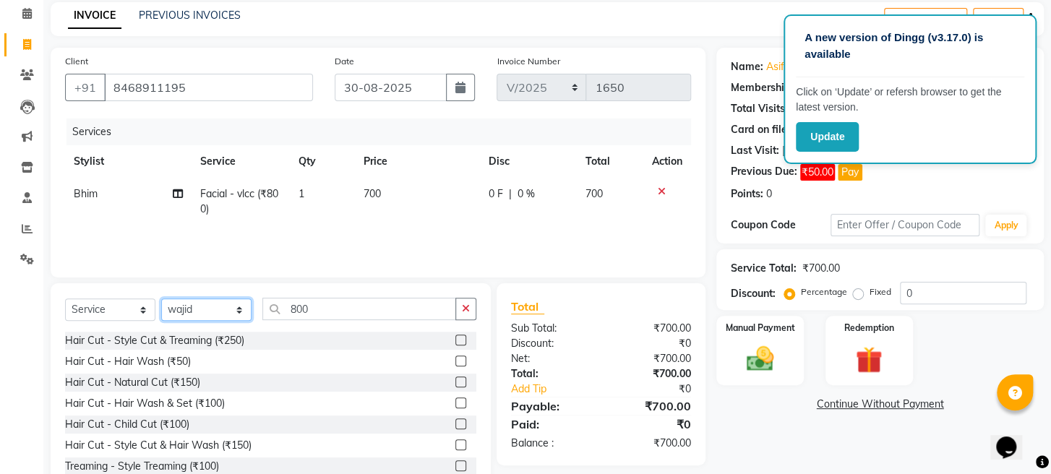
scroll to position [105, 0]
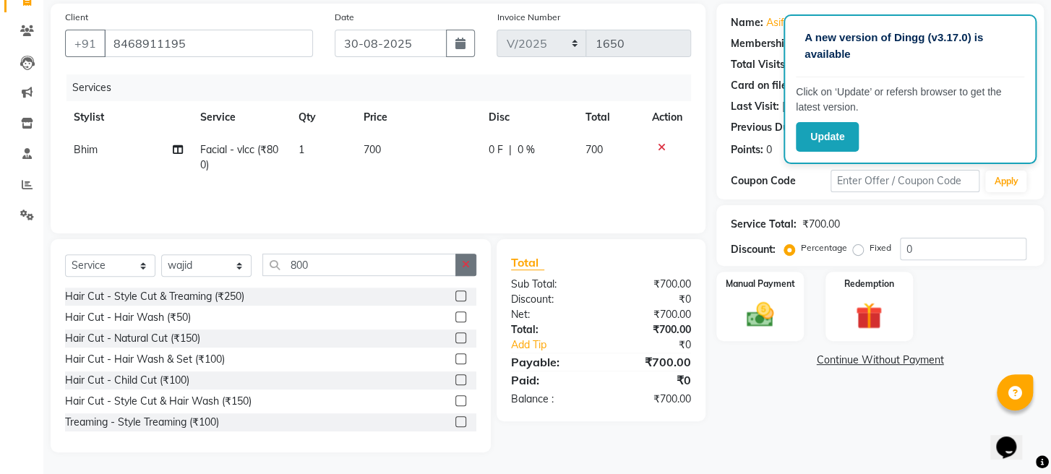
click at [465, 266] on icon "button" at bounding box center [466, 265] width 8 height 10
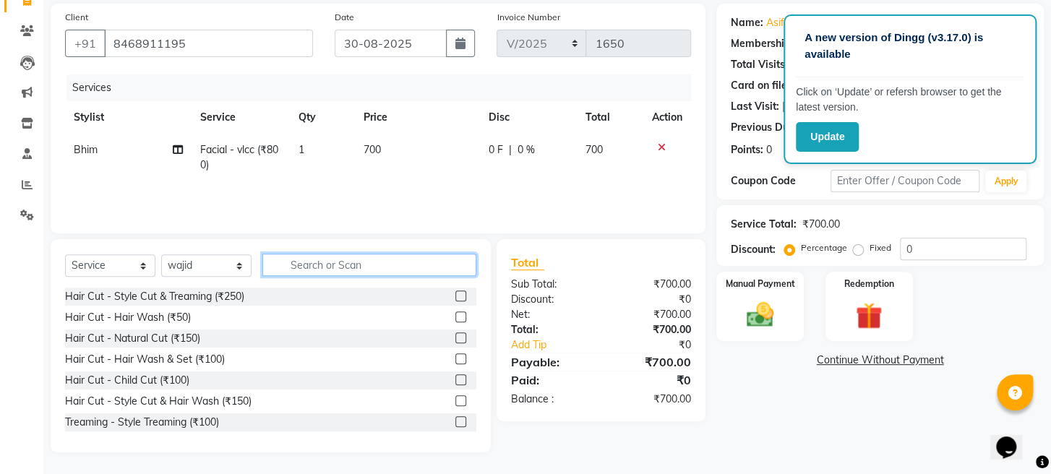
click at [336, 268] on input "text" at bounding box center [369, 265] width 214 height 22
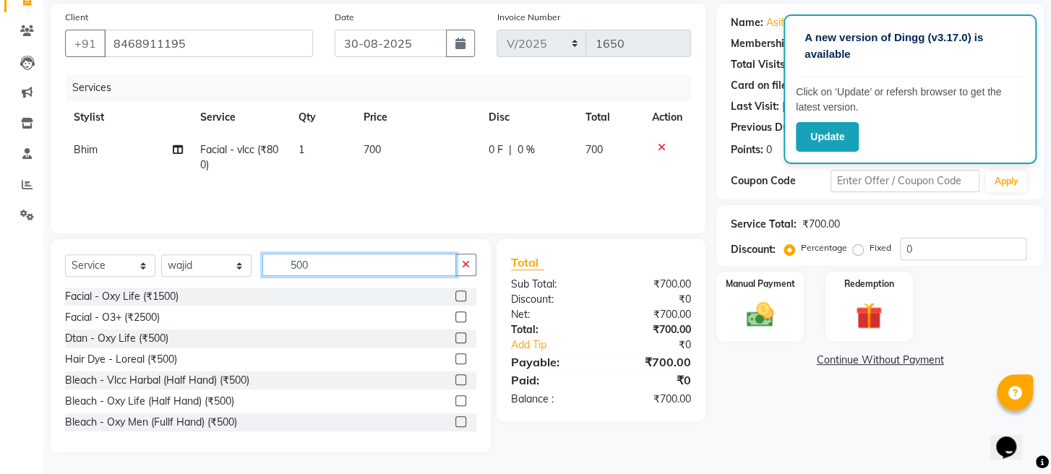
type input "500"
click at [456, 338] on label at bounding box center [461, 338] width 11 height 11
click at [456, 338] on input "checkbox" at bounding box center [460, 338] width 9 height 9
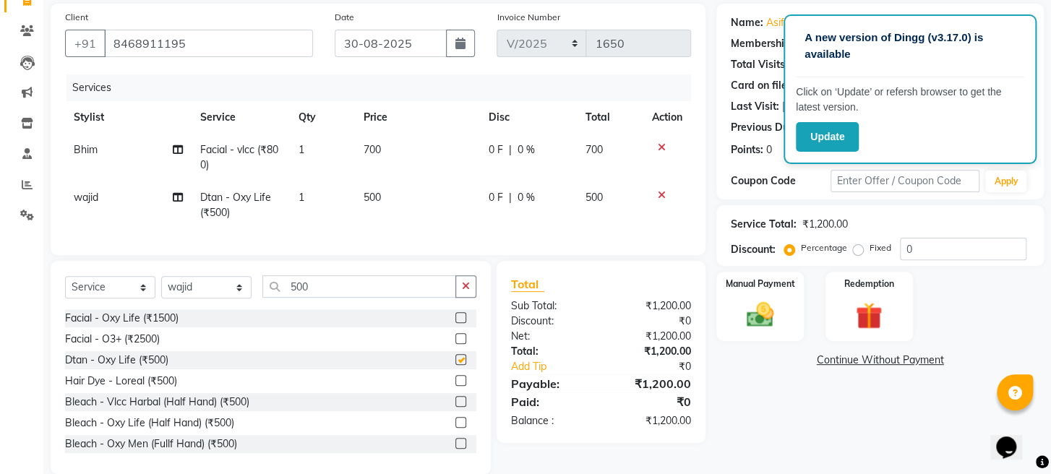
checkbox input "false"
click at [389, 201] on td "500" at bounding box center [417, 205] width 125 height 48
select select "16429"
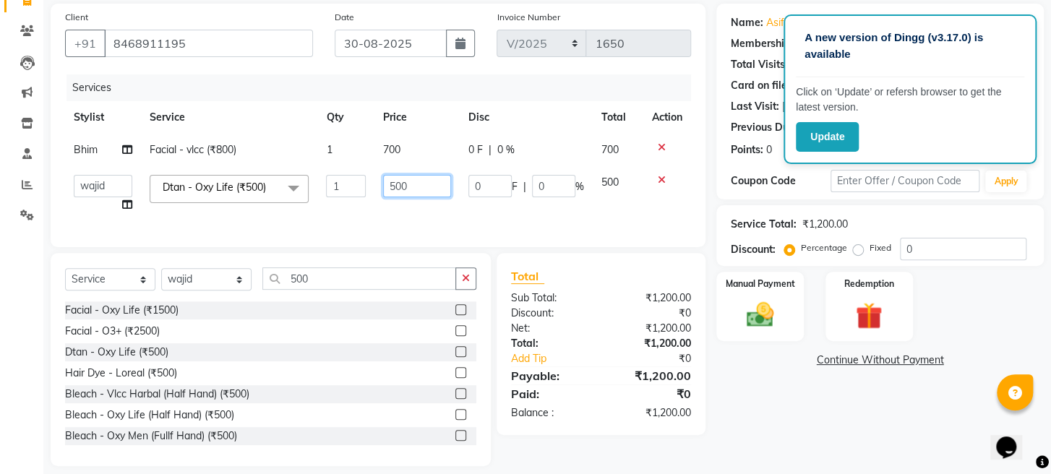
click at [411, 184] on input "500" at bounding box center [417, 186] width 68 height 22
click at [388, 184] on input "50" at bounding box center [417, 186] width 68 height 22
type input "450"
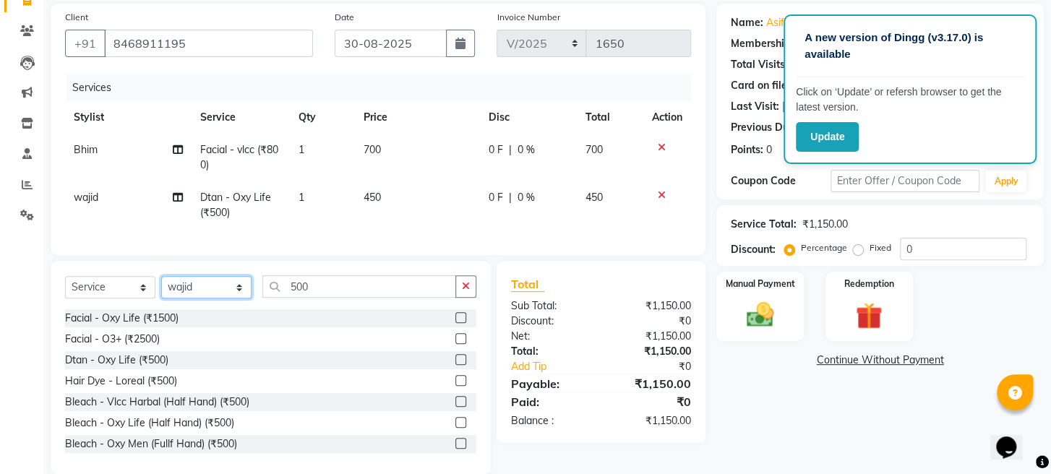
click at [213, 298] on select "Select Stylist [PERSON_NAME] Mahadev Prem [PERSON_NAME]" at bounding box center [206, 287] width 90 height 22
select select "63247"
click at [161, 288] on select "Select Stylist [PERSON_NAME] Mahadev Prem [PERSON_NAME]" at bounding box center [206, 287] width 90 height 22
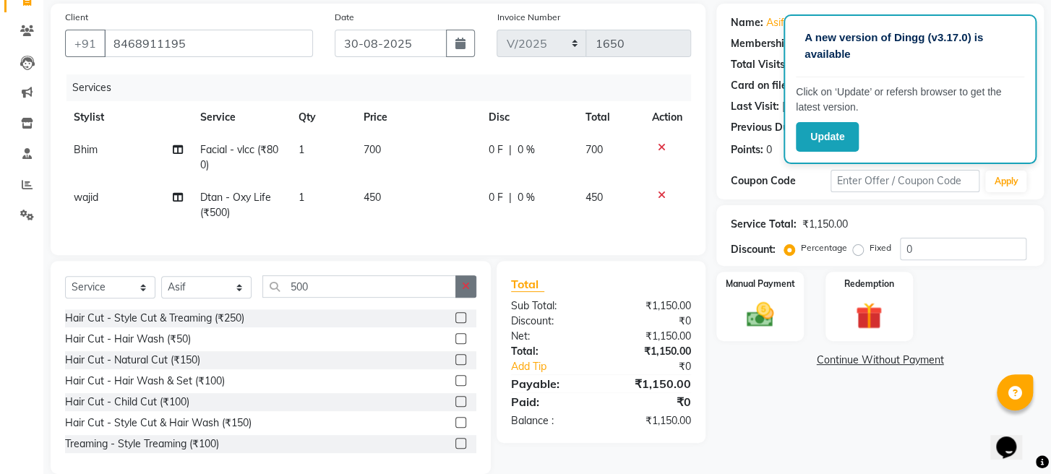
click at [464, 291] on icon "button" at bounding box center [466, 286] width 8 height 10
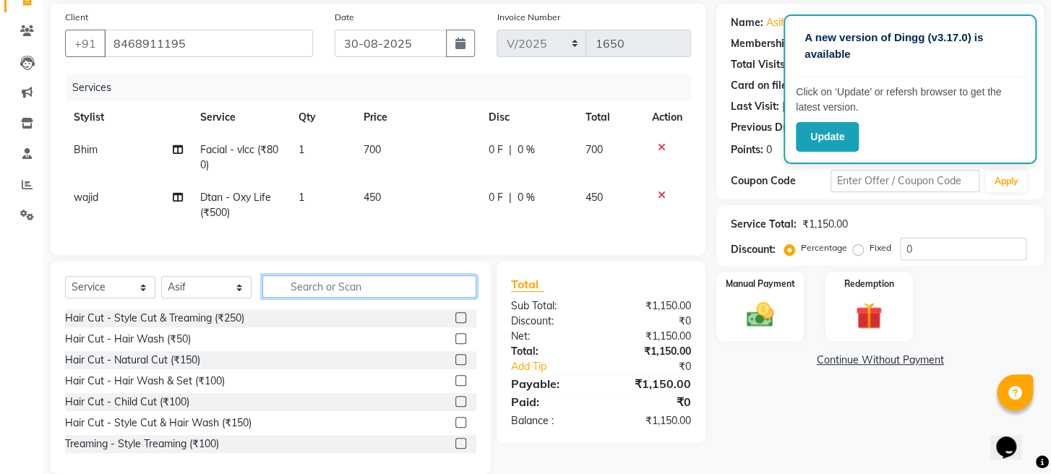
click at [406, 298] on input "text" at bounding box center [369, 287] width 214 height 22
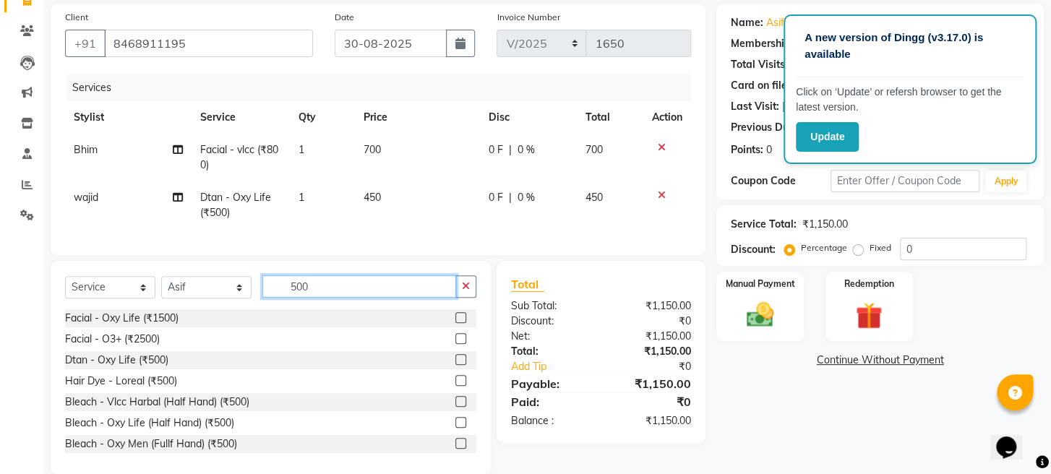
type input "500"
click at [456, 365] on label at bounding box center [461, 359] width 11 height 11
click at [456, 365] on input "checkbox" at bounding box center [460, 360] width 9 height 9
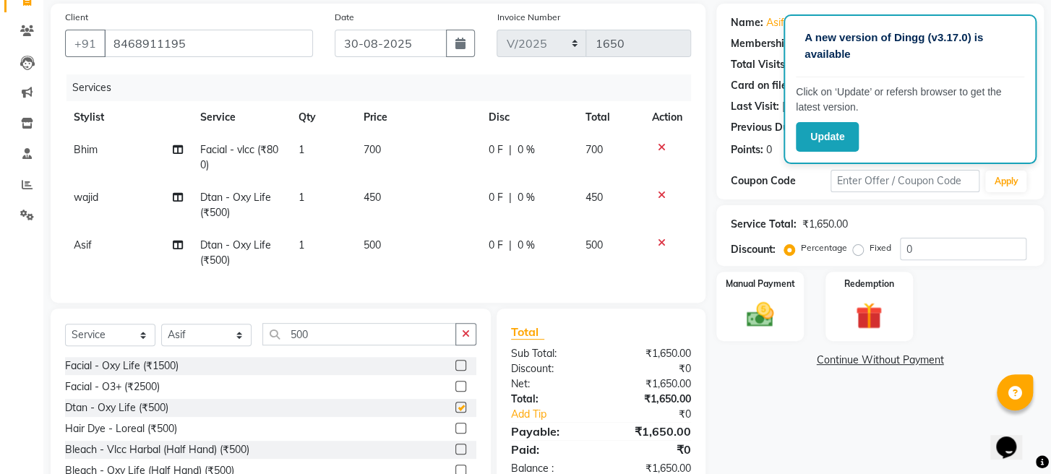
checkbox input "false"
click at [471, 346] on button "button" at bounding box center [466, 334] width 21 height 22
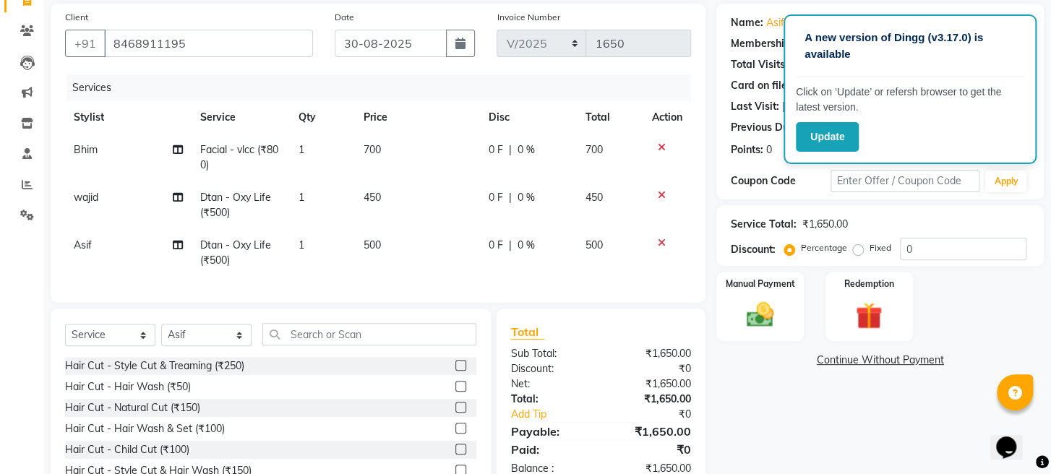
click at [456, 413] on label at bounding box center [461, 407] width 11 height 11
click at [456, 413] on input "checkbox" at bounding box center [460, 407] width 9 height 9
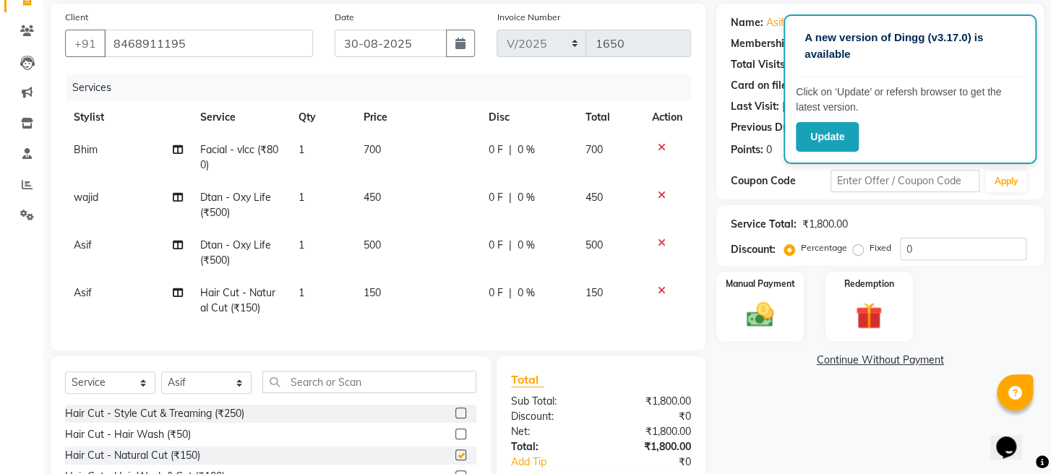
checkbox input "false"
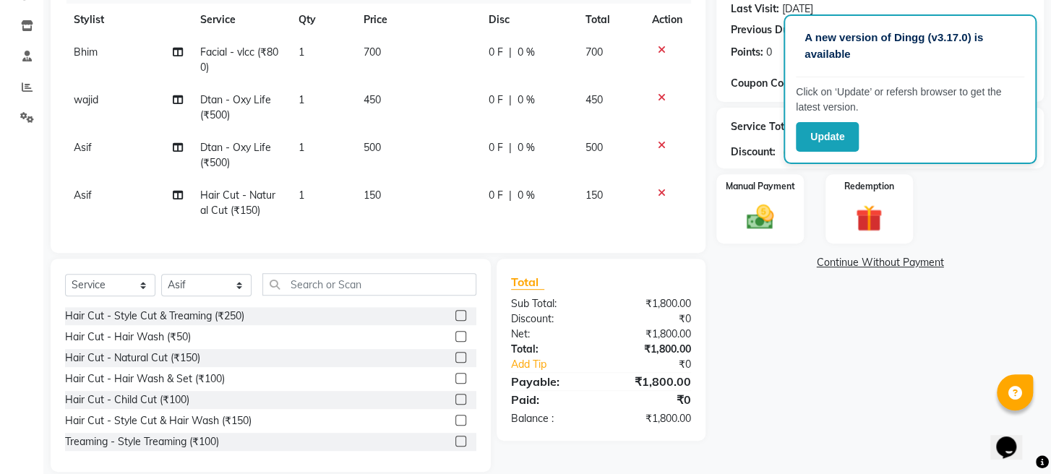
scroll to position [234, 0]
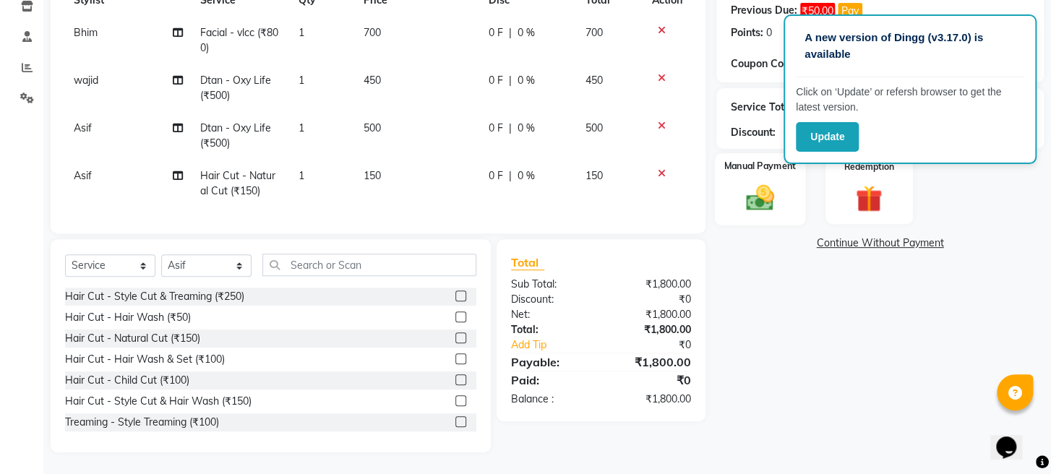
click at [769, 204] on img at bounding box center [761, 198] width 46 height 33
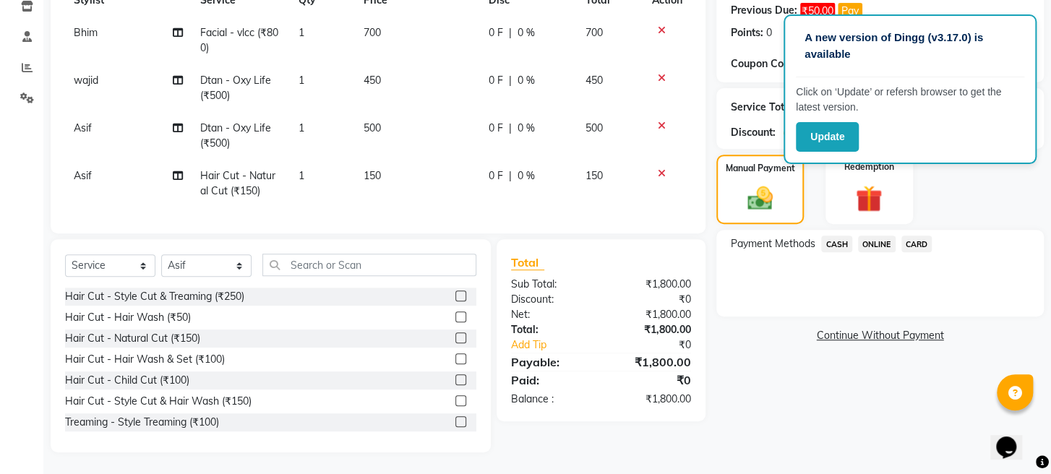
click at [879, 248] on span "ONLINE" at bounding box center [877, 244] width 38 height 17
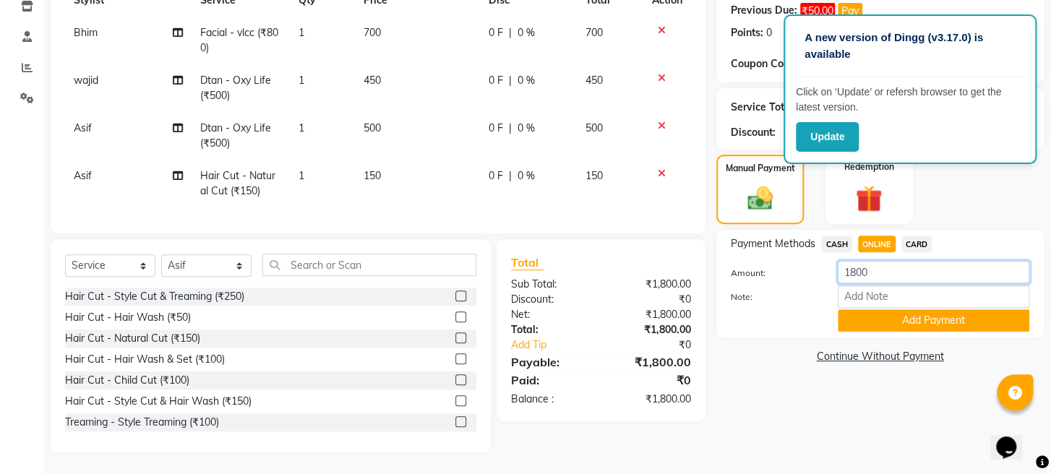
click at [884, 273] on input "1800" at bounding box center [934, 272] width 192 height 22
type input "1"
type input "1390"
click at [855, 324] on button "Add Payment" at bounding box center [934, 320] width 192 height 22
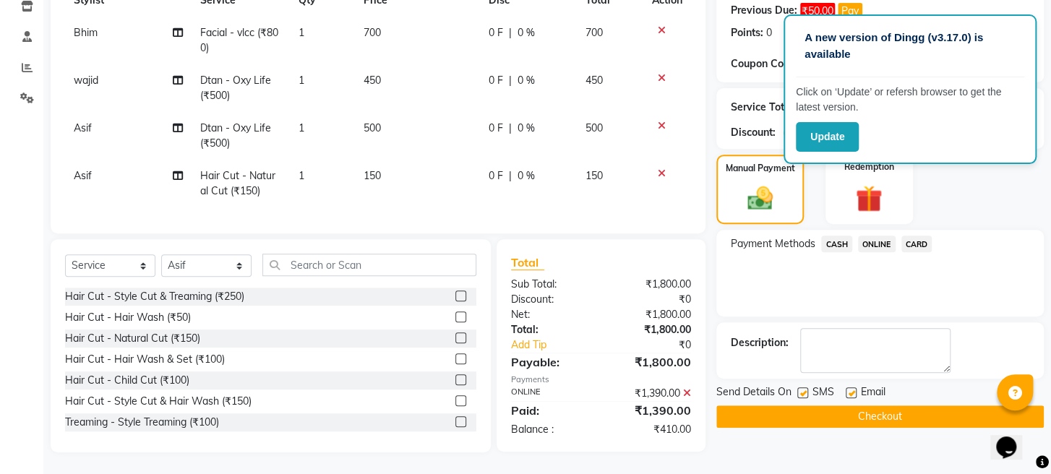
click at [832, 242] on span "CASH" at bounding box center [836, 244] width 31 height 17
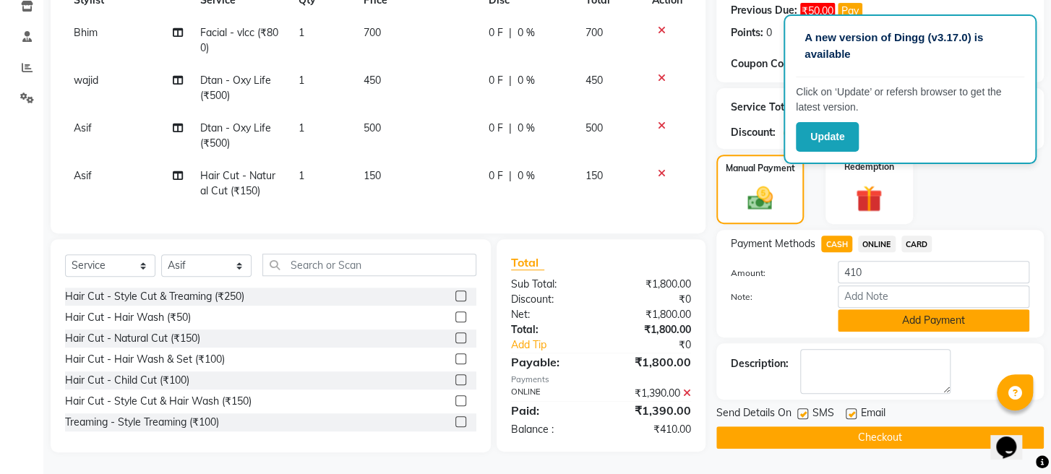
click at [858, 316] on button "Add Payment" at bounding box center [934, 320] width 192 height 22
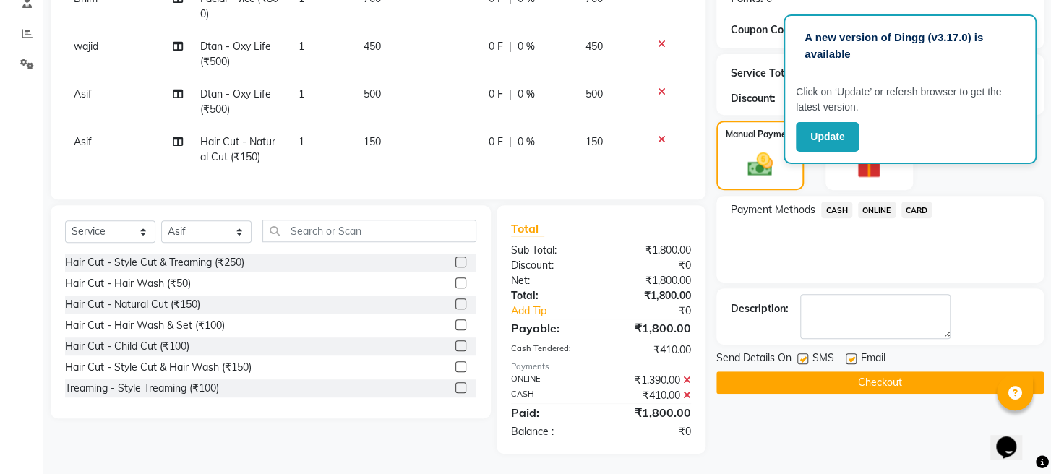
scroll to position [268, 0]
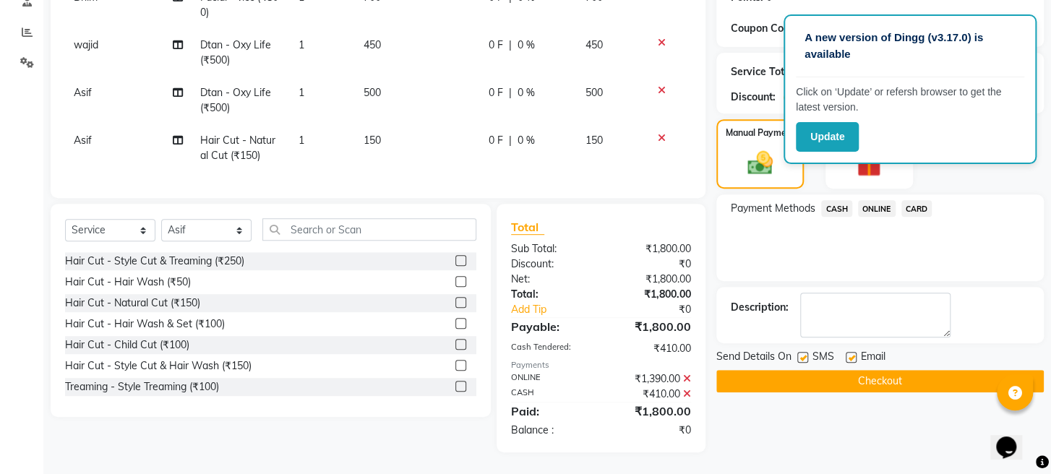
click at [843, 392] on button "Checkout" at bounding box center [881, 381] width 328 height 22
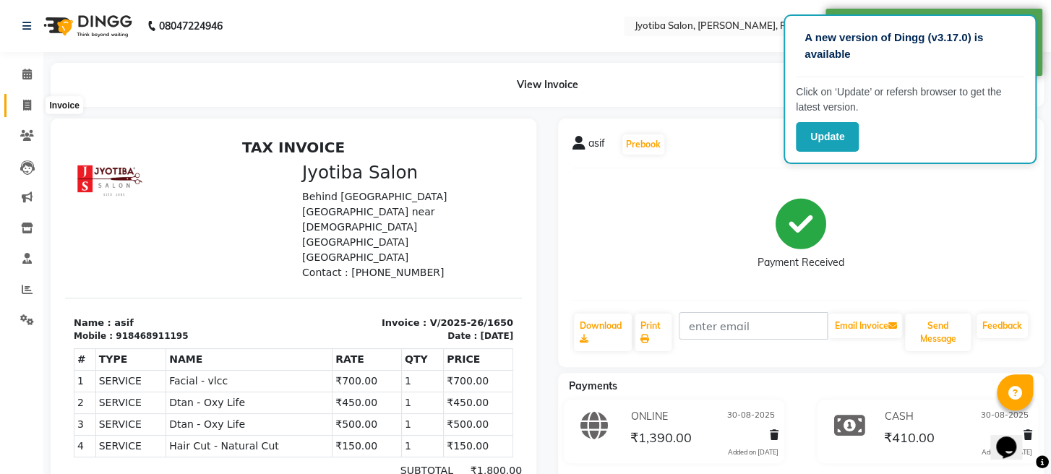
click at [26, 102] on icon at bounding box center [27, 105] width 8 height 11
select select "service"
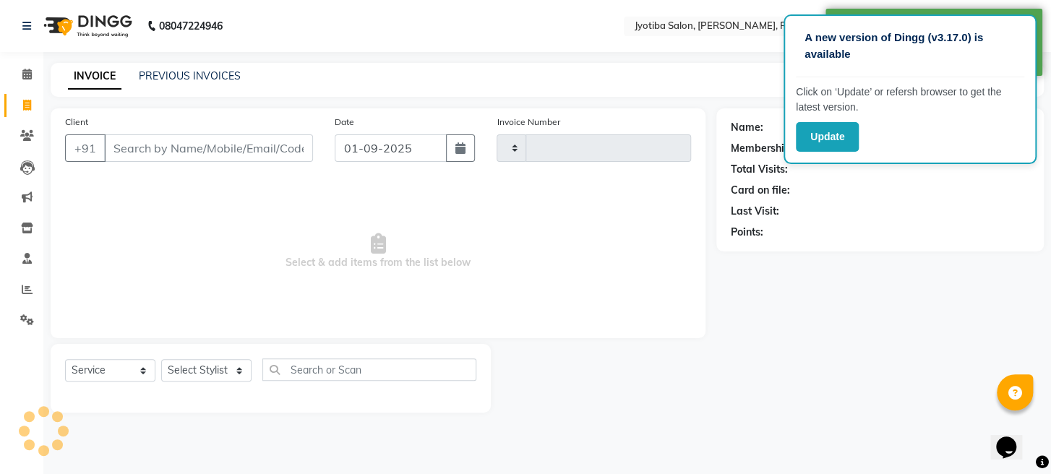
type input "1651"
select select "779"
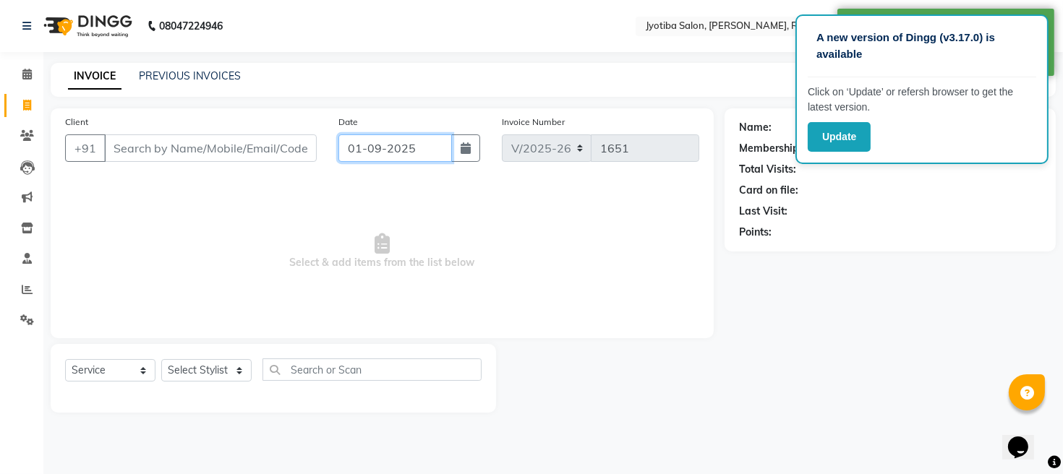
click at [407, 149] on input "01-09-2025" at bounding box center [395, 147] width 114 height 27
select select "9"
select select "2025"
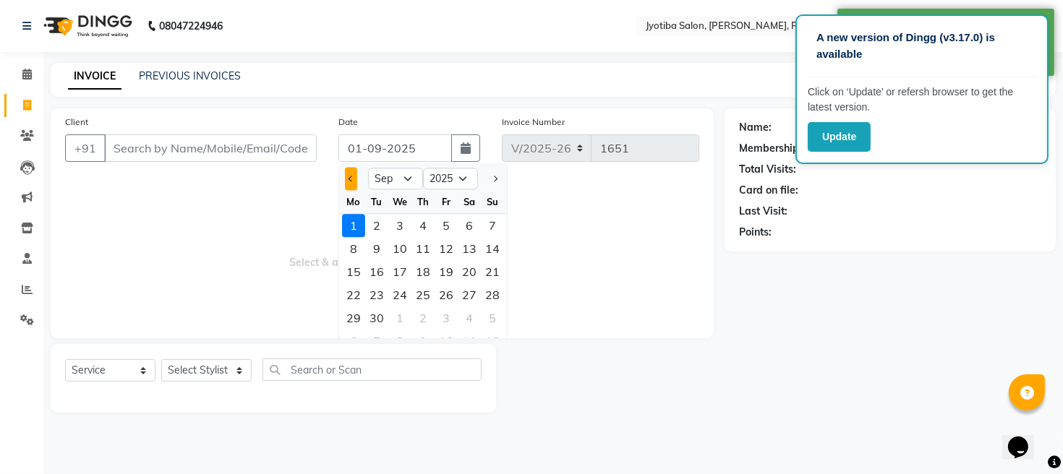
click at [351, 181] on button "Previous month" at bounding box center [351, 178] width 12 height 23
select select "8"
click at [495, 310] on div "31" at bounding box center [492, 318] width 23 height 23
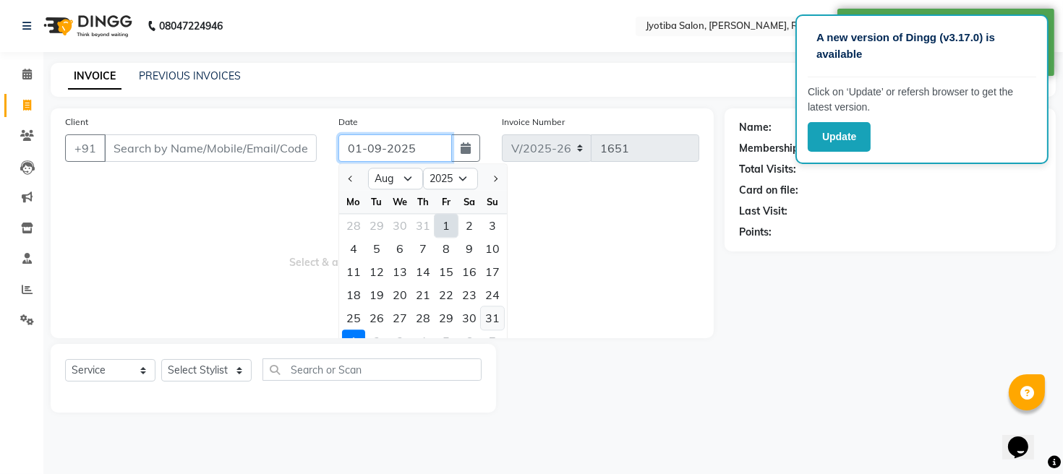
type input "31-08-2025"
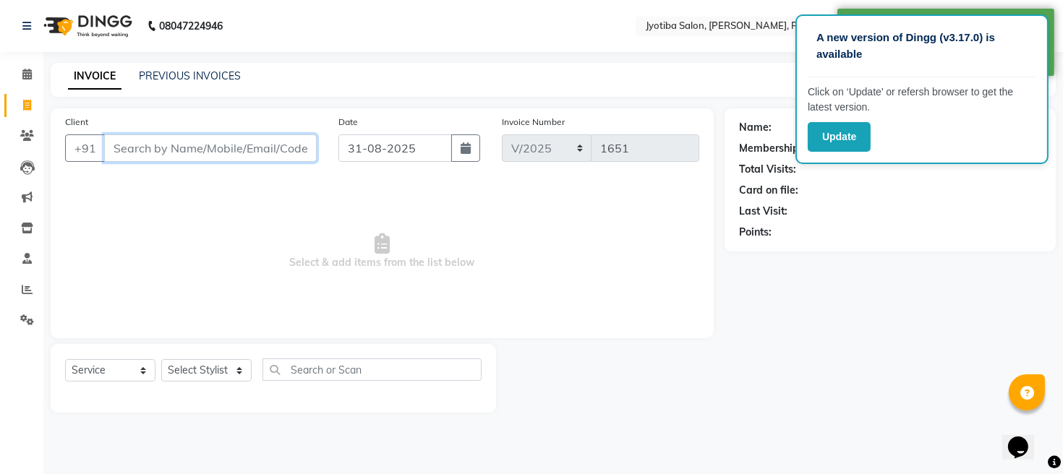
click at [207, 141] on input "Client" at bounding box center [210, 147] width 213 height 27
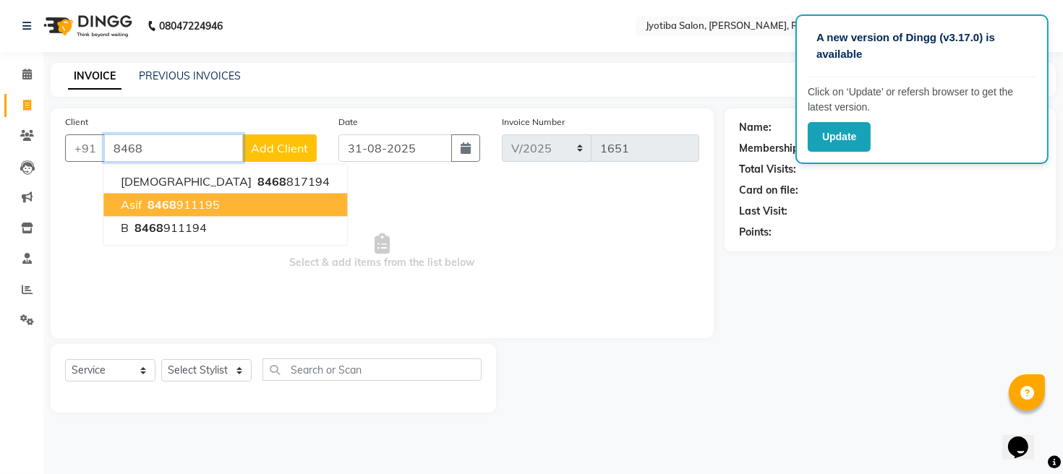
click at [204, 200] on ngb-highlight "8468 911195" at bounding box center [182, 204] width 75 height 14
type input "8468911195"
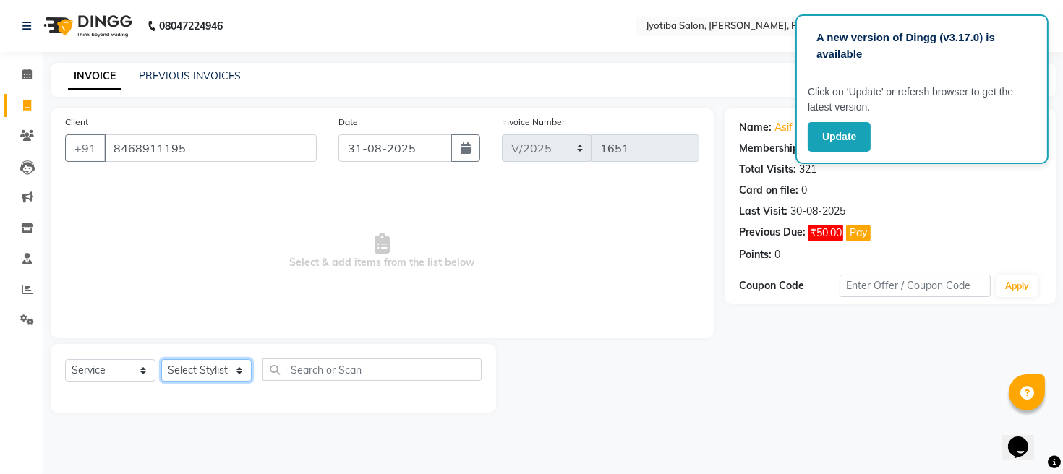
click at [208, 359] on select "Select Stylist [PERSON_NAME] Mahadev Prem [PERSON_NAME]" at bounding box center [206, 370] width 90 height 22
select select "63247"
click at [161, 359] on select "Select Stylist [PERSON_NAME] Mahadev Prem [PERSON_NAME]" at bounding box center [206, 370] width 90 height 22
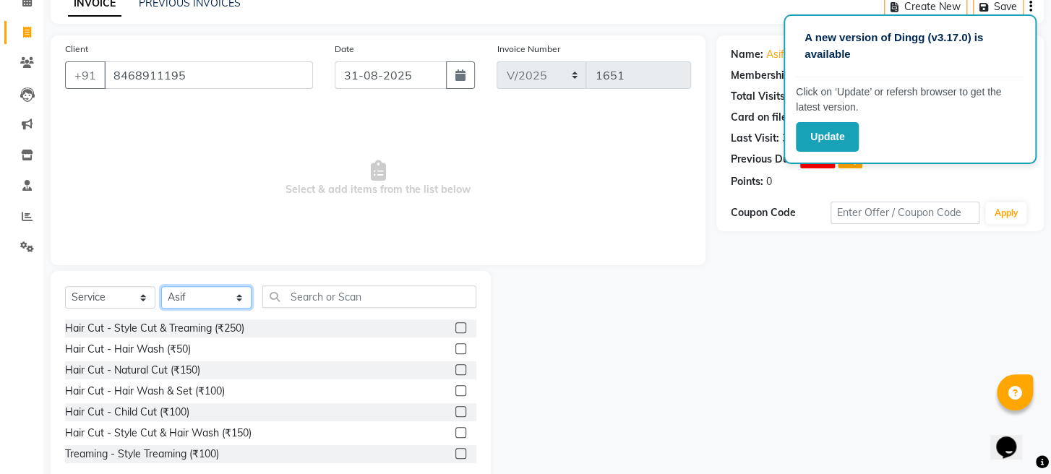
scroll to position [105, 0]
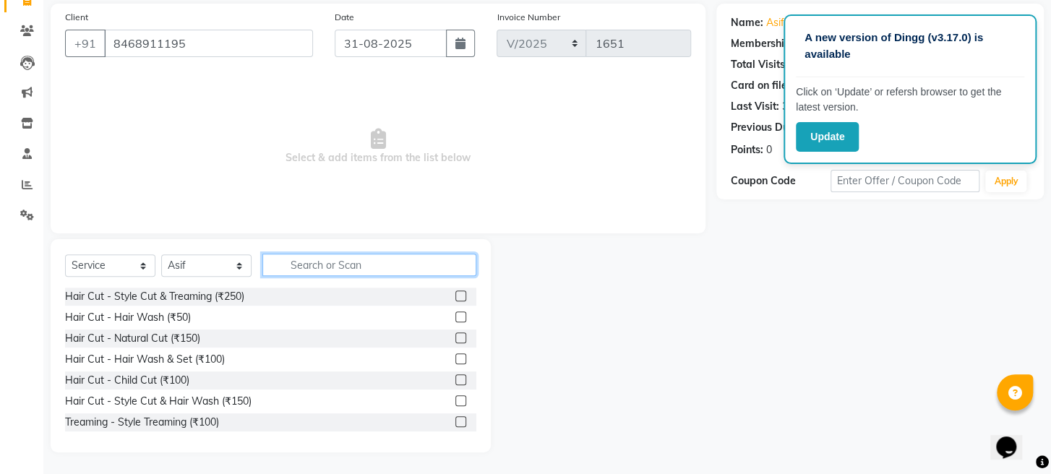
click at [422, 273] on input "text" at bounding box center [369, 265] width 214 height 22
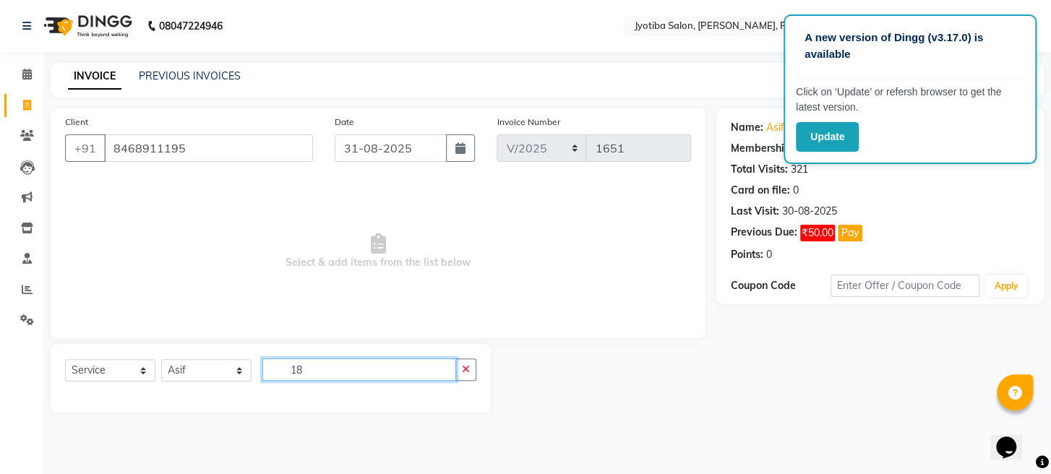
scroll to position [0, 0]
click at [422, 364] on input "1800" at bounding box center [361, 370] width 199 height 22
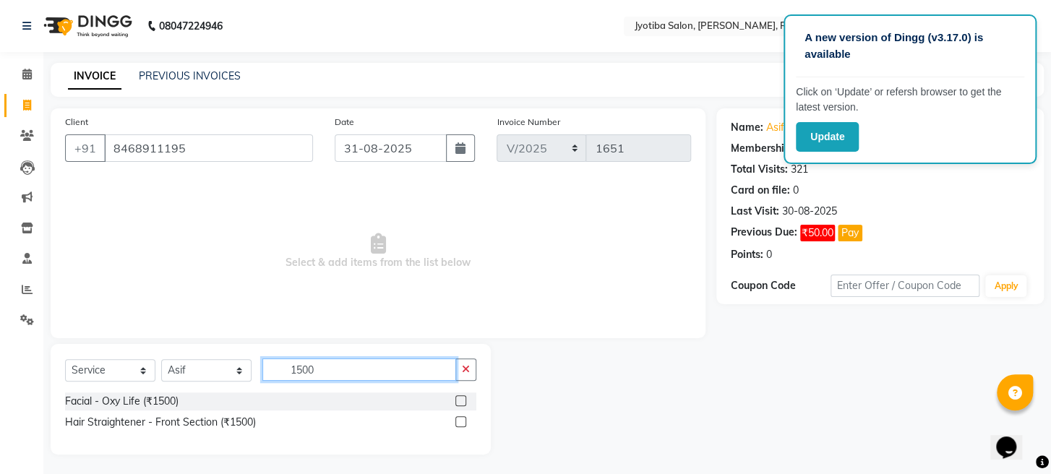
type input "1500"
click at [461, 424] on label at bounding box center [461, 422] width 11 height 11
click at [461, 424] on input "checkbox" at bounding box center [460, 422] width 9 height 9
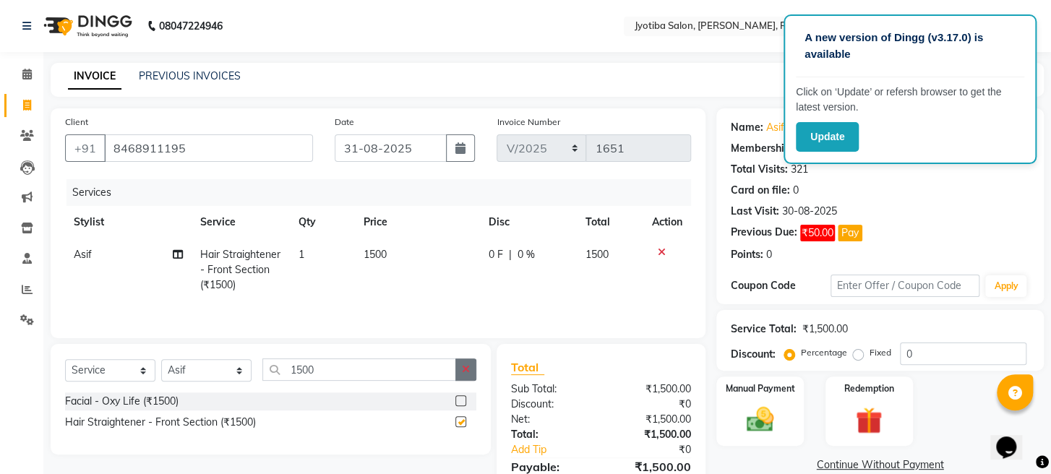
checkbox input "false"
click at [462, 372] on icon "button" at bounding box center [466, 369] width 8 height 10
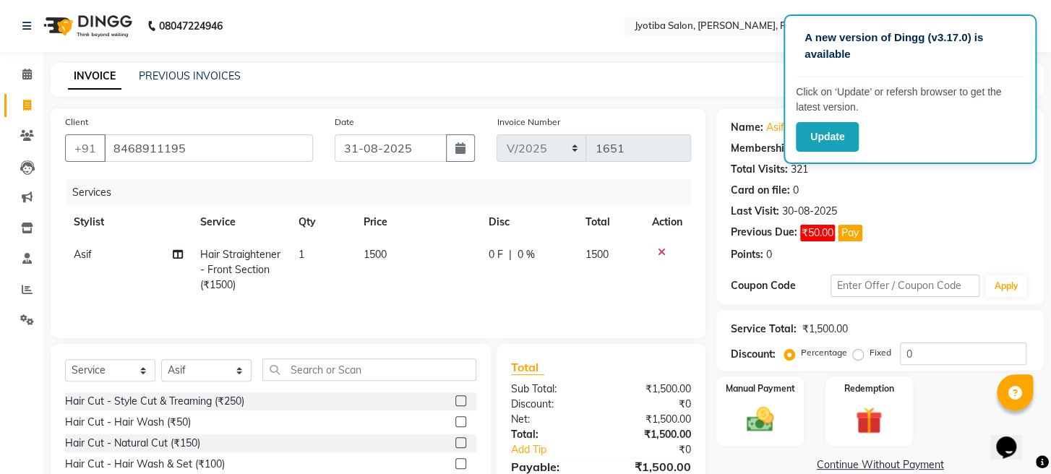
click at [385, 242] on td "1500" at bounding box center [417, 270] width 125 height 63
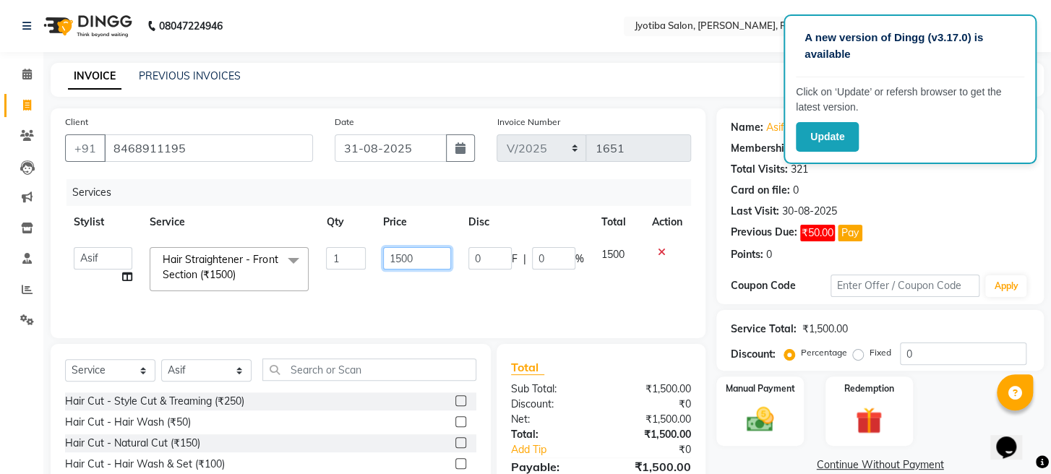
click at [414, 259] on input "1500" at bounding box center [417, 258] width 68 height 22
click at [398, 259] on input "1500" at bounding box center [417, 258] width 68 height 22
type input "1700"
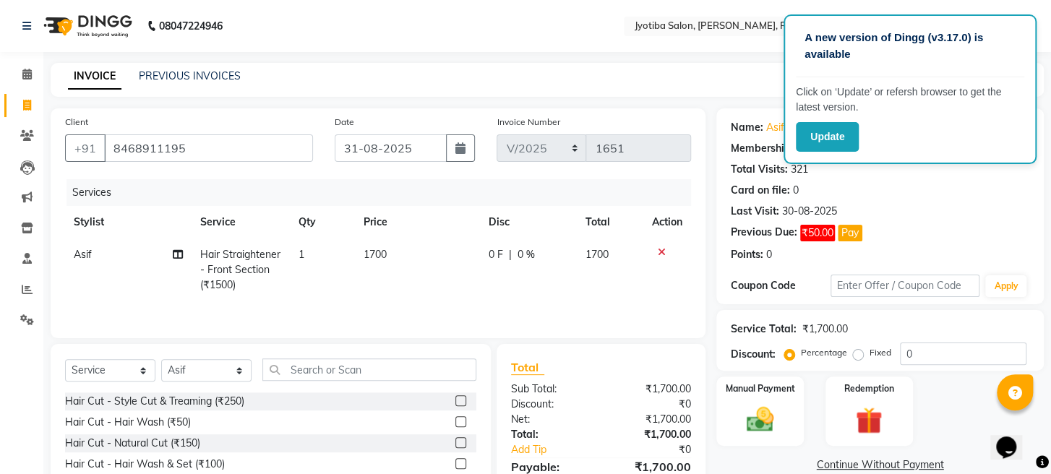
scroll to position [106, 0]
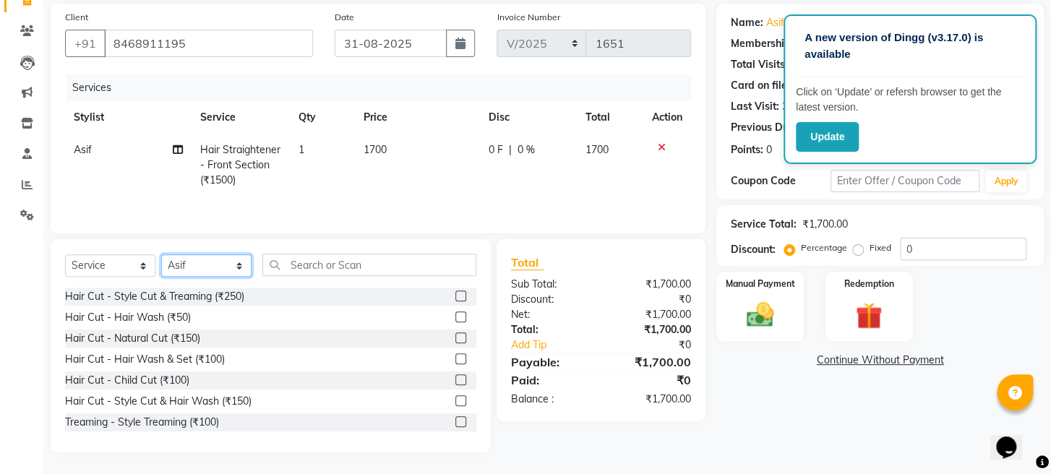
click at [194, 258] on select "Select Stylist [PERSON_NAME] Mahadev Prem [PERSON_NAME]" at bounding box center [206, 266] width 90 height 22
select select "16429"
click at [161, 255] on select "Select Stylist [PERSON_NAME] Mahadev Prem [PERSON_NAME]" at bounding box center [206, 266] width 90 height 22
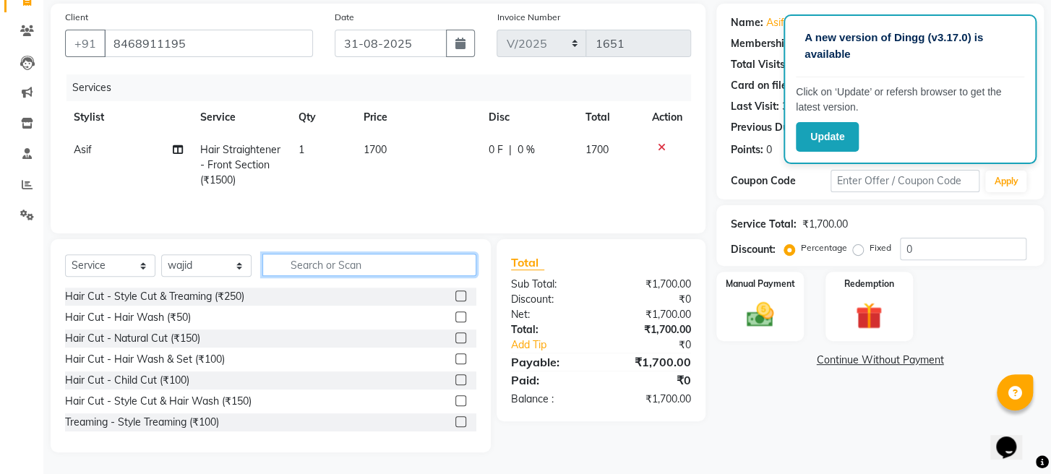
click at [354, 266] on input "text" at bounding box center [369, 265] width 214 height 22
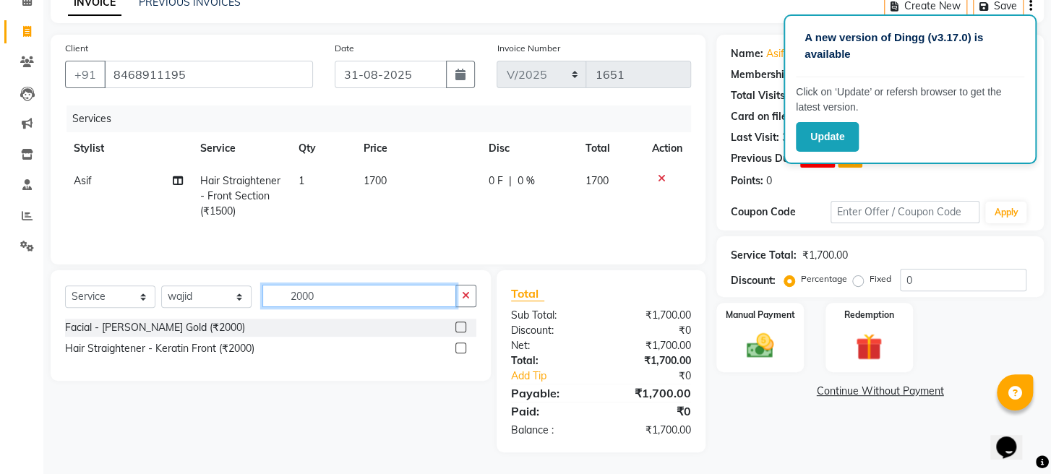
type input "2000"
click at [463, 328] on label at bounding box center [461, 327] width 11 height 11
click at [463, 328] on input "checkbox" at bounding box center [460, 327] width 9 height 9
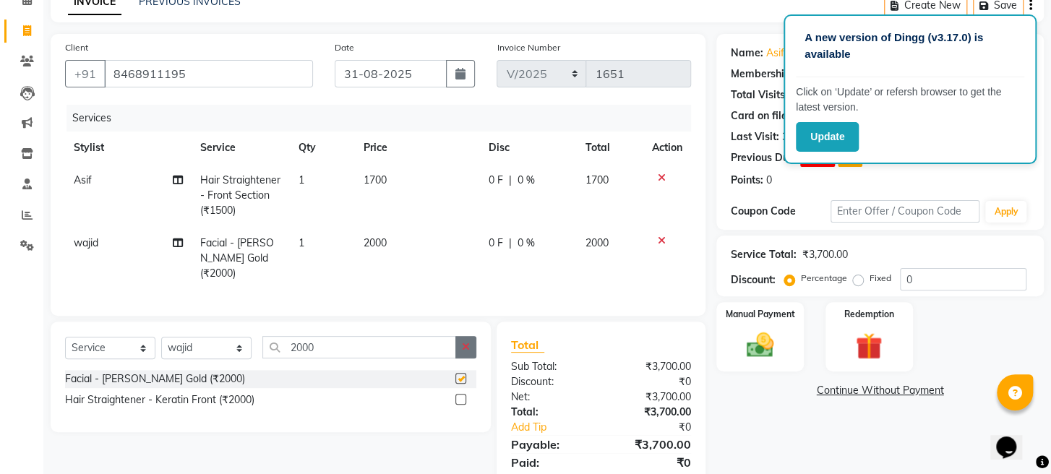
checkbox input "false"
click at [468, 352] on icon "button" at bounding box center [466, 347] width 8 height 10
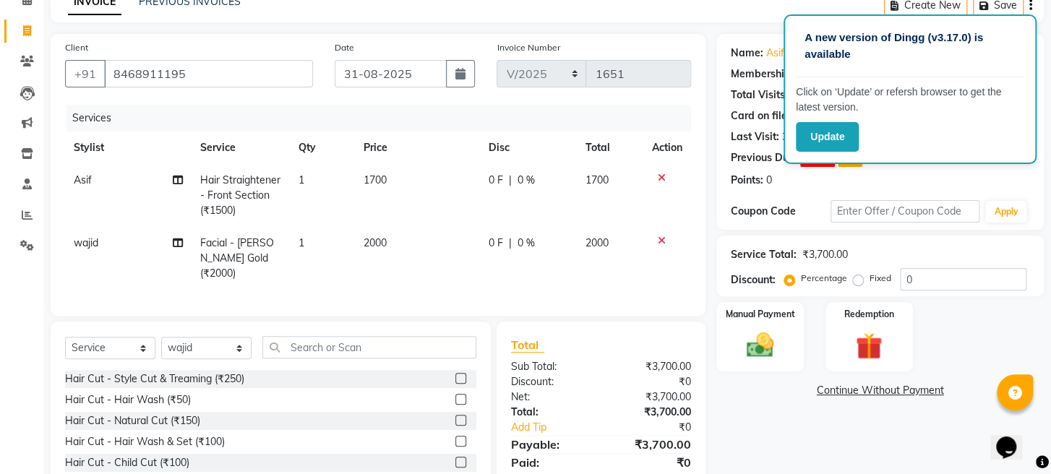
click at [456, 384] on label at bounding box center [461, 378] width 11 height 11
click at [456, 384] on input "checkbox" at bounding box center [460, 379] width 9 height 9
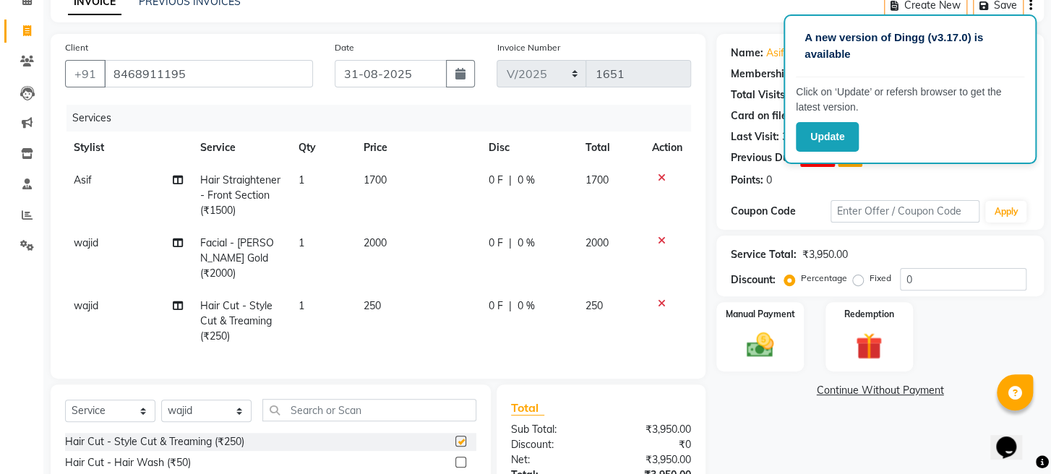
checkbox input "false"
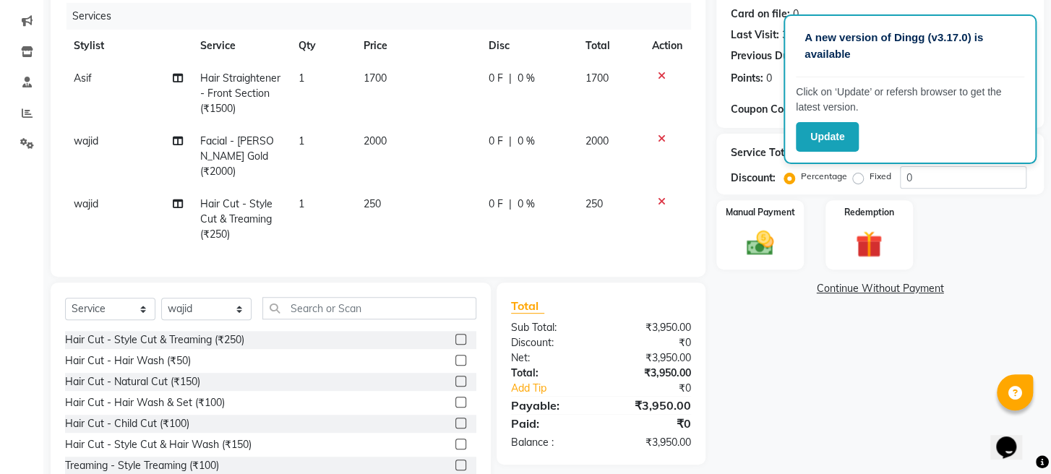
scroll to position [231, 0]
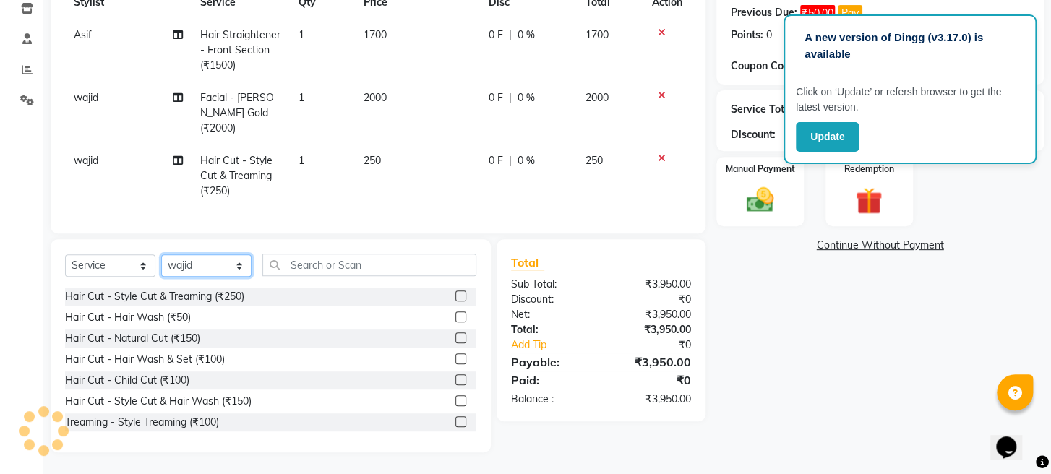
click at [221, 265] on select "Select Stylist [PERSON_NAME] Mahadev Prem [PERSON_NAME]" at bounding box center [206, 266] width 90 height 22
select select "12803"
click at [161, 255] on select "Select Stylist [PERSON_NAME] Mahadev Prem [PERSON_NAME]" at bounding box center [206, 266] width 90 height 22
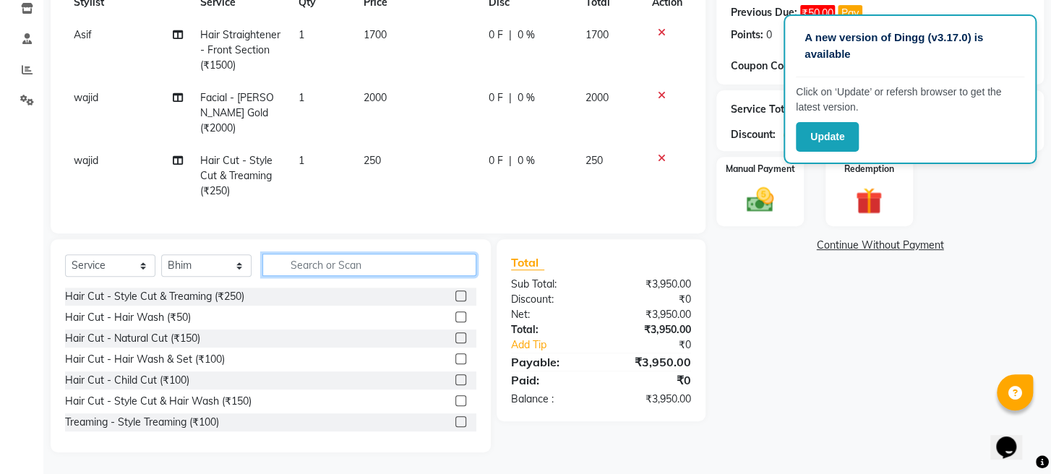
click at [422, 267] on input "text" at bounding box center [369, 265] width 214 height 22
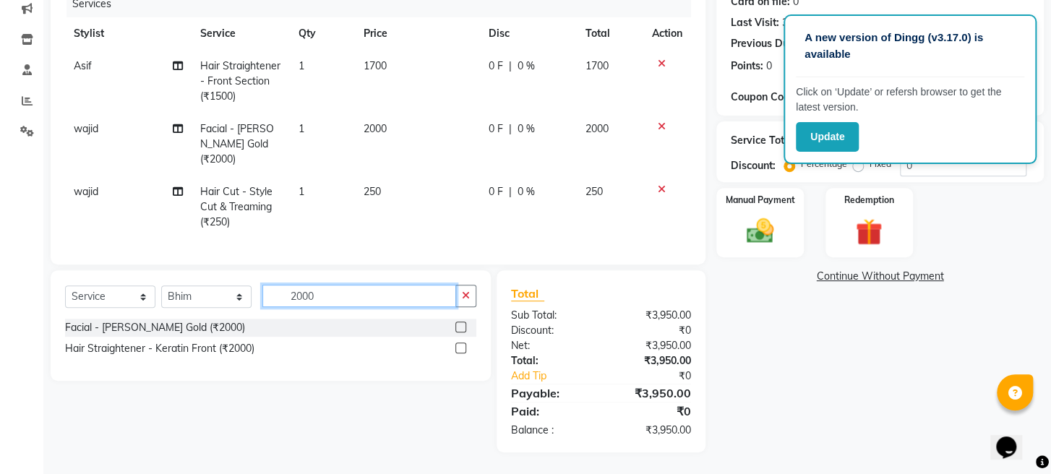
type input "2000"
click at [459, 326] on label at bounding box center [461, 327] width 11 height 11
click at [459, 326] on input "checkbox" at bounding box center [460, 327] width 9 height 9
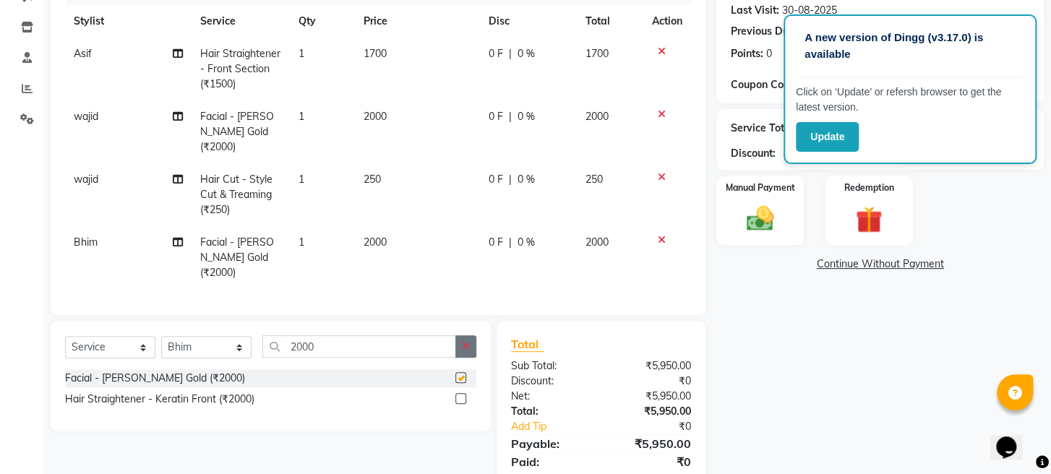
checkbox input "false"
click at [764, 236] on img at bounding box center [761, 219] width 46 height 33
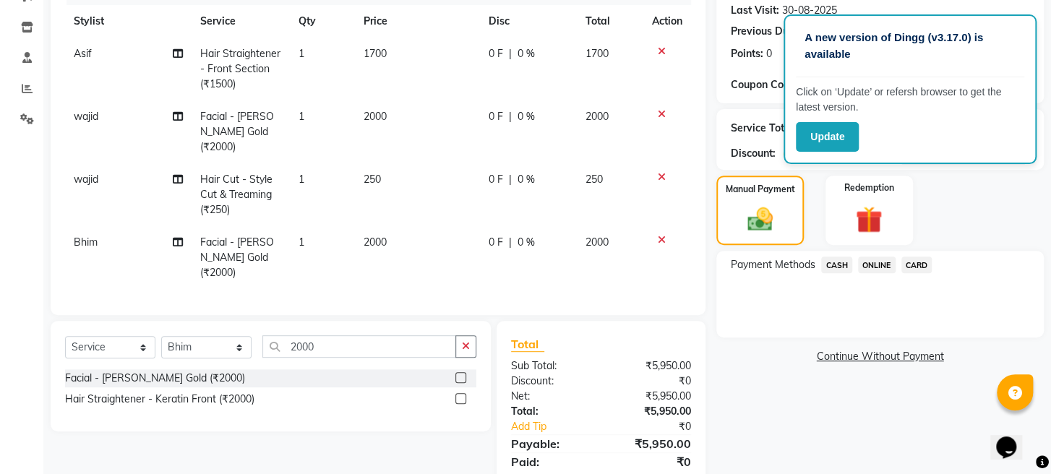
click at [889, 273] on span "ONLINE" at bounding box center [877, 265] width 38 height 17
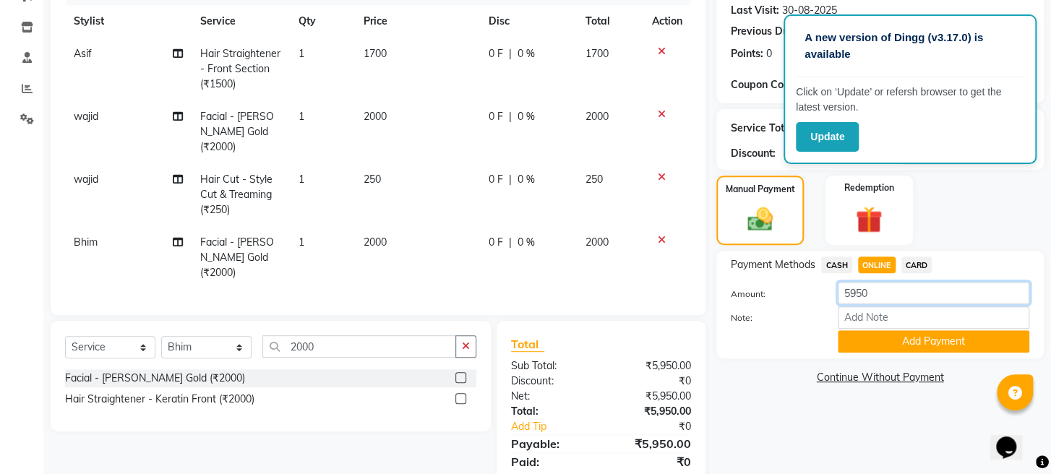
click at [876, 304] on input "5950" at bounding box center [934, 293] width 192 height 22
type input "5"
type input "4650"
click at [887, 349] on button "Add Payment" at bounding box center [934, 341] width 192 height 22
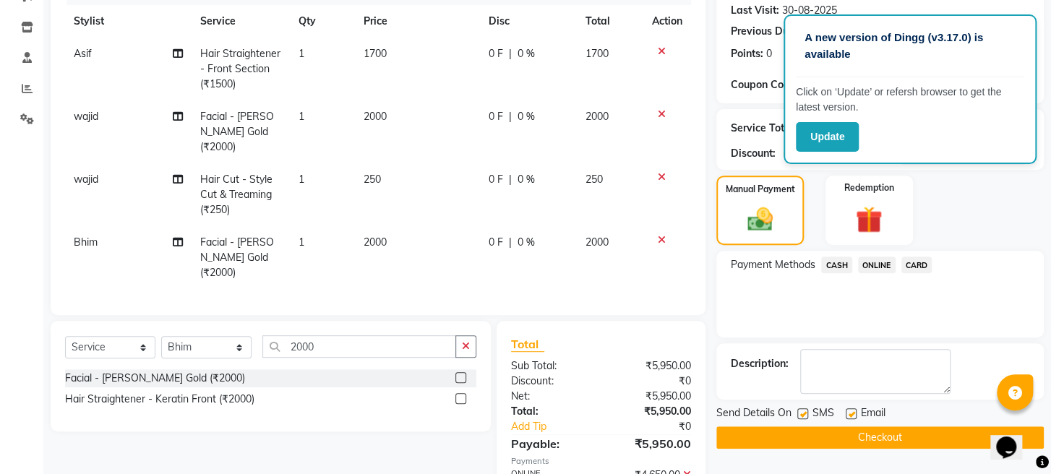
click at [832, 273] on span "CASH" at bounding box center [836, 265] width 31 height 17
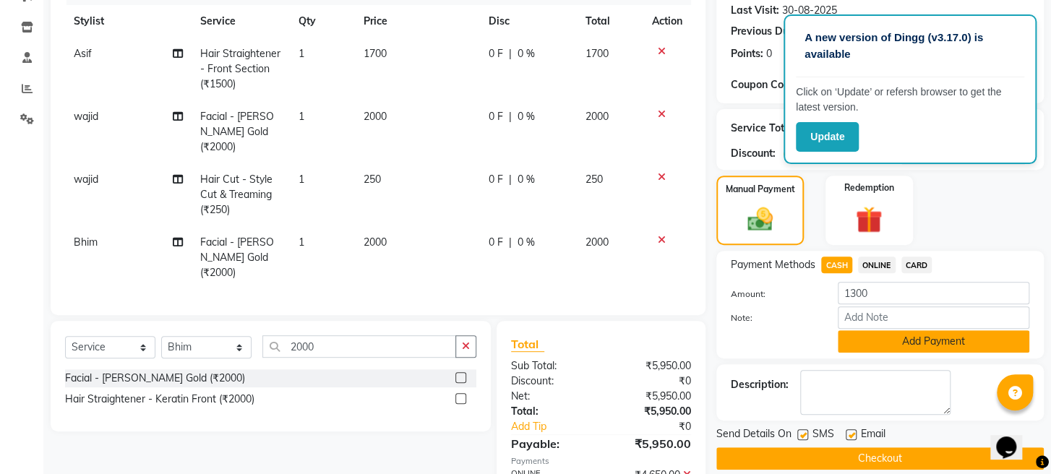
click at [887, 353] on button "Add Payment" at bounding box center [934, 341] width 192 height 22
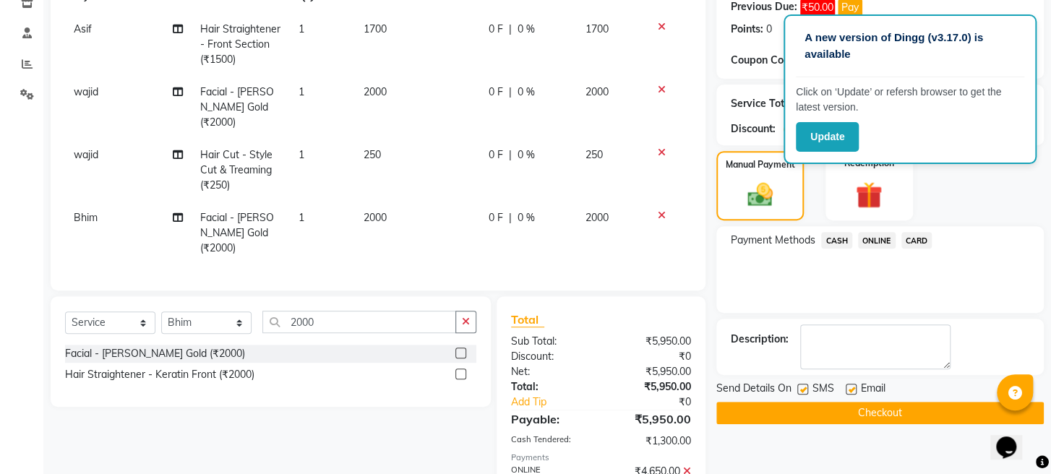
scroll to position [330, 0]
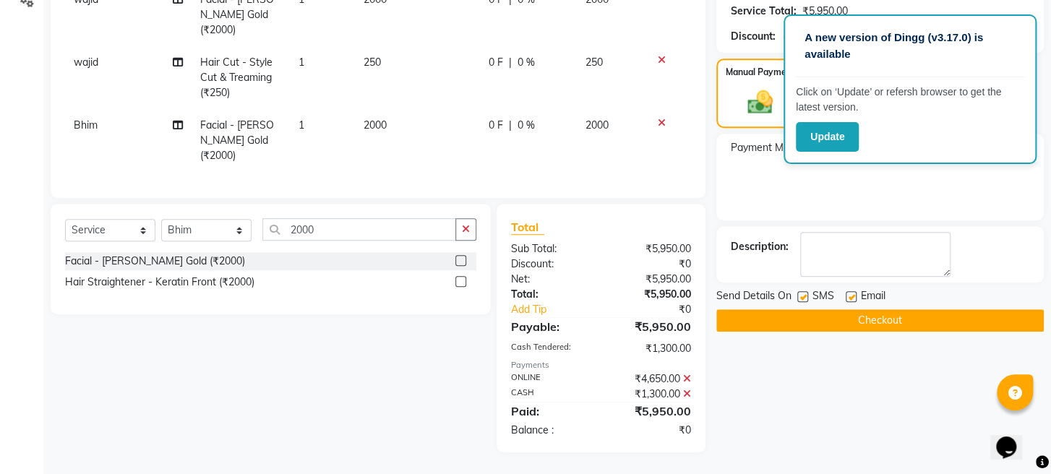
click at [824, 331] on button "Checkout" at bounding box center [881, 320] width 328 height 22
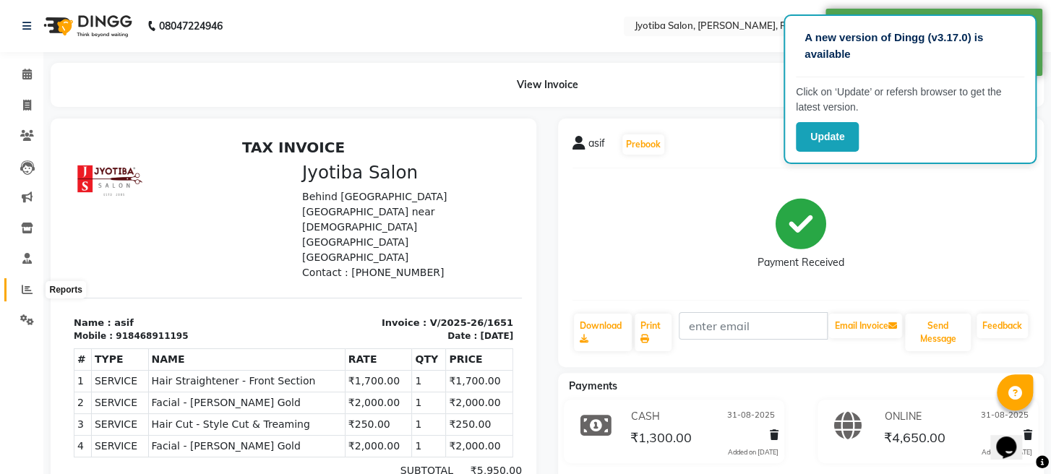
click at [28, 286] on icon at bounding box center [27, 289] width 11 height 11
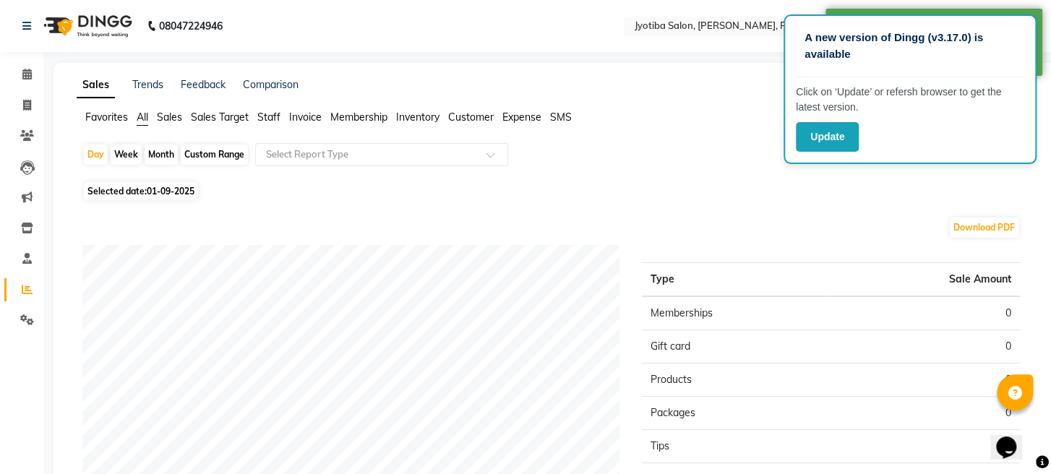
click at [166, 157] on div "Month" at bounding box center [161, 155] width 33 height 20
select select "9"
select select "2025"
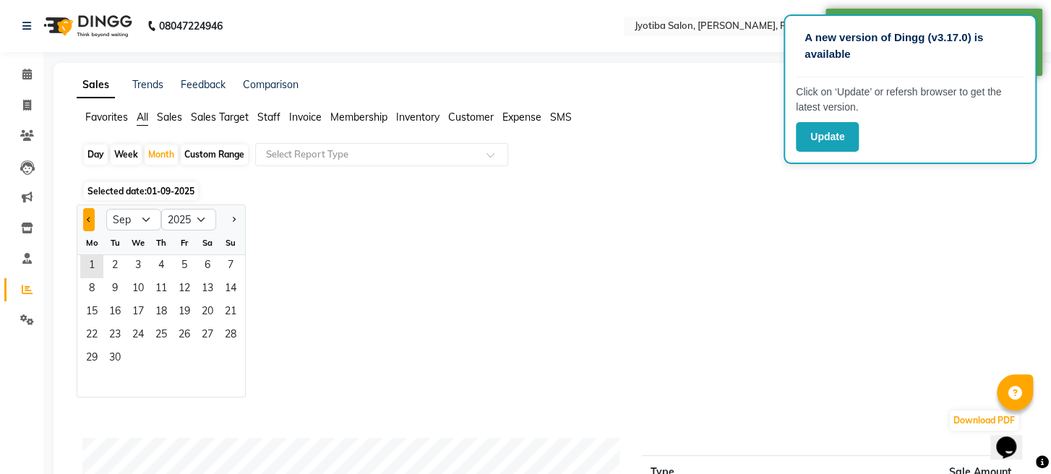
click at [85, 223] on button "Previous month" at bounding box center [89, 219] width 12 height 23
select select "8"
click at [165, 296] on span "7" at bounding box center [161, 289] width 23 height 23
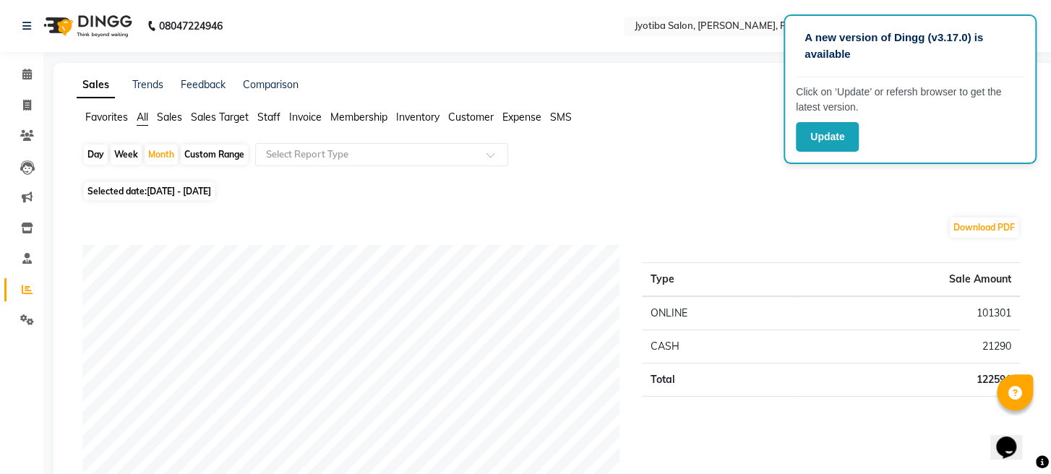
click at [97, 155] on div "Day" at bounding box center [96, 155] width 24 height 20
select select "8"
select select "2025"
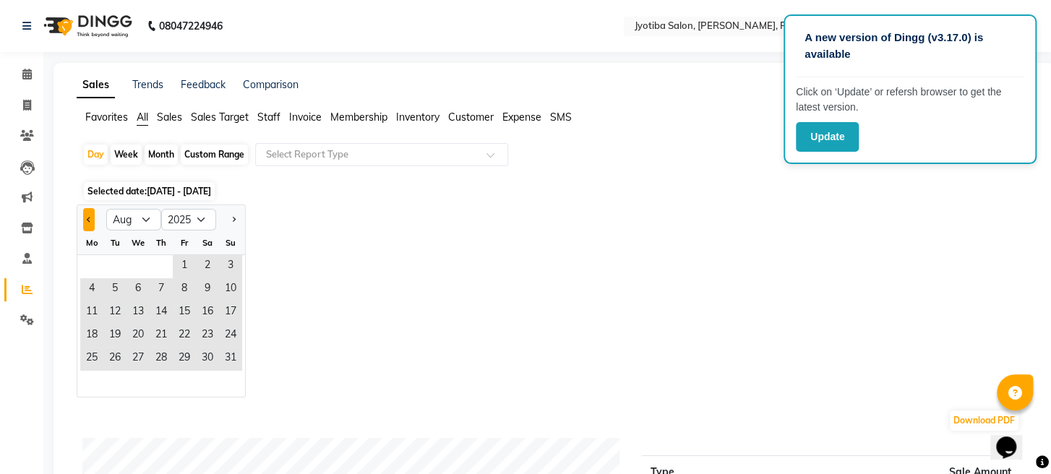
click at [94, 223] on button "Previous month" at bounding box center [89, 219] width 12 height 23
select select "7"
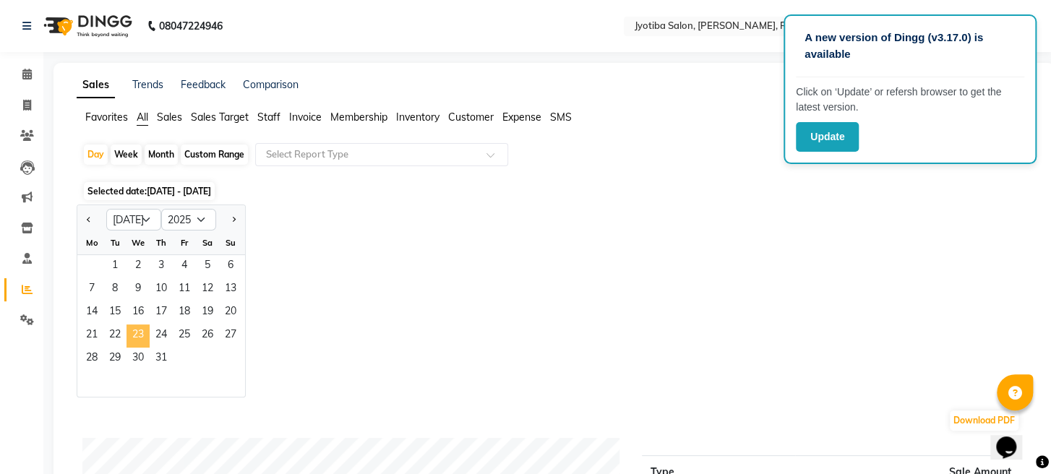
click at [140, 334] on span "23" at bounding box center [138, 336] width 23 height 23
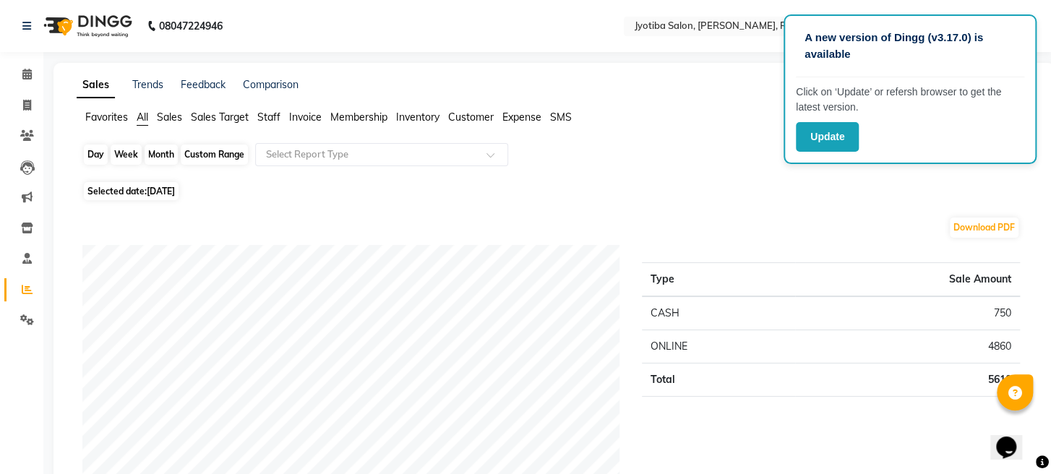
click at [99, 155] on div "Day" at bounding box center [96, 155] width 24 height 20
select select "7"
select select "2025"
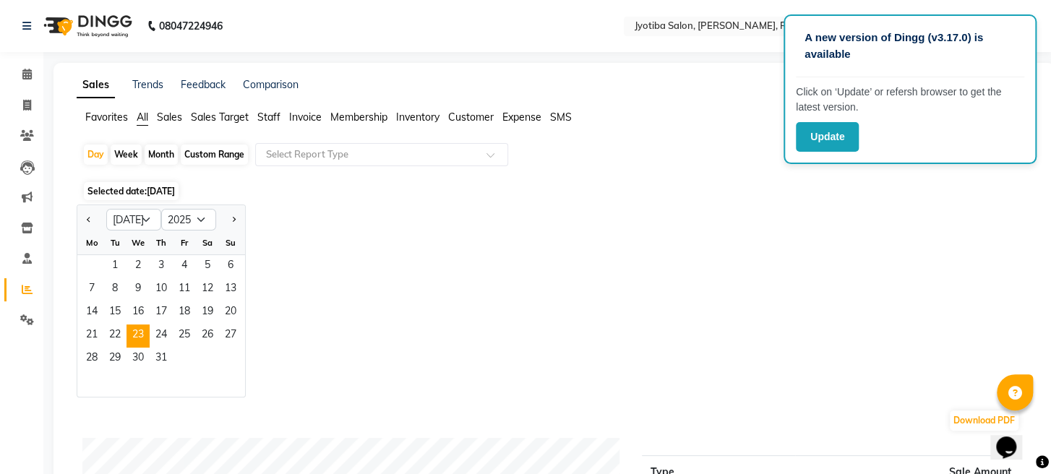
click at [226, 218] on div at bounding box center [230, 219] width 29 height 23
click at [233, 220] on span "Next month" at bounding box center [233, 218] width 5 height 5
select select "8"
click at [206, 333] on span "23" at bounding box center [207, 336] width 23 height 23
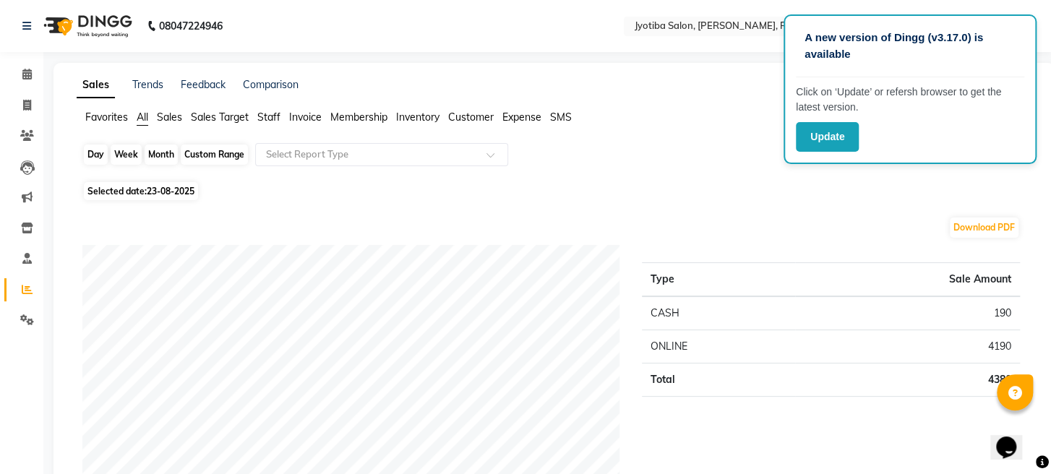
click at [100, 155] on div "Day" at bounding box center [96, 155] width 24 height 20
select select "8"
select select "2025"
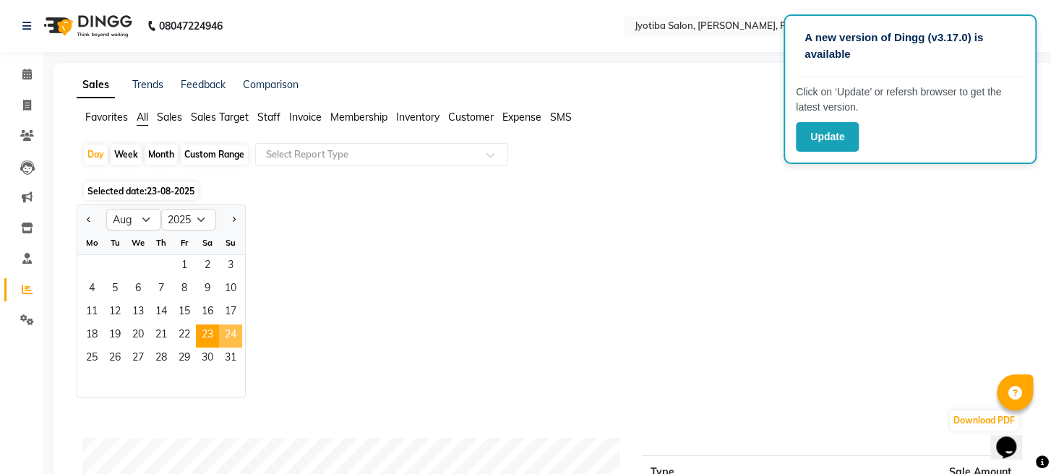
click at [226, 328] on span "24" at bounding box center [230, 336] width 23 height 23
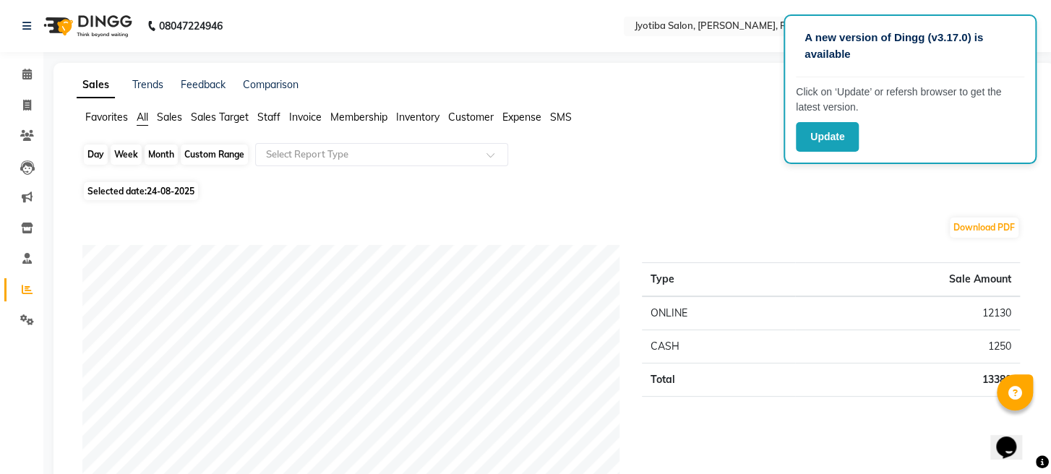
click at [98, 158] on div "Day" at bounding box center [96, 155] width 24 height 20
select select "8"
select select "2025"
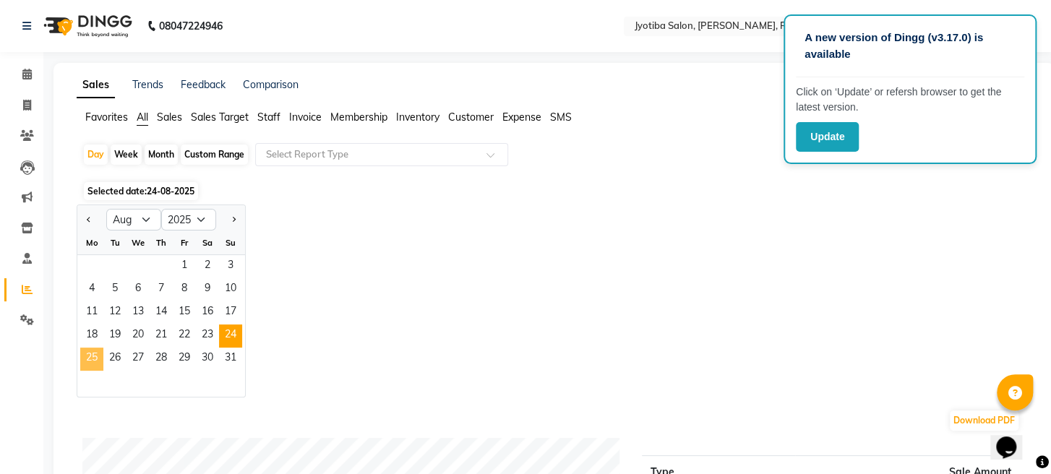
click at [88, 354] on span "25" at bounding box center [91, 359] width 23 height 23
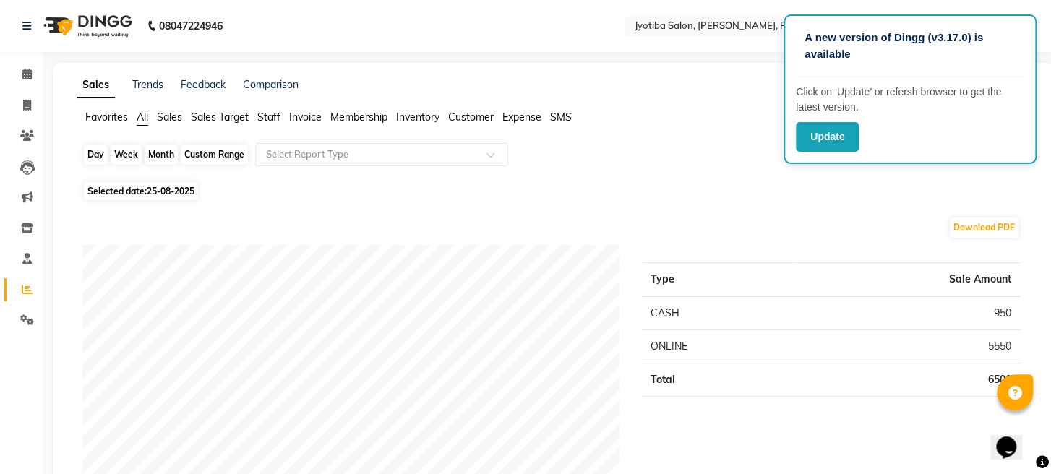
click at [97, 153] on div "Day" at bounding box center [96, 155] width 24 height 20
select select "8"
select select "2025"
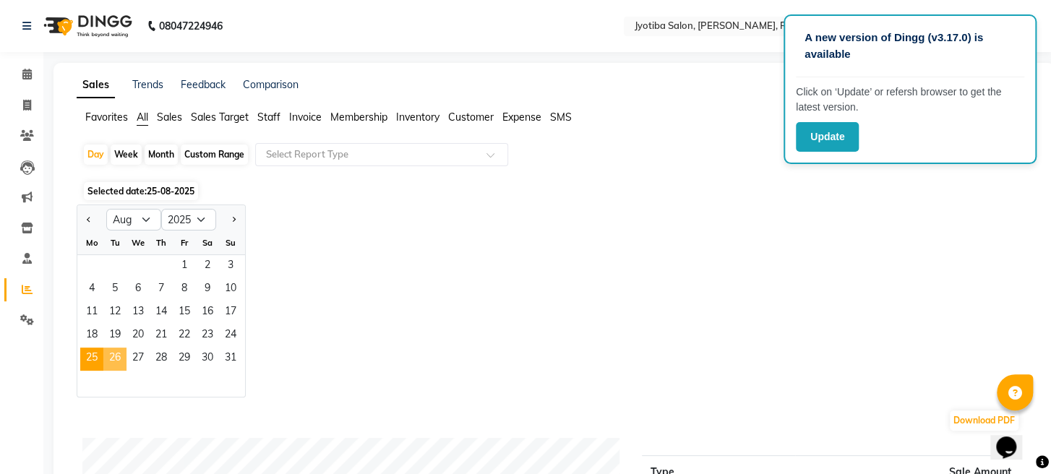
click at [111, 356] on span "26" at bounding box center [114, 359] width 23 height 23
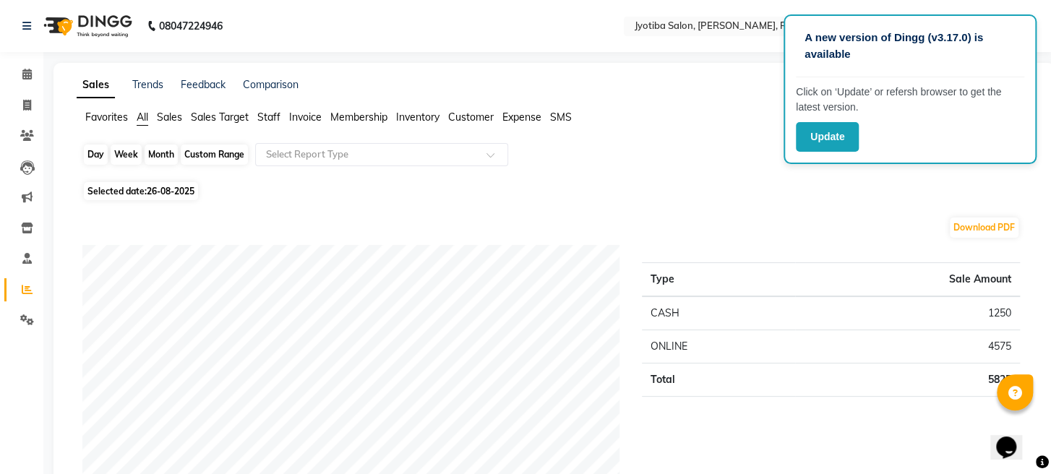
click at [106, 155] on div "Day" at bounding box center [96, 155] width 24 height 20
select select "8"
select select "2025"
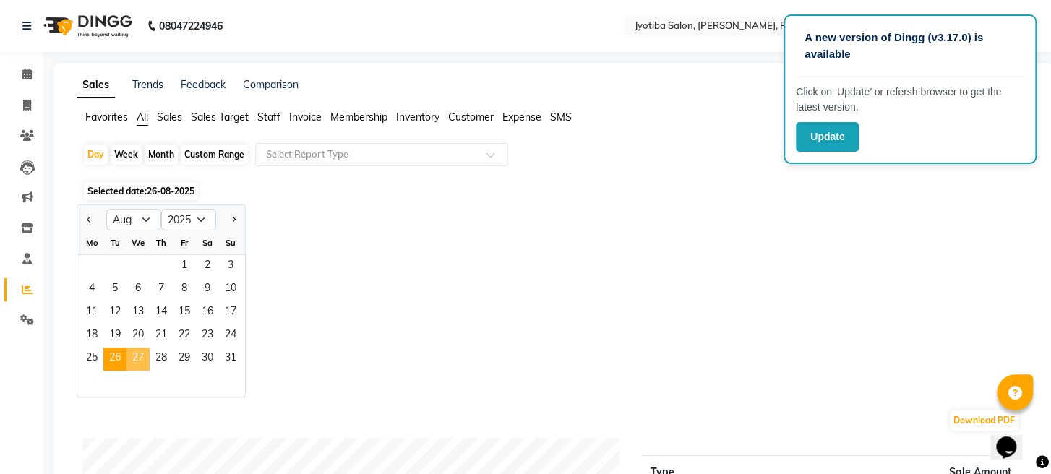
click at [136, 356] on span "27" at bounding box center [138, 359] width 23 height 23
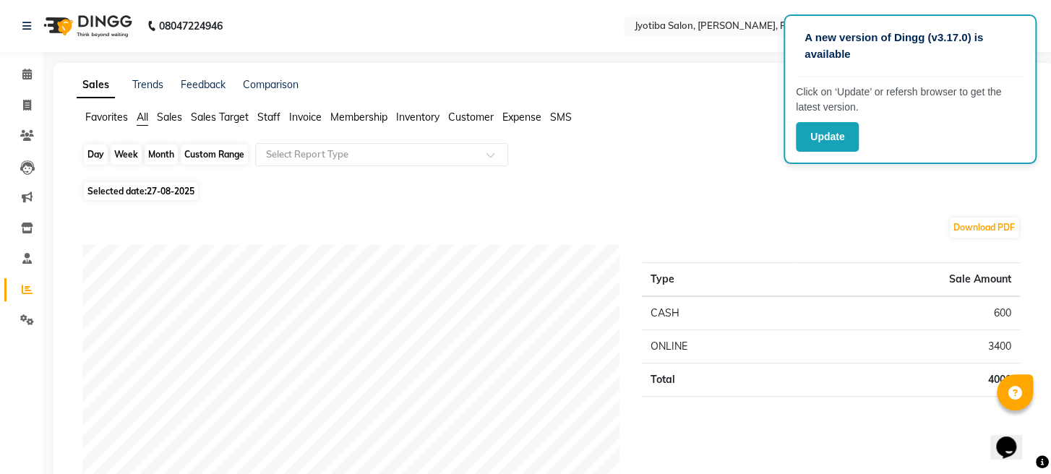
click at [103, 159] on div "Day" at bounding box center [96, 155] width 24 height 20
select select "8"
select select "2025"
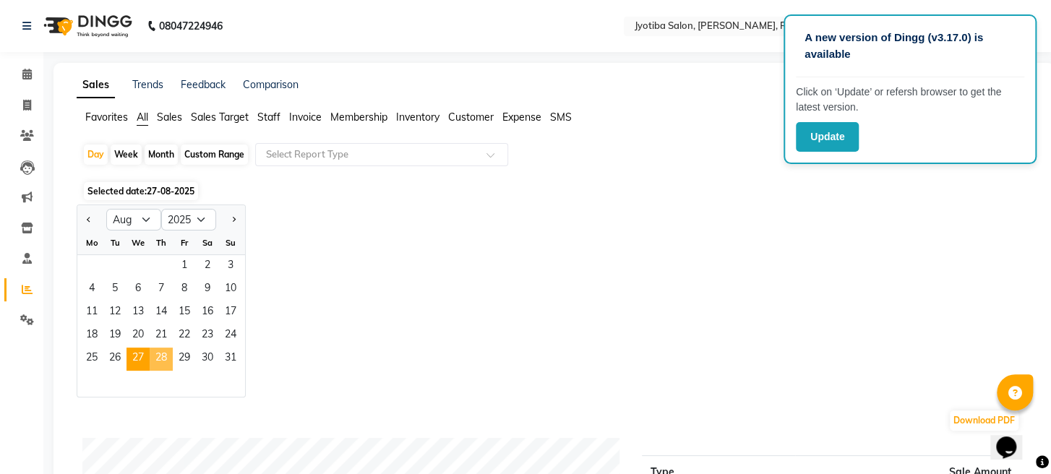
click at [161, 354] on span "28" at bounding box center [161, 359] width 23 height 23
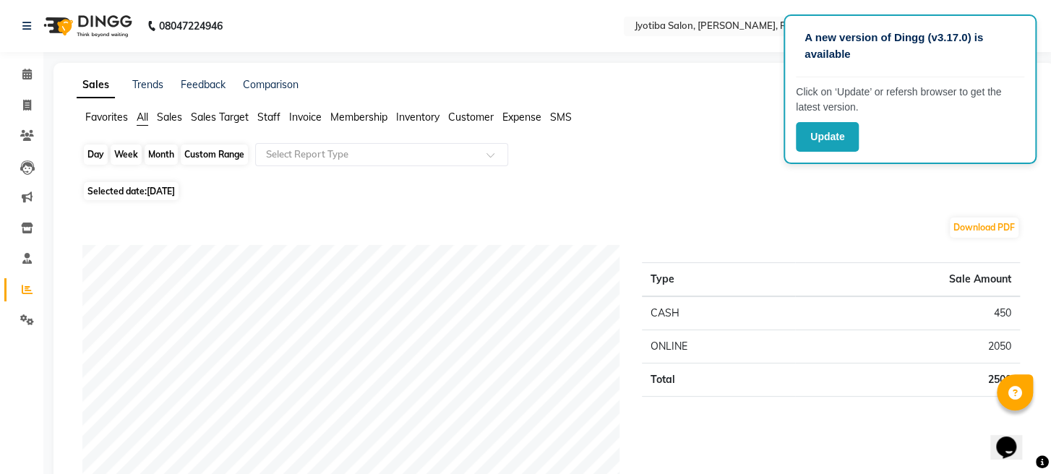
click at [106, 155] on div "Day" at bounding box center [96, 155] width 24 height 20
select select "8"
select select "2025"
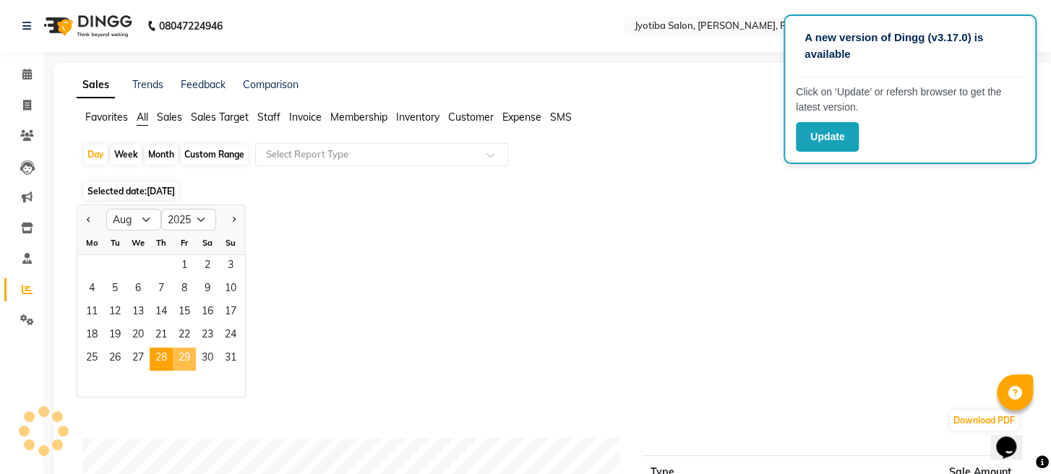
click at [185, 351] on span "29" at bounding box center [184, 359] width 23 height 23
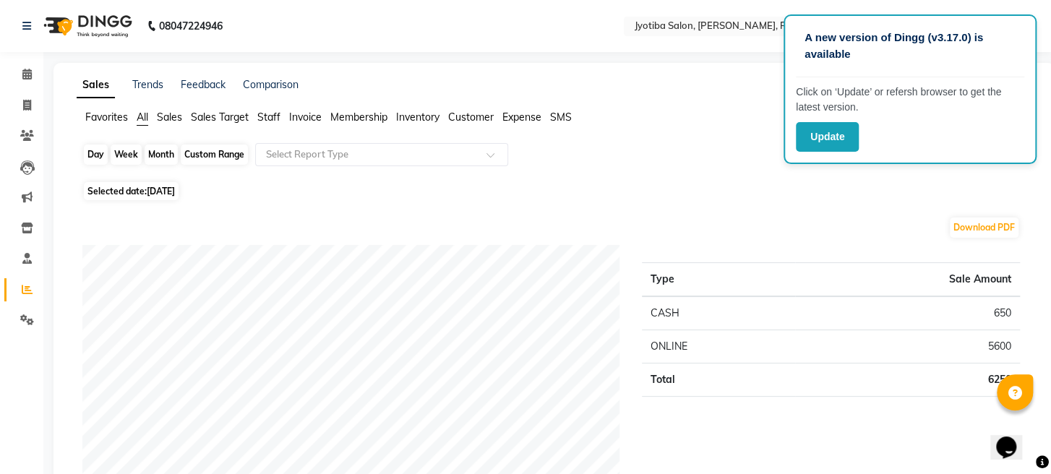
click at [101, 148] on div "Day" at bounding box center [96, 155] width 24 height 20
select select "8"
select select "2025"
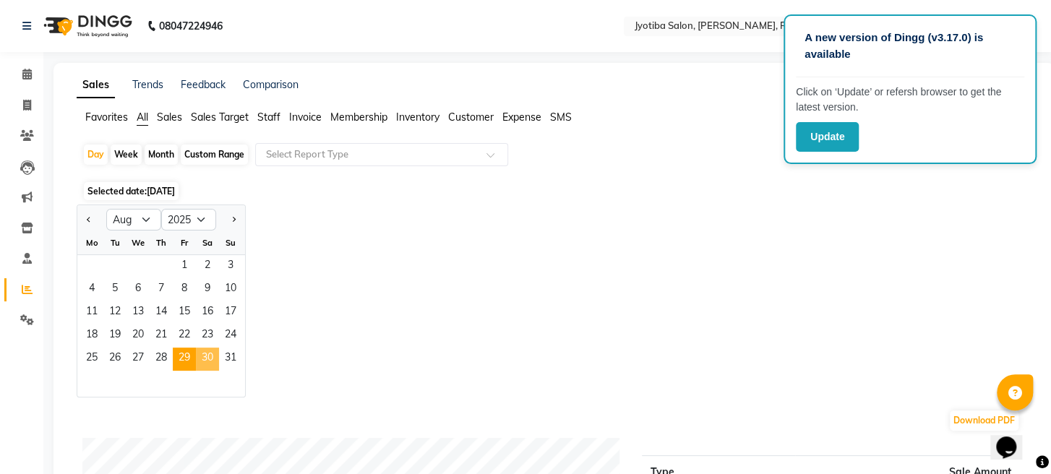
click at [209, 360] on span "30" at bounding box center [207, 359] width 23 height 23
click at [216, 357] on span "30" at bounding box center [207, 359] width 23 height 23
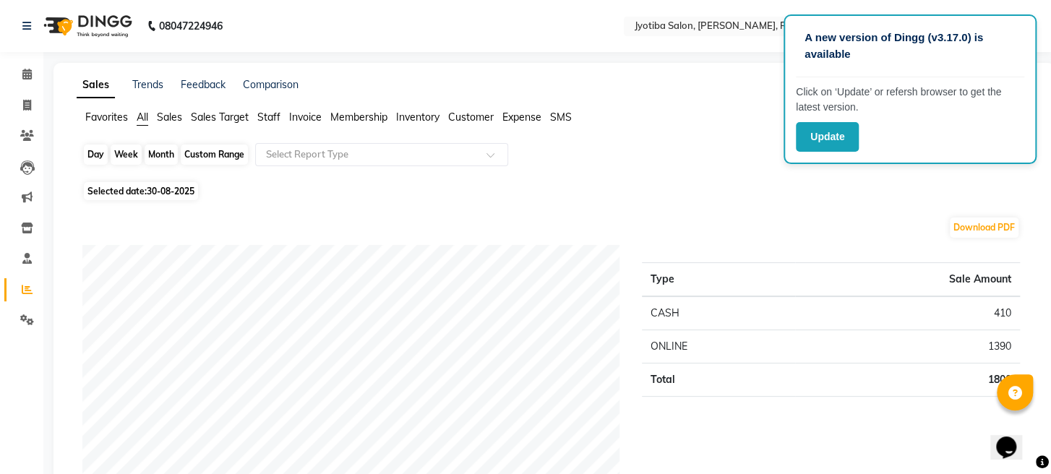
click at [98, 155] on div "Day" at bounding box center [96, 155] width 24 height 20
select select "8"
select select "2025"
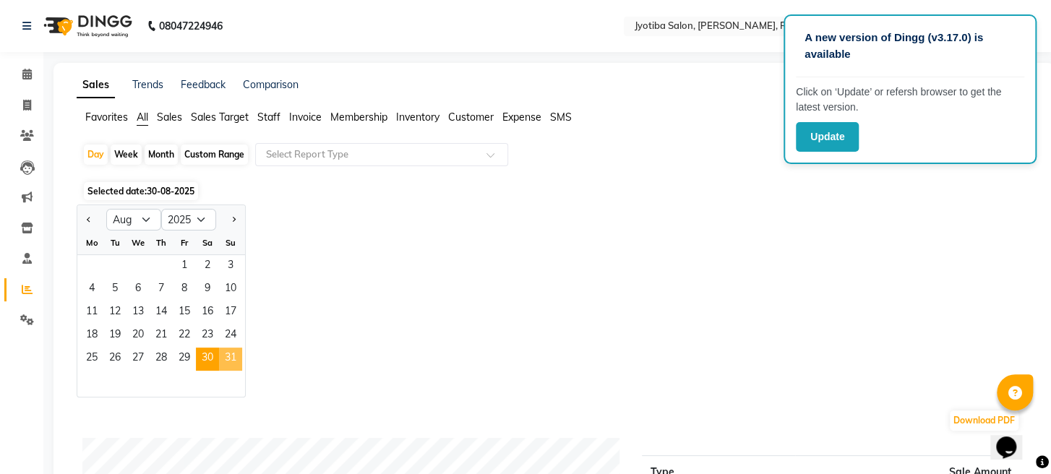
click at [231, 351] on span "31" at bounding box center [230, 359] width 23 height 23
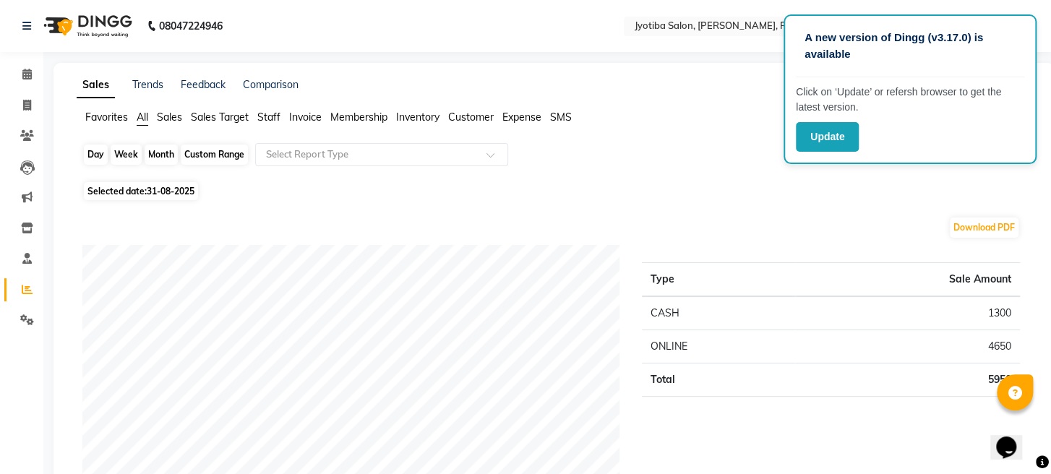
click at [95, 148] on div "Day" at bounding box center [96, 155] width 24 height 20
select select "8"
select select "2025"
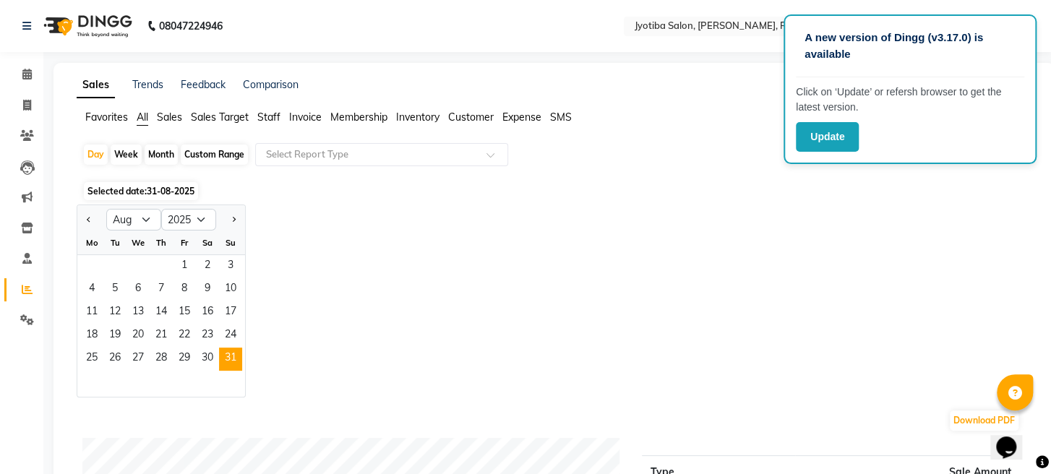
click at [160, 148] on div "Month" at bounding box center [161, 155] width 33 height 20
select select "8"
select select "2025"
click at [87, 219] on span "Previous month" at bounding box center [89, 218] width 5 height 5
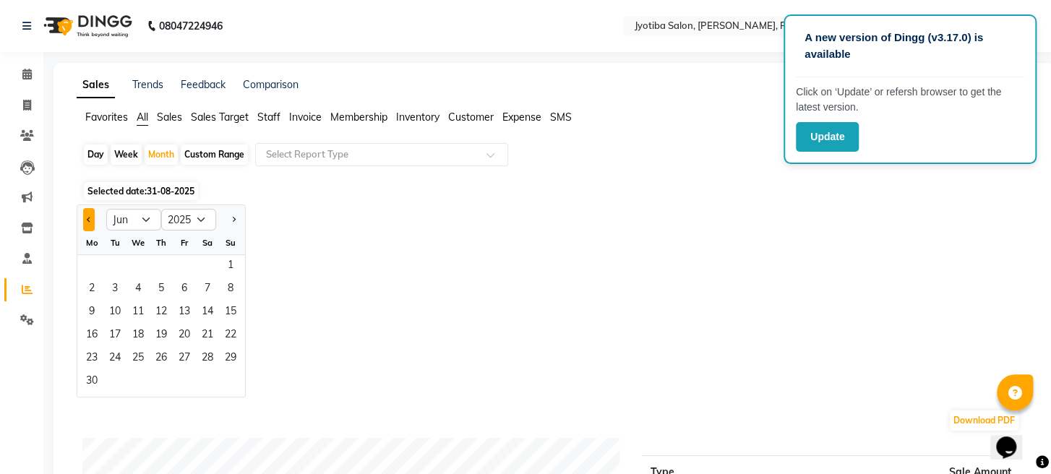
click at [87, 219] on span "Previous month" at bounding box center [89, 218] width 5 height 5
select select "5"
click at [161, 305] on span "15" at bounding box center [161, 313] width 23 height 23
